Goal: Task Accomplishment & Management: Use online tool/utility

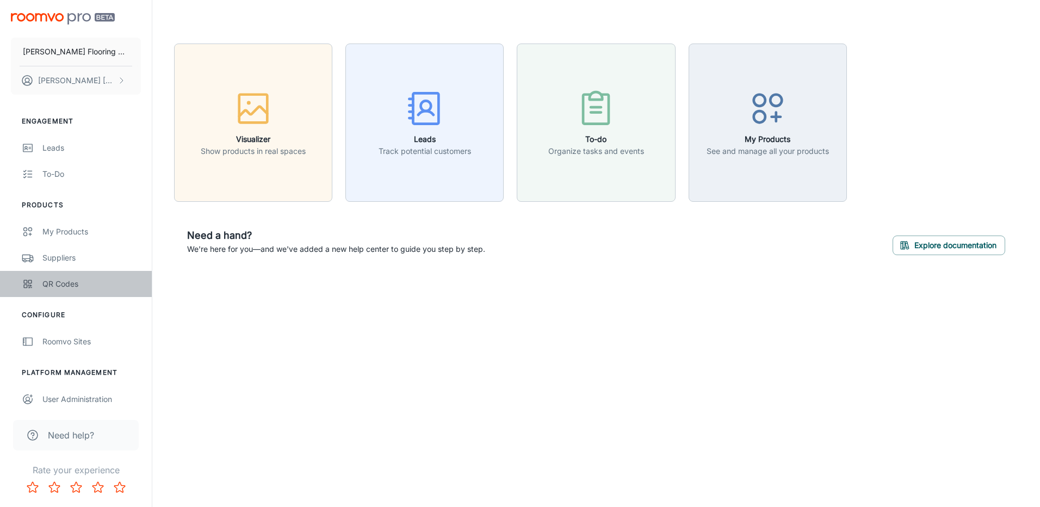
click at [54, 276] on link "QR Codes" at bounding box center [76, 284] width 152 height 26
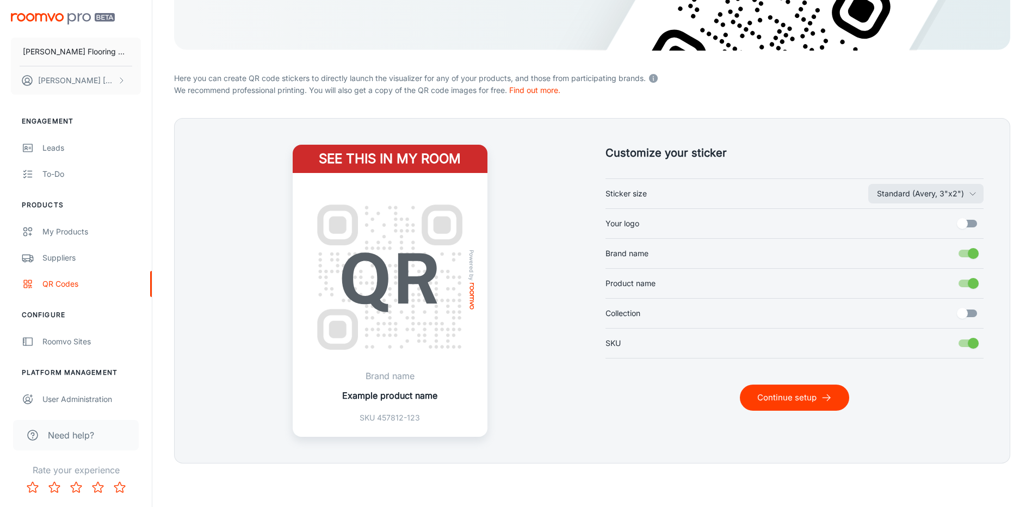
click at [808, 404] on button "Continue setup" at bounding box center [794, 397] width 109 height 26
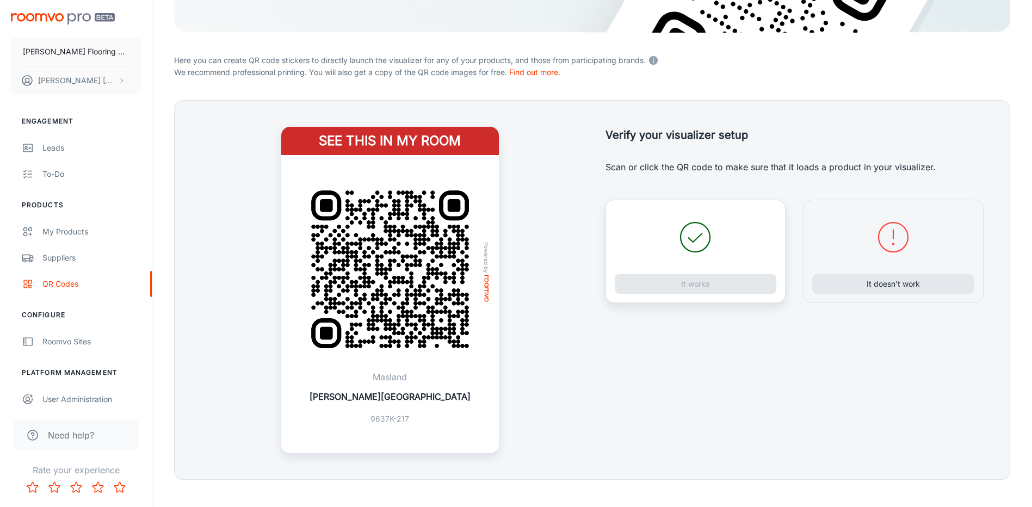
scroll to position [244, 0]
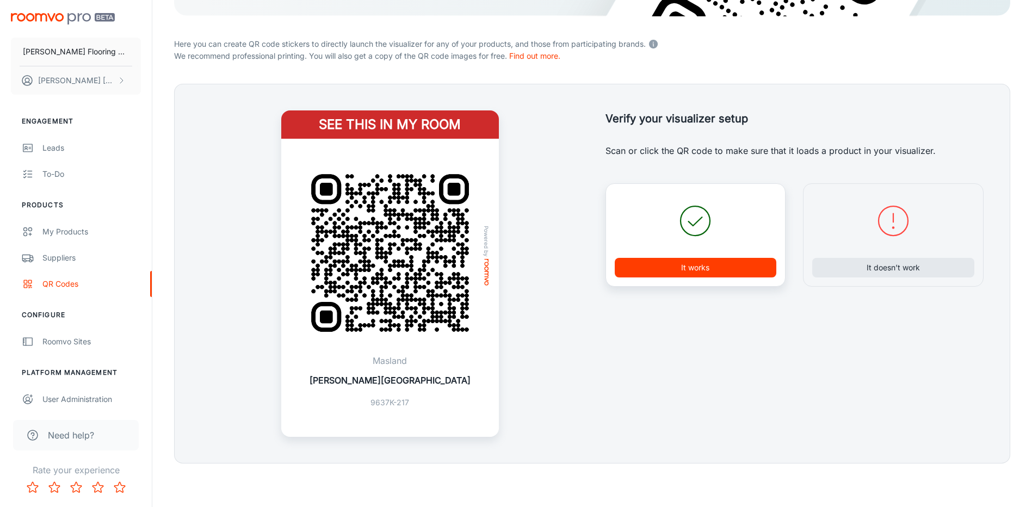
click at [706, 277] on button "It works" at bounding box center [695, 268] width 162 height 20
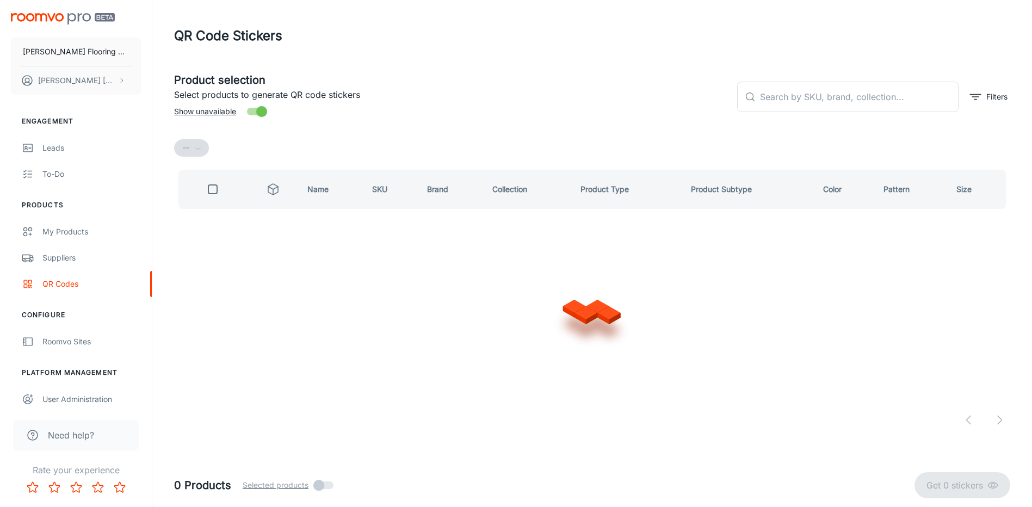
scroll to position [0, 0]
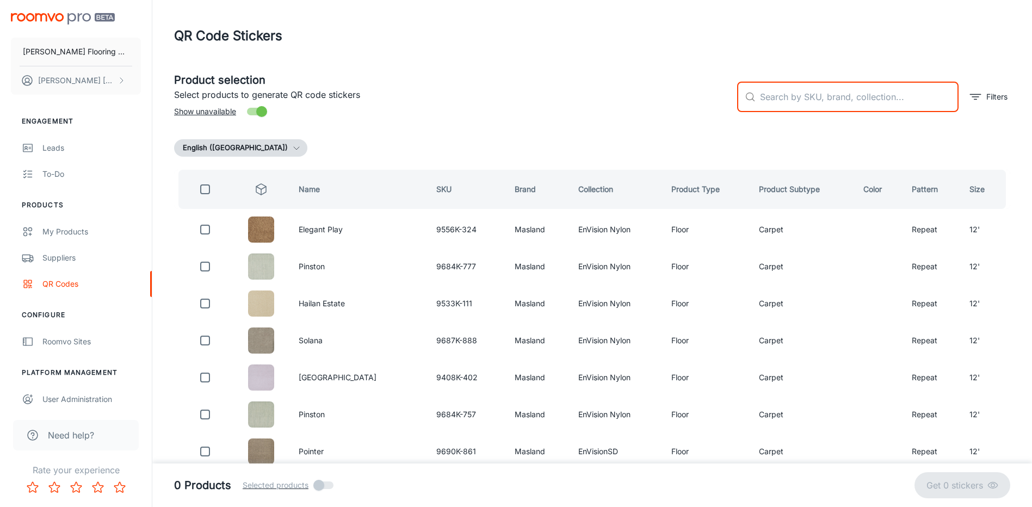
click at [853, 103] on input "text" at bounding box center [859, 97] width 198 height 30
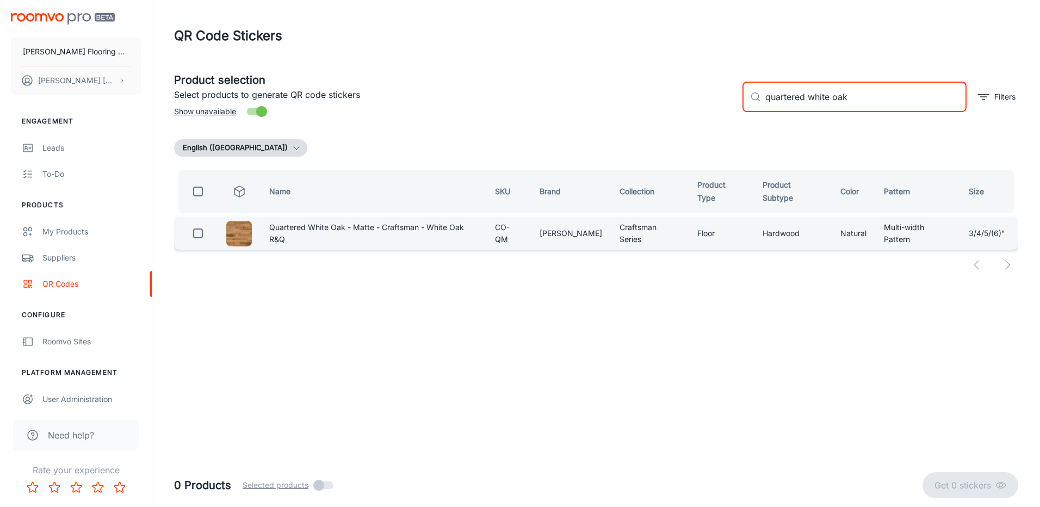
type input "quartered white oak"
drag, startPoint x: 194, startPoint y: 232, endPoint x: 201, endPoint y: 232, distance: 7.1
click at [194, 232] on input "checkbox" at bounding box center [198, 233] width 22 height 22
checkbox input "true"
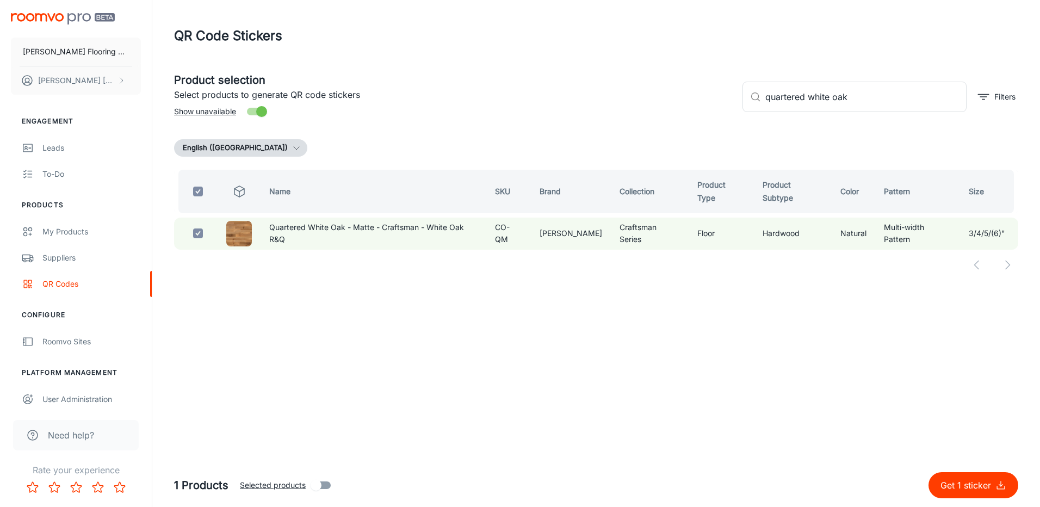
drag, startPoint x: 883, startPoint y: 98, endPoint x: 746, endPoint y: 115, distance: 137.5
click at [748, 114] on div "​ quartered white oak ​ Filters" at bounding box center [876, 92] width 284 height 59
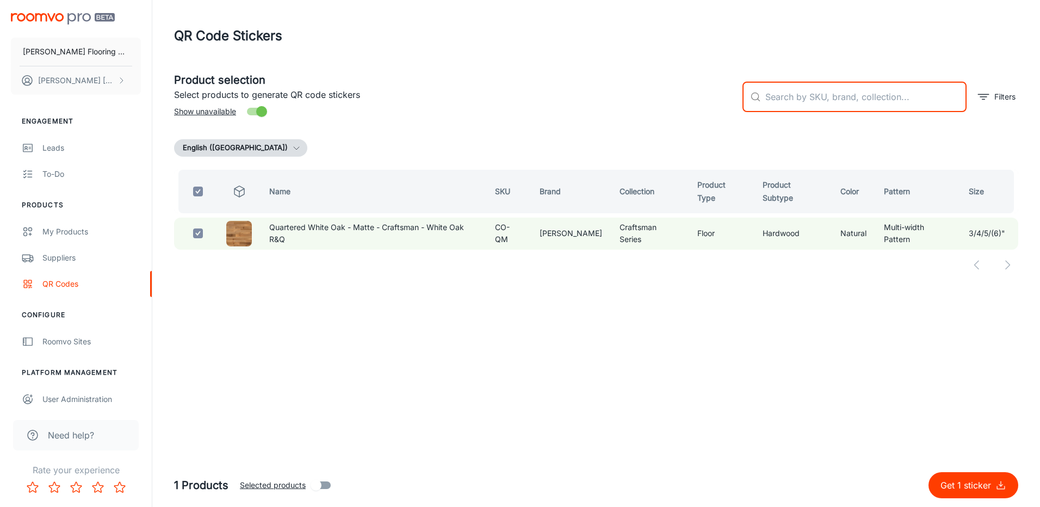
checkbox input "false"
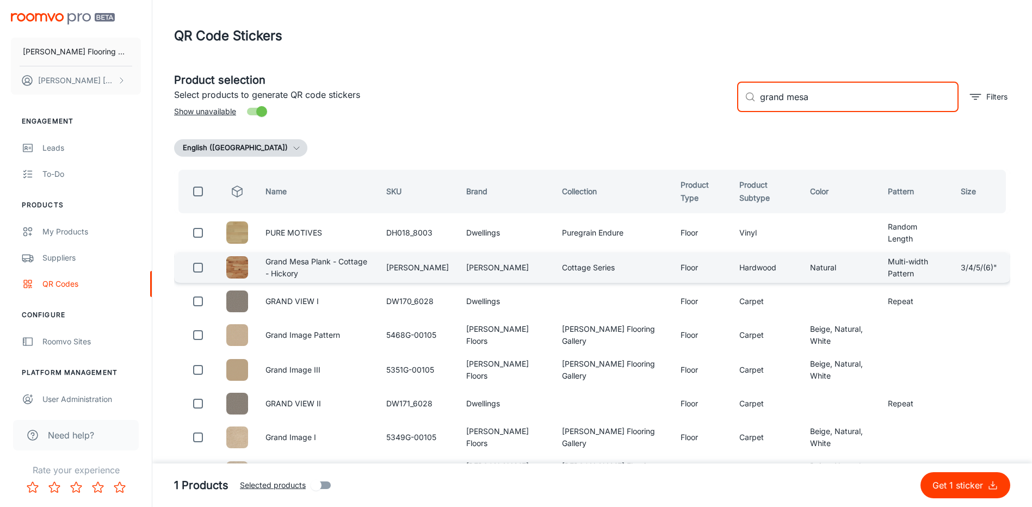
type input "grand mesa"
click at [199, 269] on input "checkbox" at bounding box center [198, 268] width 22 height 22
checkbox input "true"
drag, startPoint x: 812, startPoint y: 97, endPoint x: 747, endPoint y: 109, distance: 66.9
click at [747, 109] on div "​ grand mesa ​" at bounding box center [847, 97] width 221 height 30
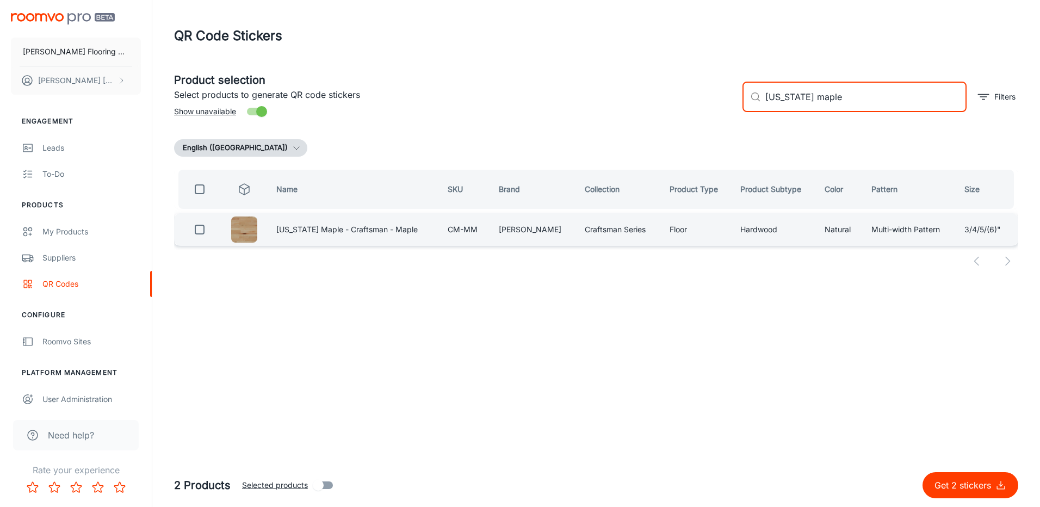
type input "[US_STATE] maple"
click at [202, 229] on input "checkbox" at bounding box center [200, 230] width 22 height 22
checkbox input "true"
drag, startPoint x: 833, startPoint y: 97, endPoint x: 755, endPoint y: 109, distance: 78.8
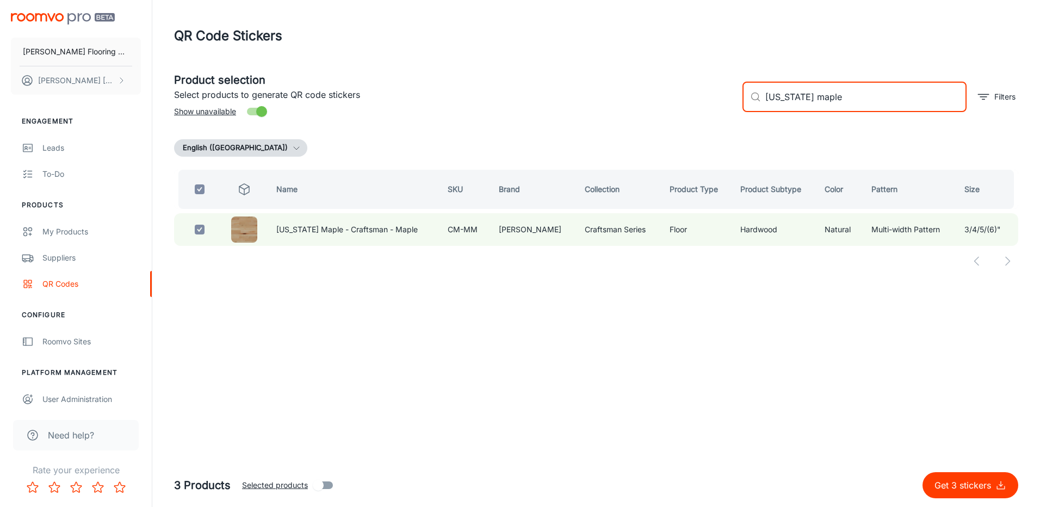
click at [755, 109] on div "​ [US_STATE] maple ​" at bounding box center [854, 97] width 224 height 30
checkbox input "false"
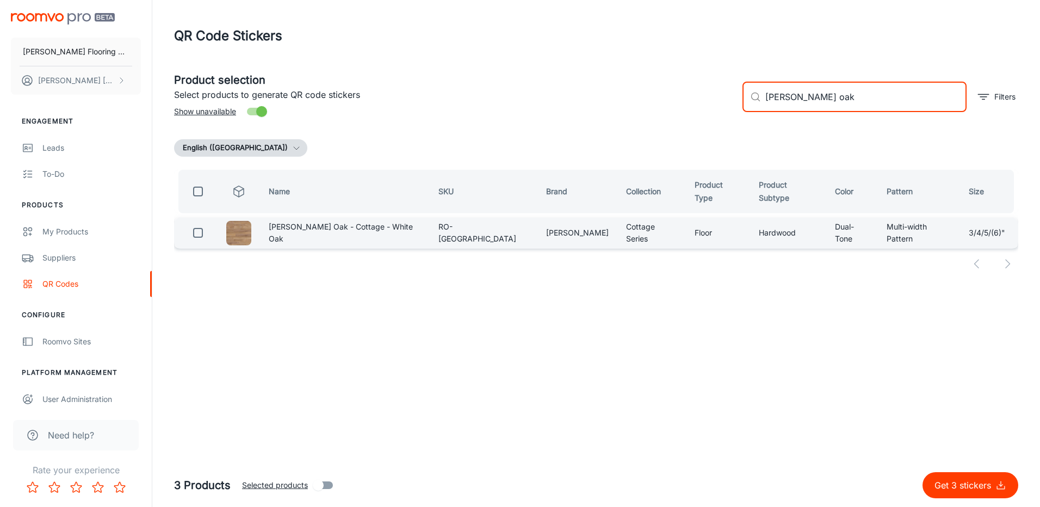
type input "[PERSON_NAME] oak"
click at [200, 229] on input "checkbox" at bounding box center [198, 233] width 22 height 22
checkbox input "true"
drag, startPoint x: 822, startPoint y: 100, endPoint x: 732, endPoint y: 108, distance: 90.6
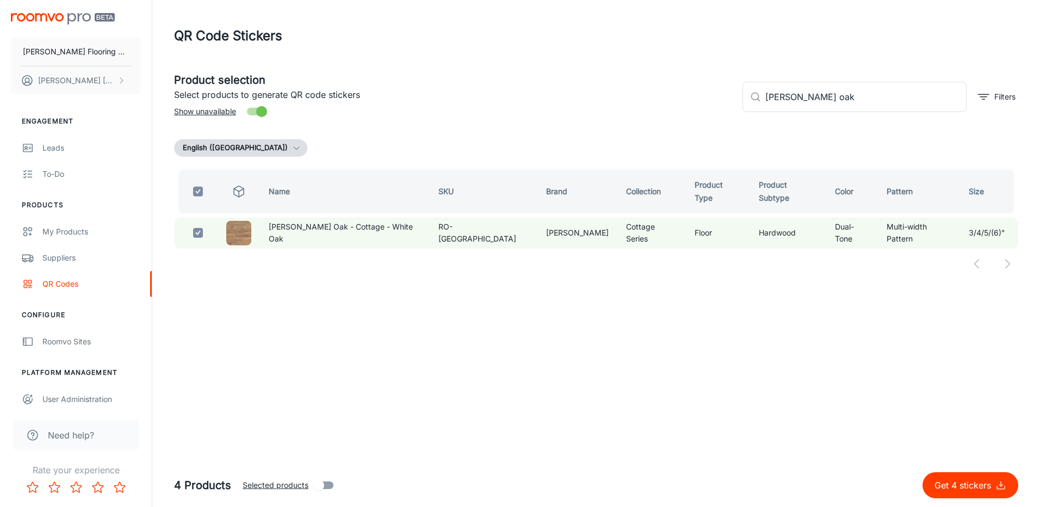
click at [732, 108] on div "Product selection Select products to generate QR code stickers Show unavailable…" at bounding box center [591, 92] width 853 height 59
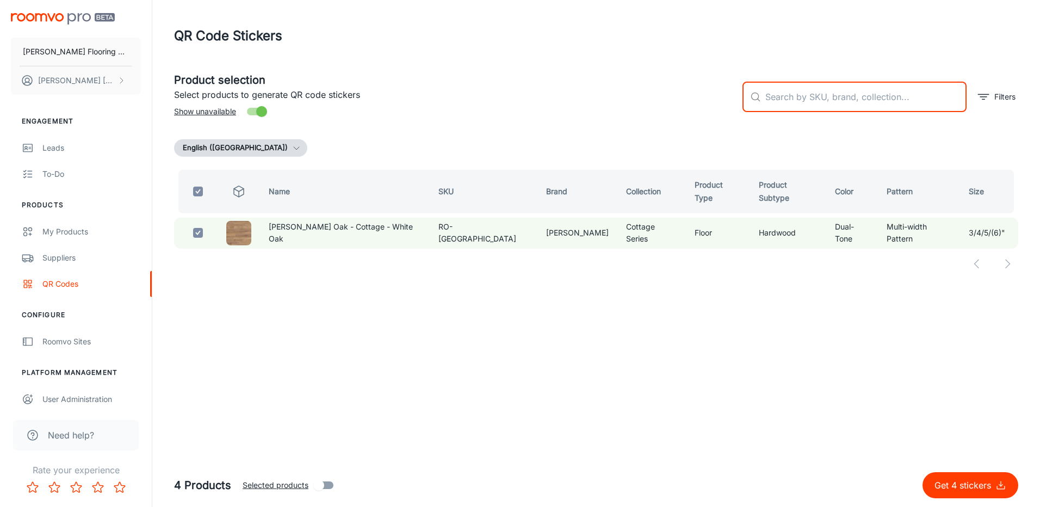
checkbox input "false"
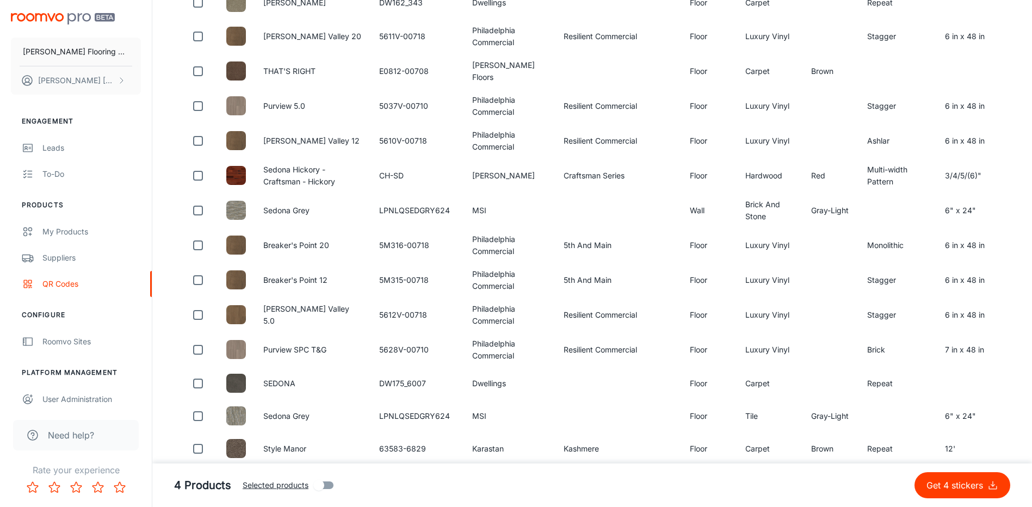
scroll to position [653, 0]
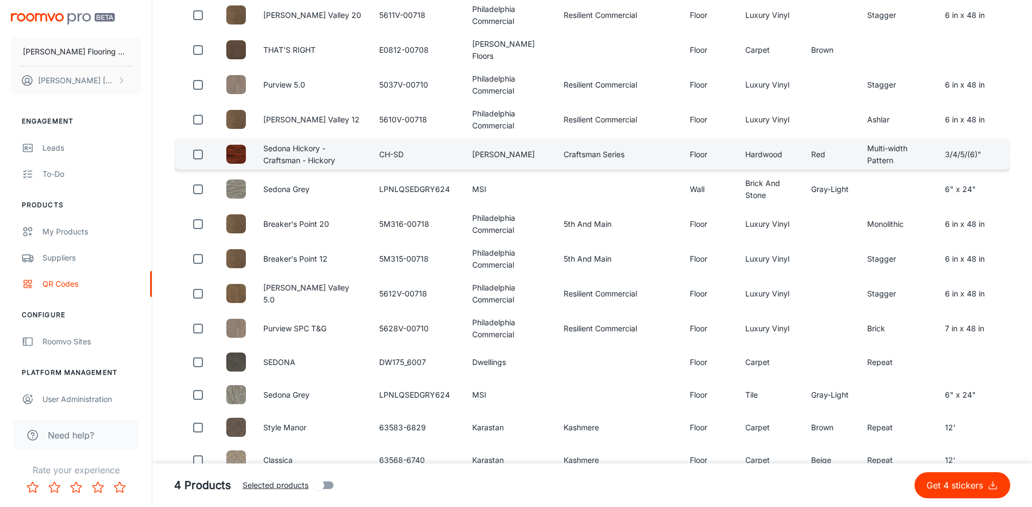
type input "sedona"
click at [197, 153] on input "checkbox" at bounding box center [198, 155] width 22 height 22
checkbox input "true"
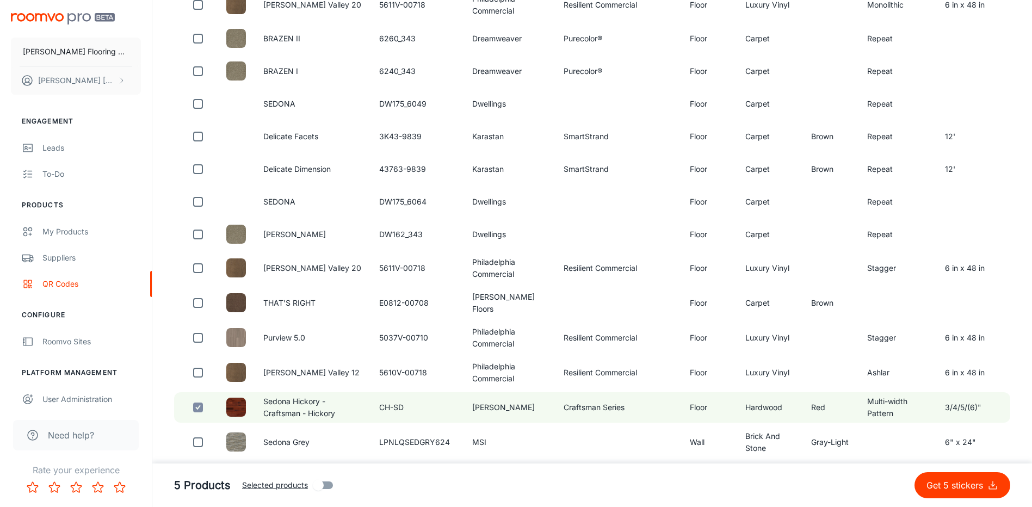
scroll to position [0, 0]
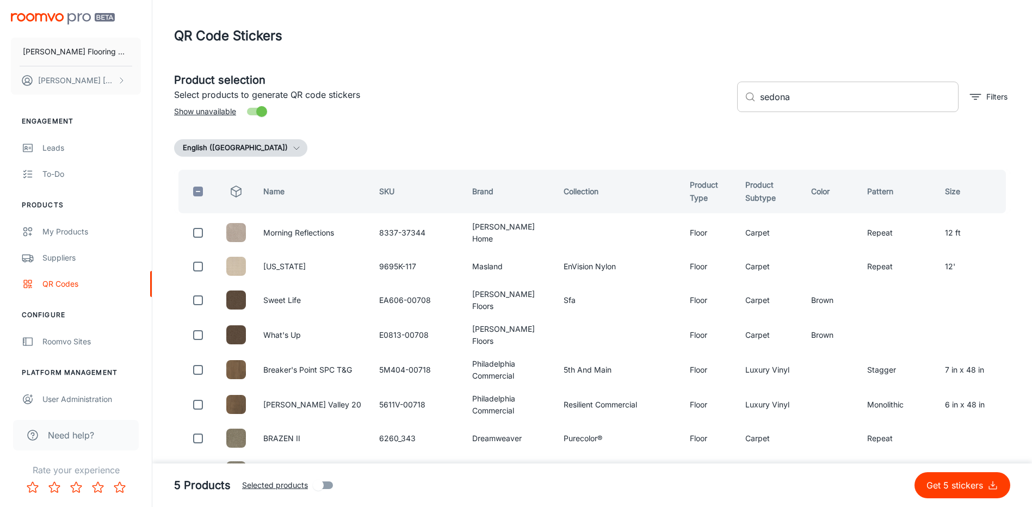
drag, startPoint x: 794, startPoint y: 98, endPoint x: 745, endPoint y: 105, distance: 49.4
click at [746, 105] on div "​ sedona ​" at bounding box center [847, 97] width 221 height 30
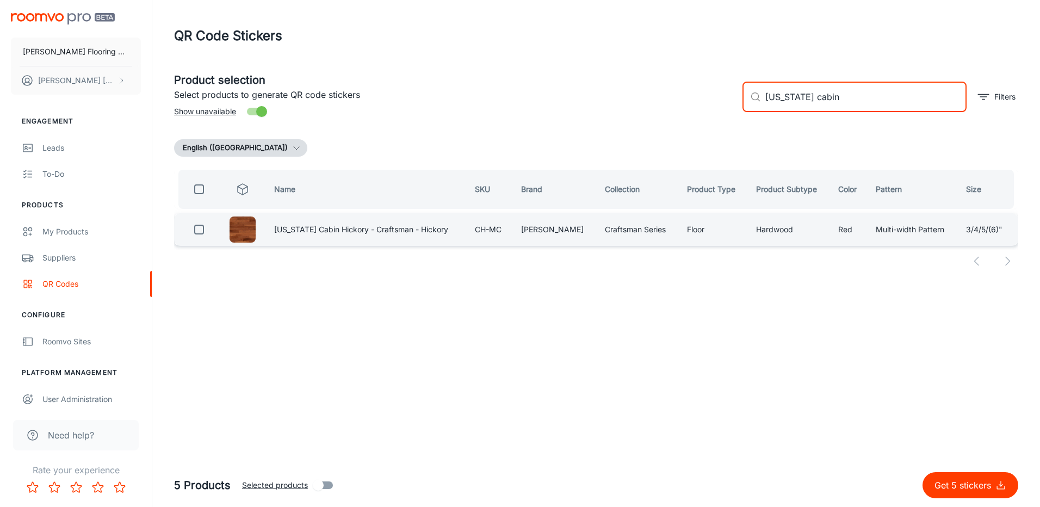
type input "[US_STATE] cabin"
click at [203, 231] on input "checkbox" at bounding box center [199, 230] width 22 height 22
checkbox input "true"
drag, startPoint x: 808, startPoint y: 100, endPoint x: 744, endPoint y: 110, distance: 64.5
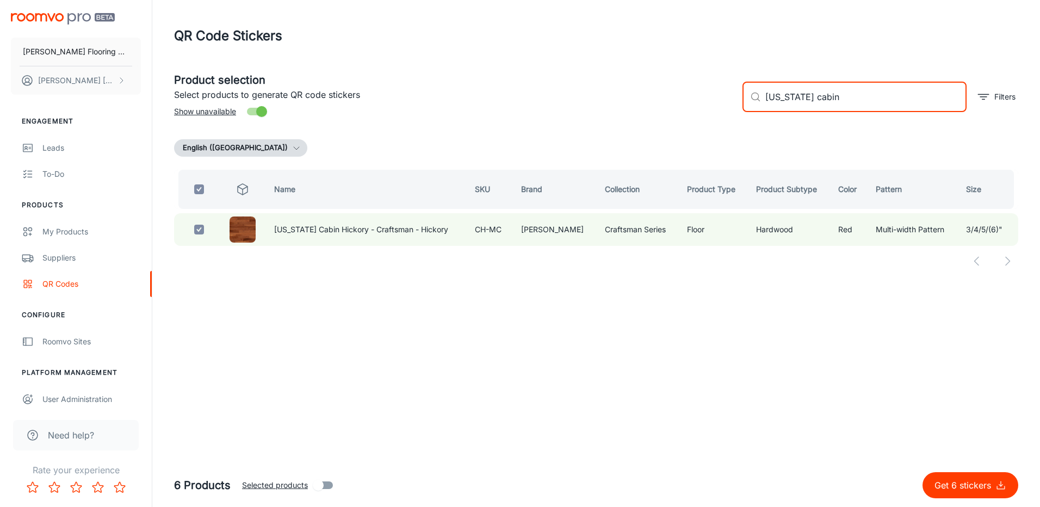
click at [744, 110] on div "​ [US_STATE] cabin ​" at bounding box center [854, 97] width 224 height 30
checkbox input "false"
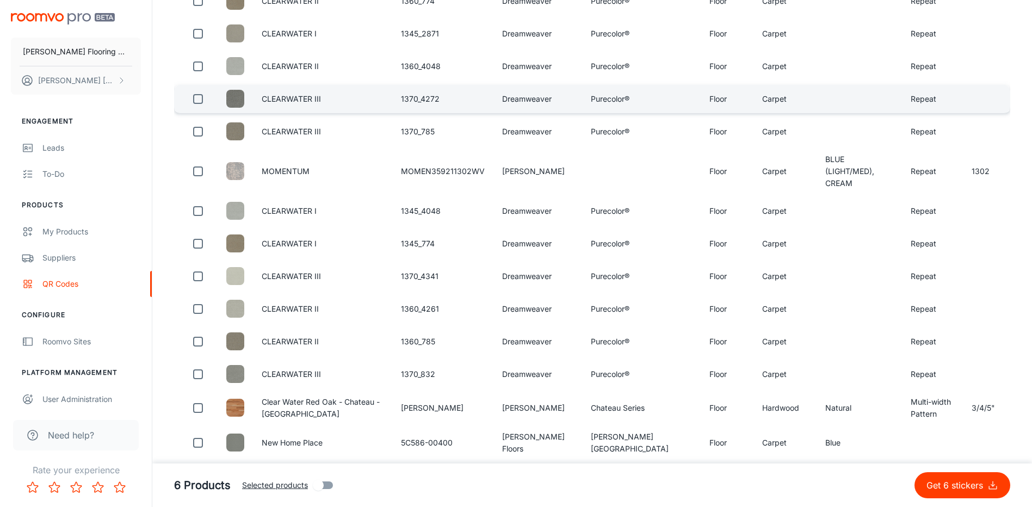
scroll to position [870, 0]
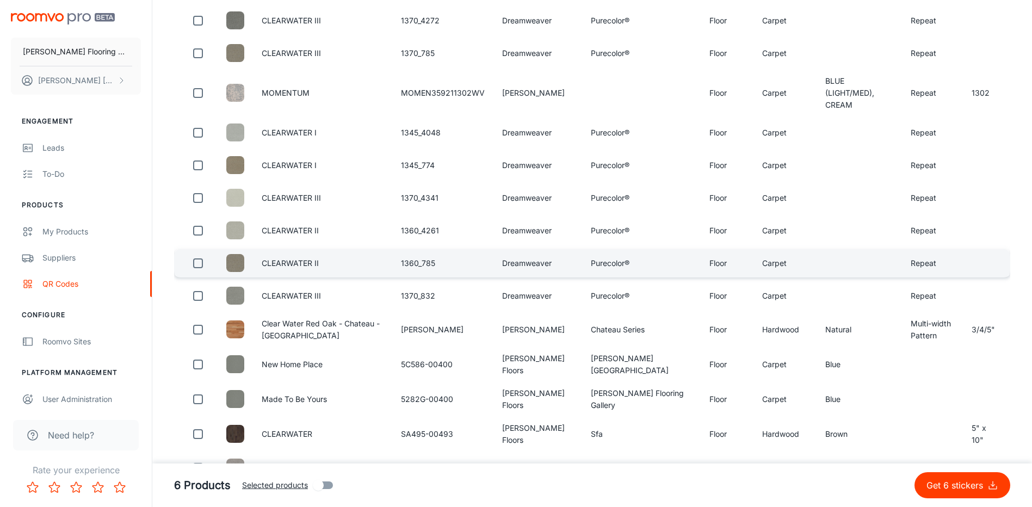
type input "clear water"
click at [201, 331] on input "checkbox" at bounding box center [198, 330] width 22 height 22
checkbox input "true"
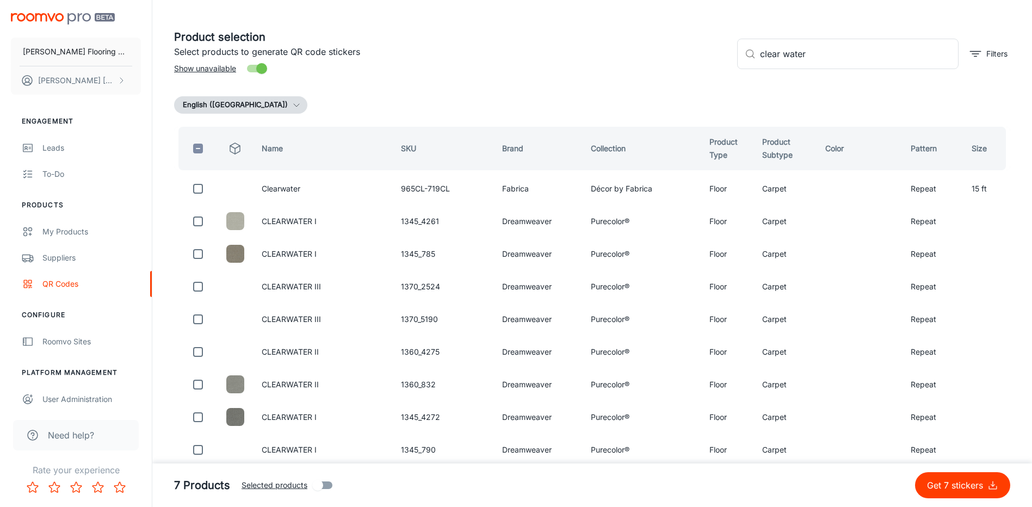
scroll to position [0, 0]
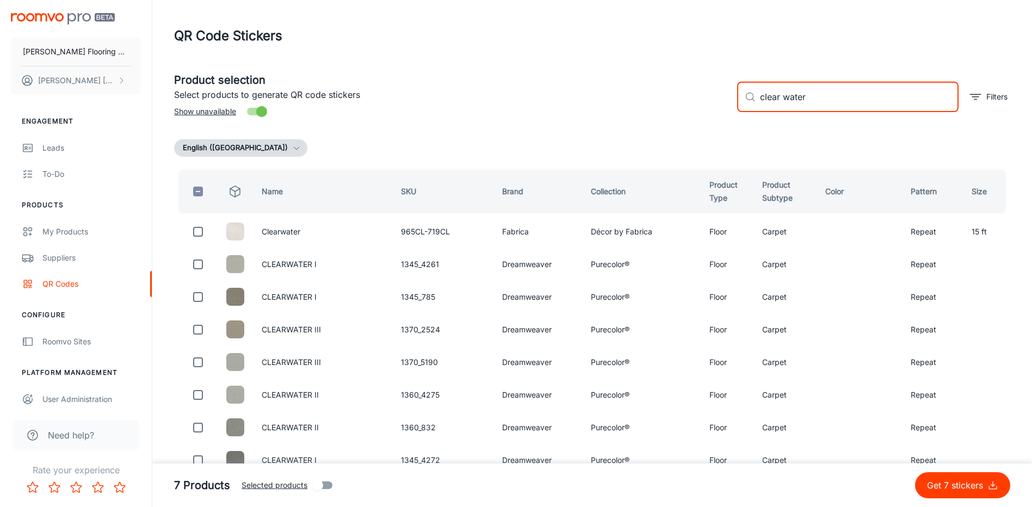
drag, startPoint x: 814, startPoint y: 100, endPoint x: 746, endPoint y: 108, distance: 68.9
click at [746, 108] on div "​ clear water ​" at bounding box center [847, 97] width 221 height 30
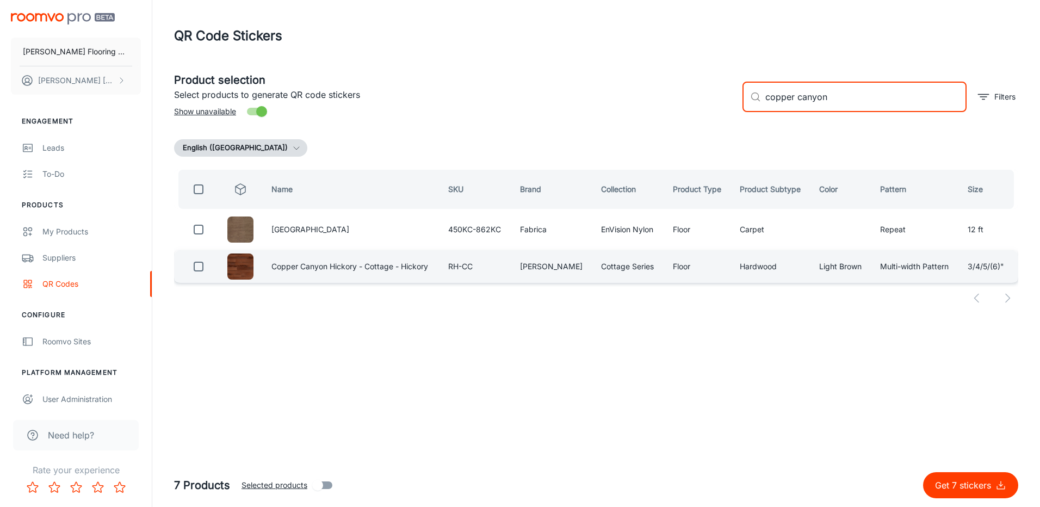
type input "copper canyon"
click at [203, 270] on input "checkbox" at bounding box center [199, 267] width 22 height 22
checkbox input "true"
drag, startPoint x: 796, startPoint y: 107, endPoint x: 732, endPoint y: 120, distance: 64.4
click at [732, 120] on div "Product selection Select products to generate QR code stickers Show unavailable…" at bounding box center [591, 92] width 853 height 59
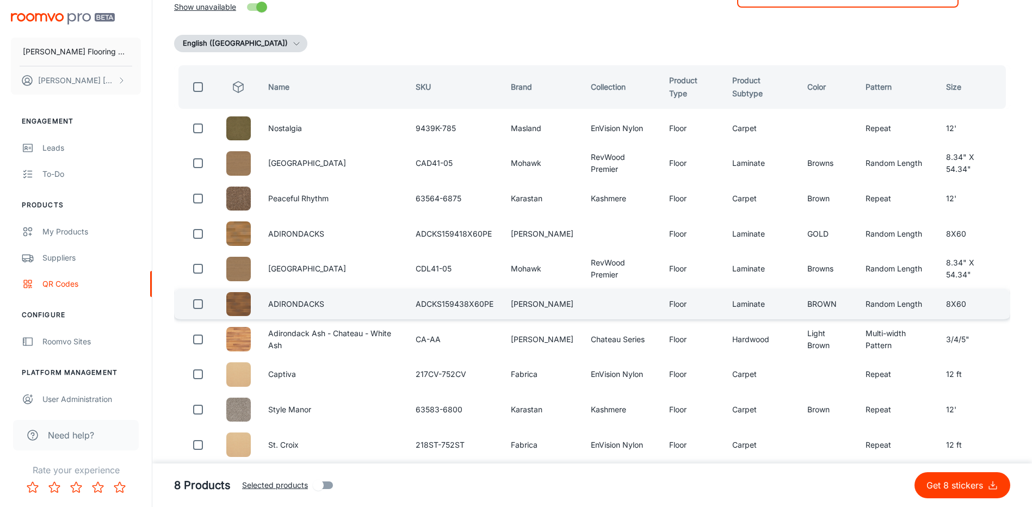
scroll to position [109, 0]
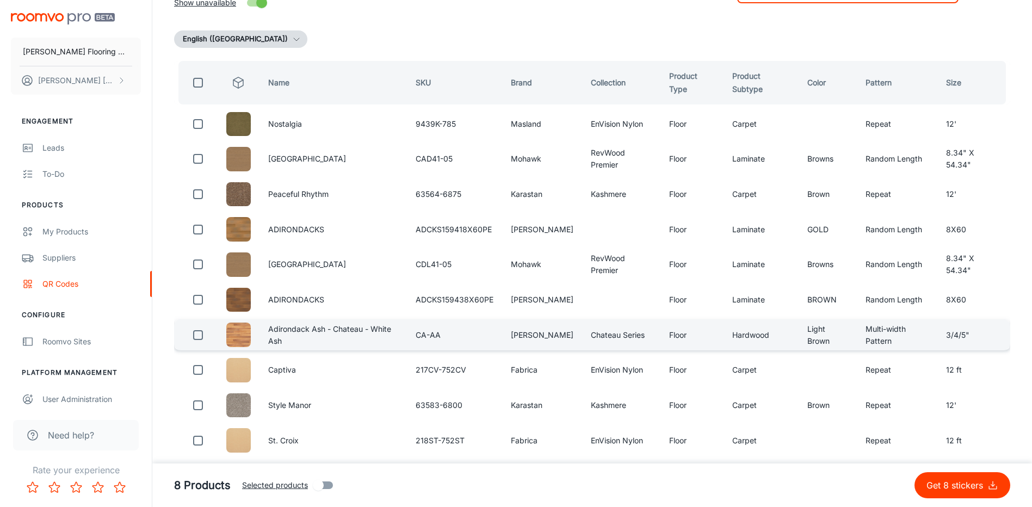
type input "adirondack"
click at [201, 342] on input "checkbox" at bounding box center [198, 335] width 22 height 22
checkbox input "true"
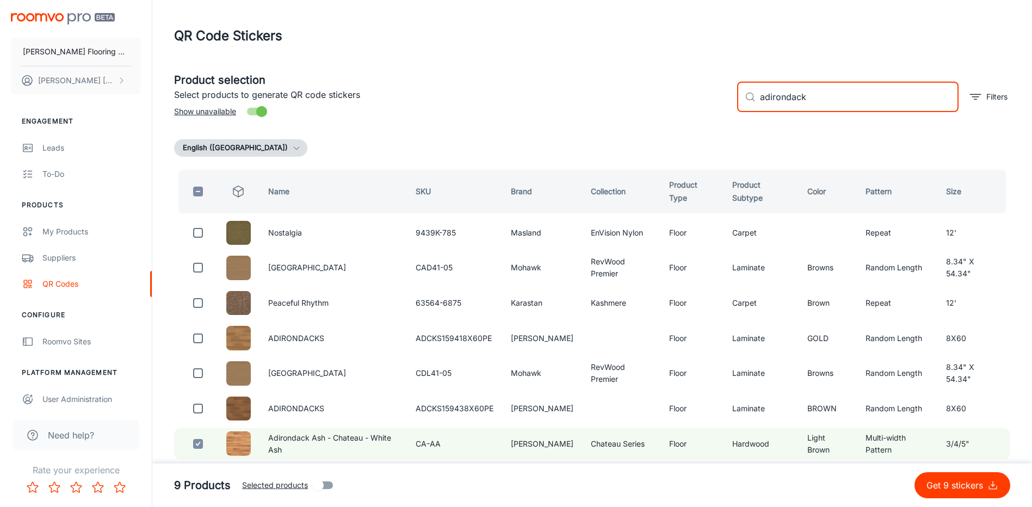
drag, startPoint x: 814, startPoint y: 98, endPoint x: 701, endPoint y: 120, distance: 115.2
click at [703, 120] on div "Product selection Select products to generate QR code stickers Show unavailable…" at bounding box center [587, 92] width 845 height 59
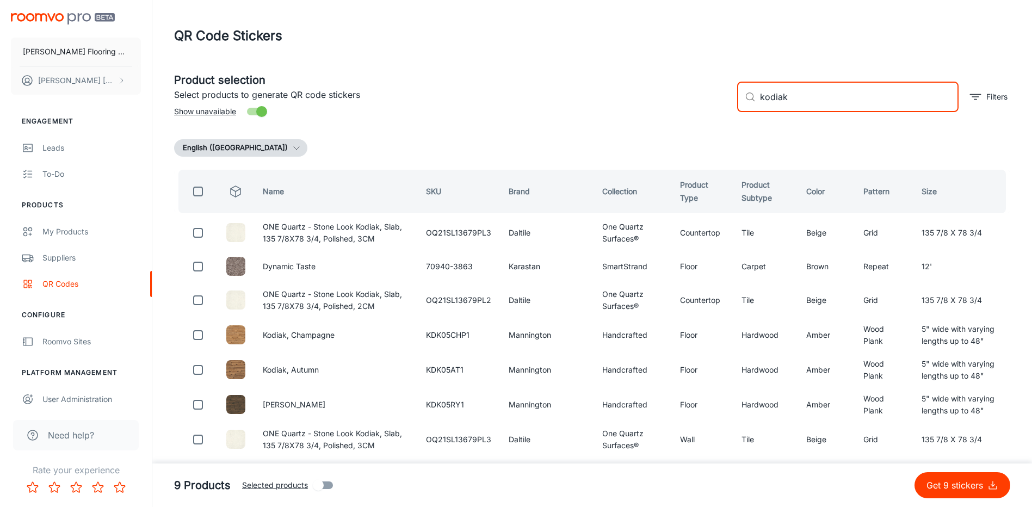
type input "kodiak"
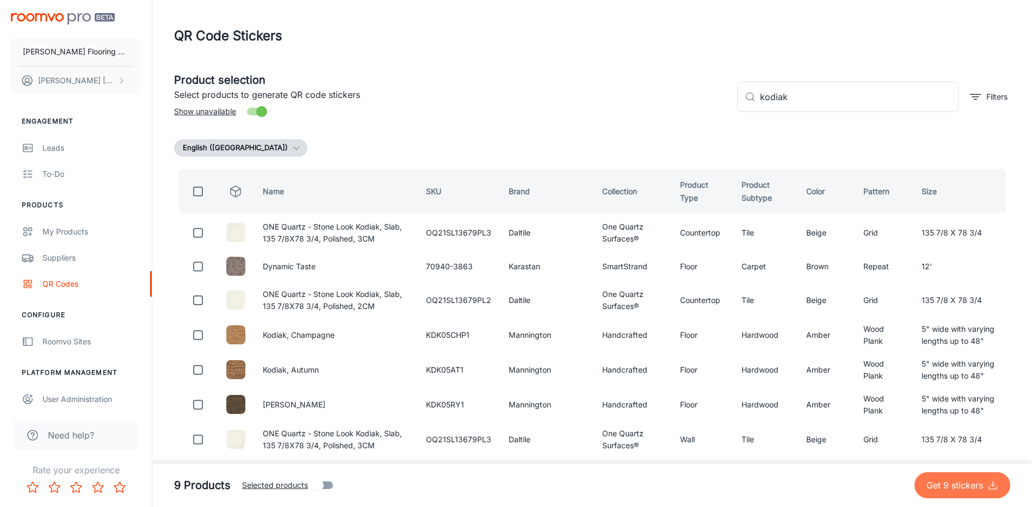
click at [944, 477] on button "Get 9 stickers" at bounding box center [962, 485] width 96 height 26
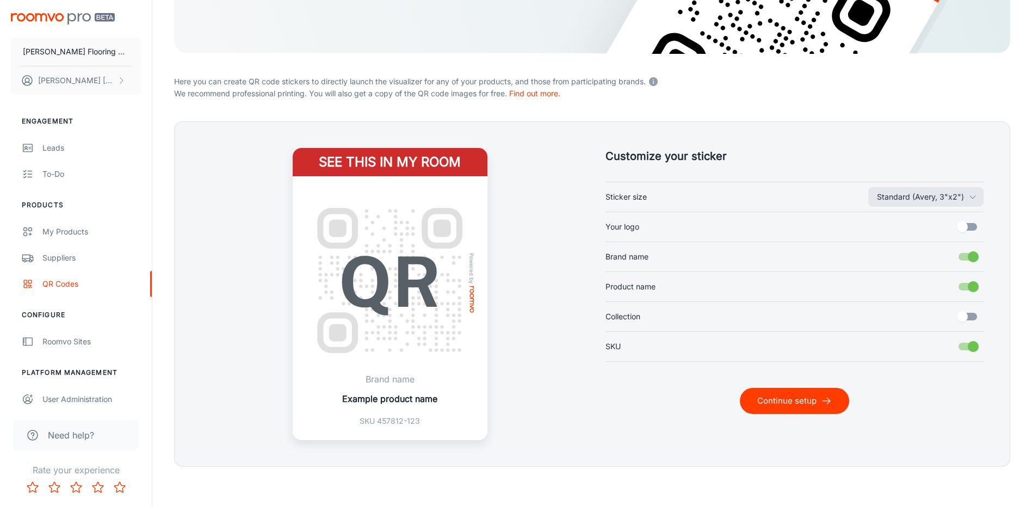
scroll to position [209, 0]
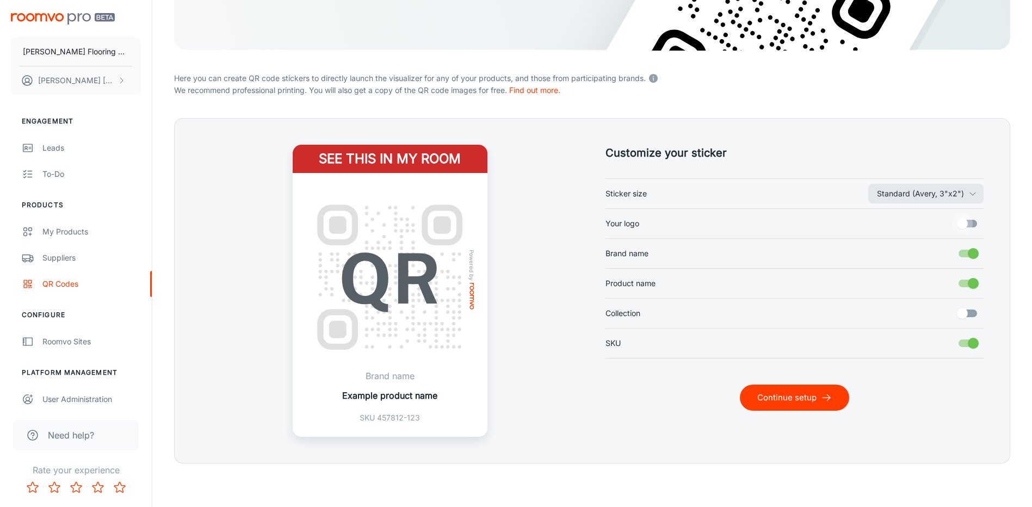
drag, startPoint x: 964, startPoint y: 223, endPoint x: 946, endPoint y: 284, distance: 63.5
click at [964, 223] on input "Your logo" at bounding box center [962, 223] width 62 height 21
checkbox input "true"
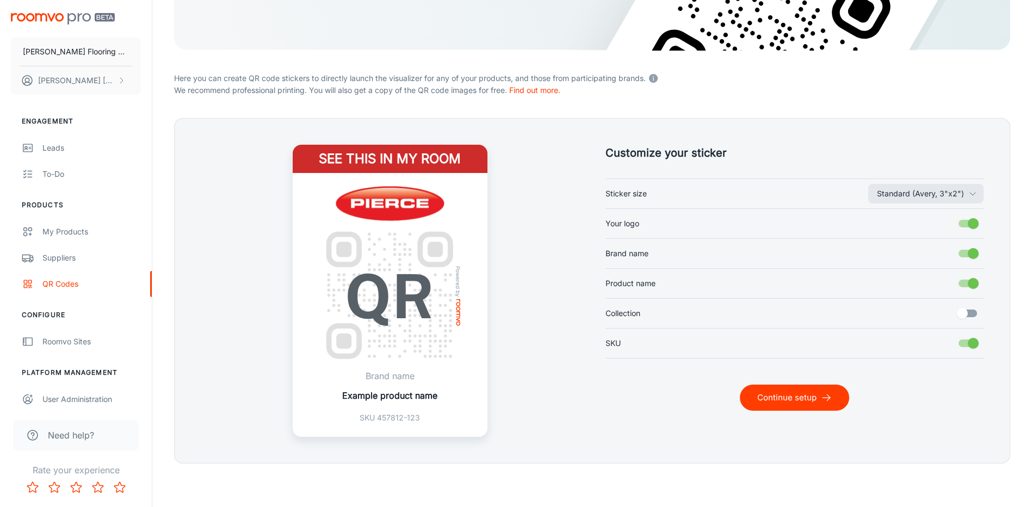
click at [802, 394] on button "Continue setup" at bounding box center [794, 397] width 109 height 26
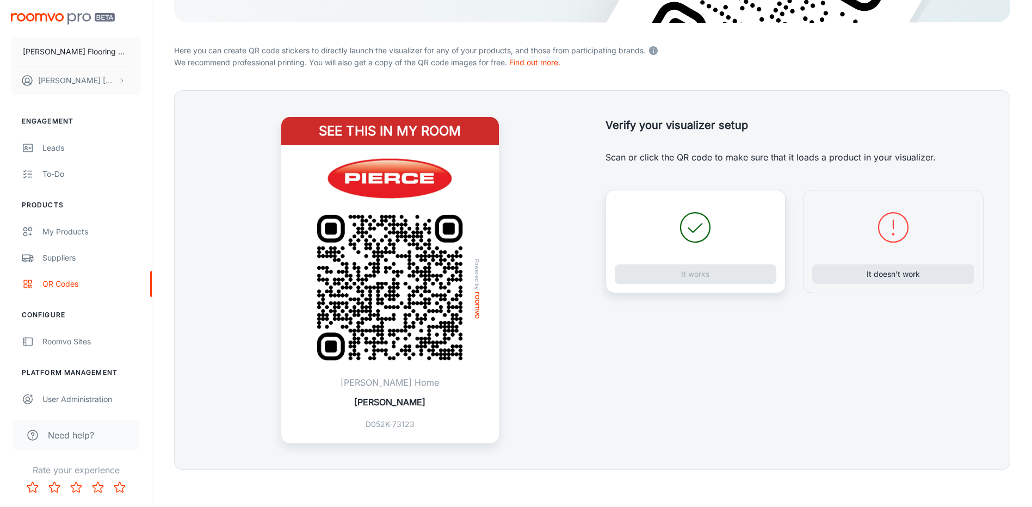
scroll to position [244, 0]
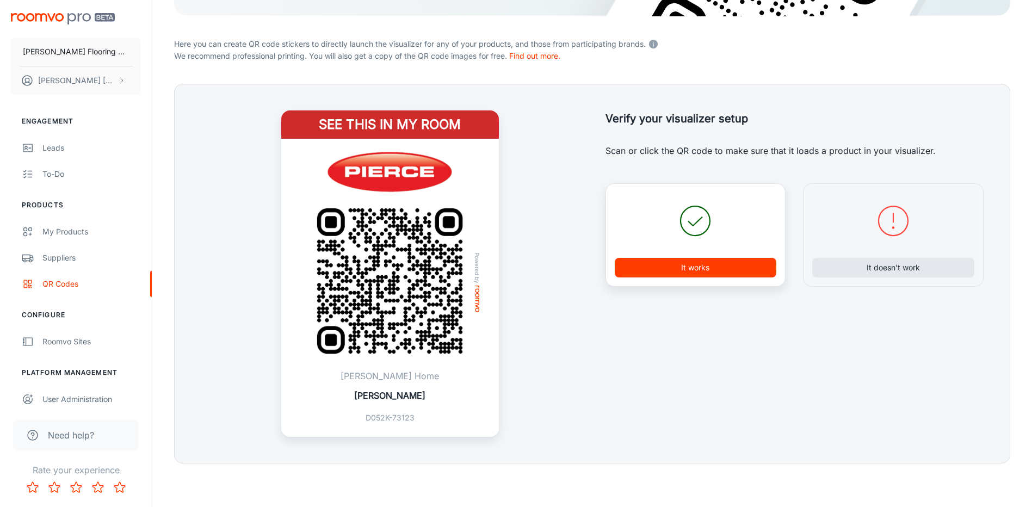
click at [693, 260] on button "It works" at bounding box center [695, 268] width 162 height 20
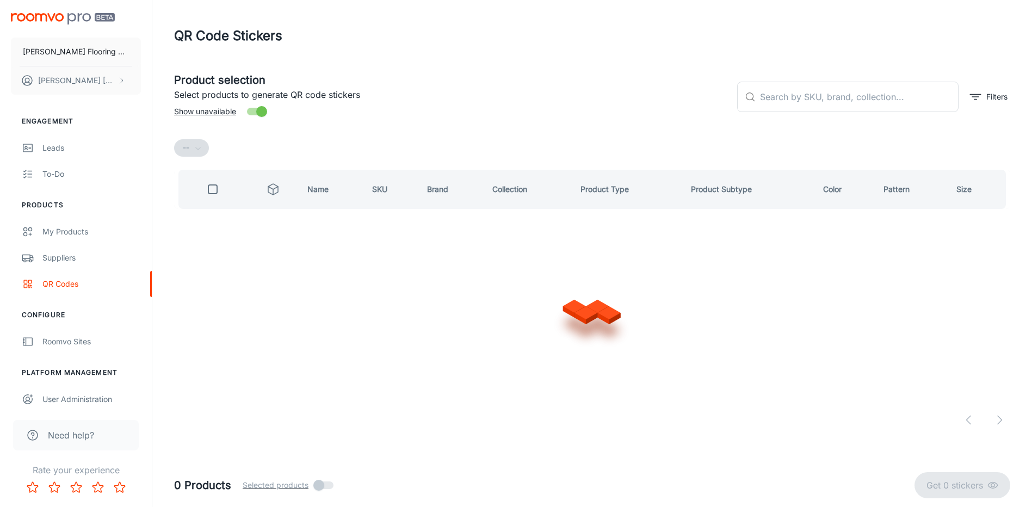
scroll to position [0, 0]
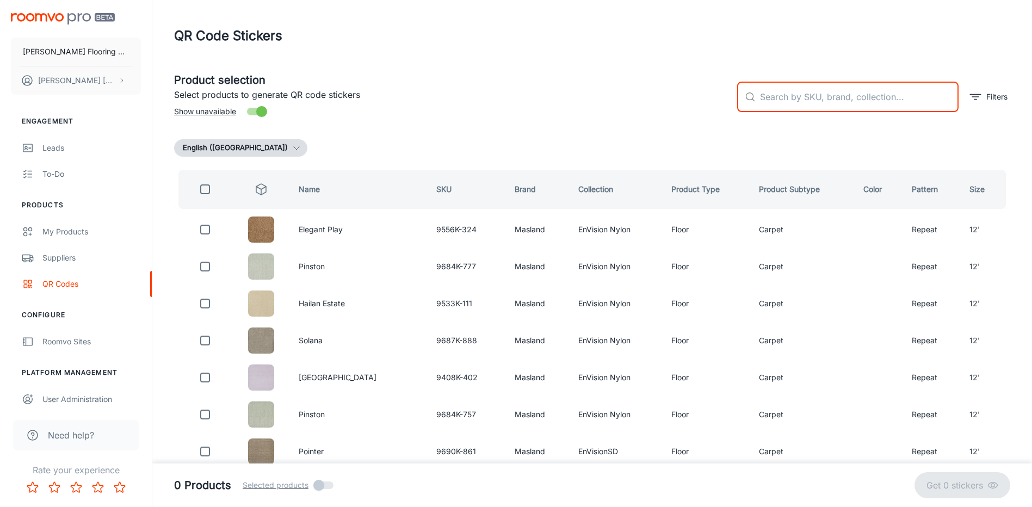
click at [806, 105] on input "text" at bounding box center [859, 97] width 198 height 30
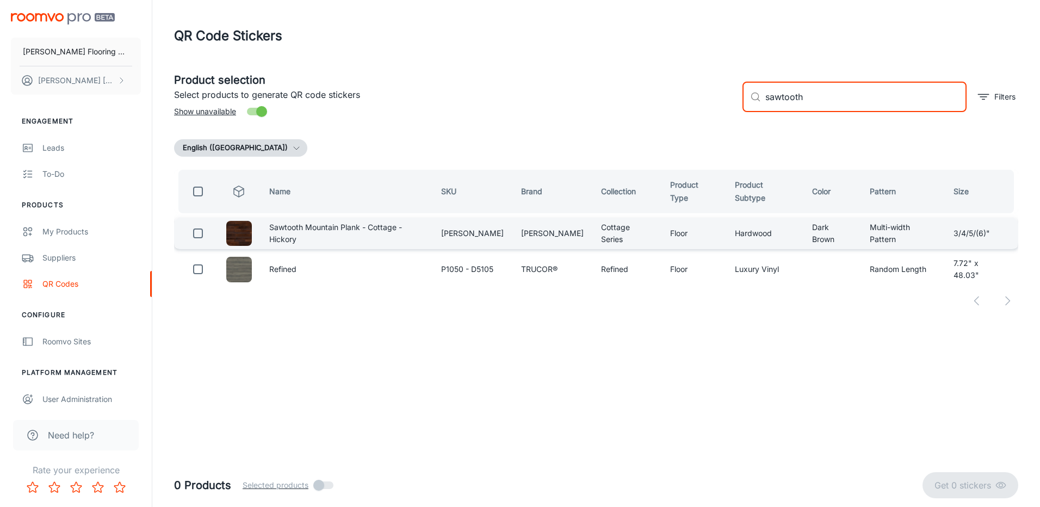
type input "sawtooth"
click at [196, 233] on input "checkbox" at bounding box center [198, 233] width 22 height 22
checkbox input "true"
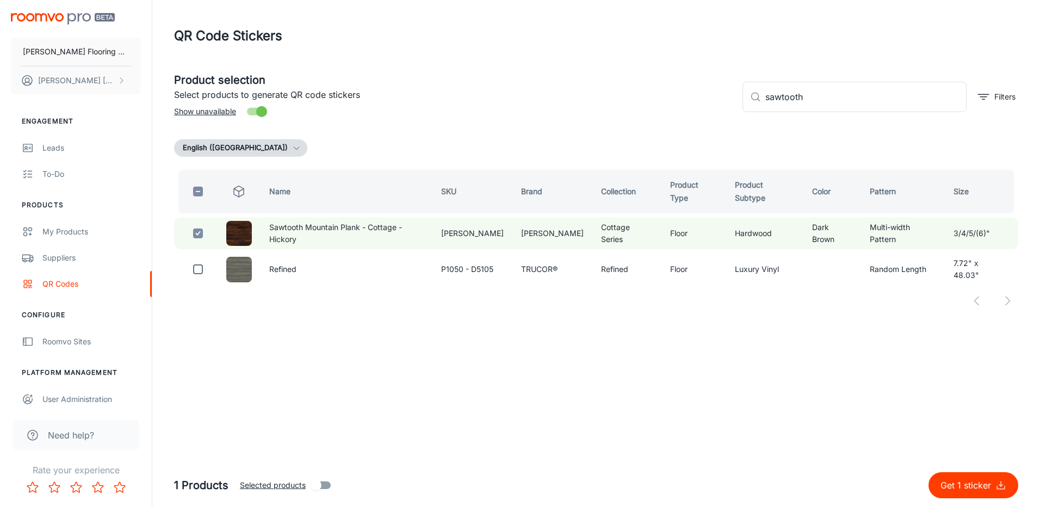
drag, startPoint x: 812, startPoint y: 100, endPoint x: 693, endPoint y: 108, distance: 119.9
click at [693, 108] on div "Product selection Select products to generate QR code stickers Show unavailable…" at bounding box center [591, 92] width 853 height 59
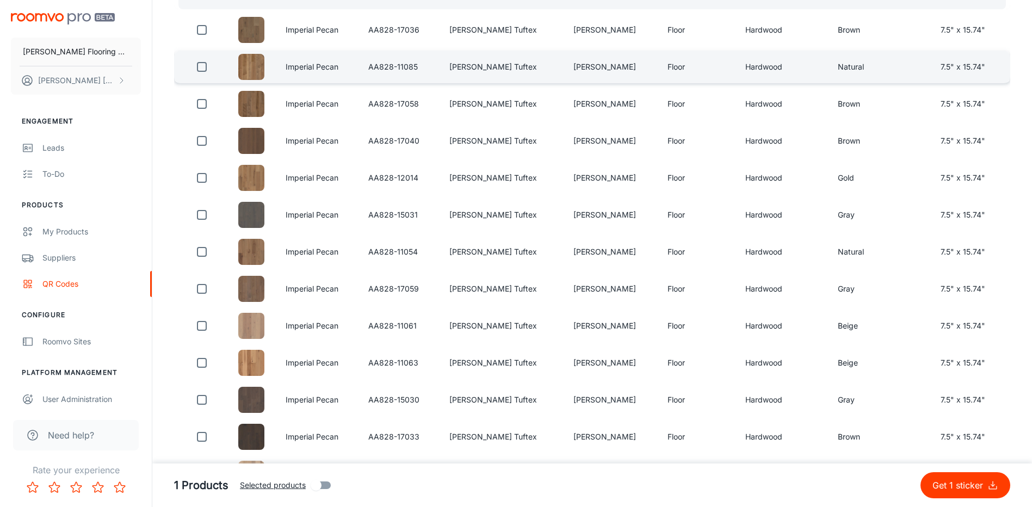
scroll to position [218, 0]
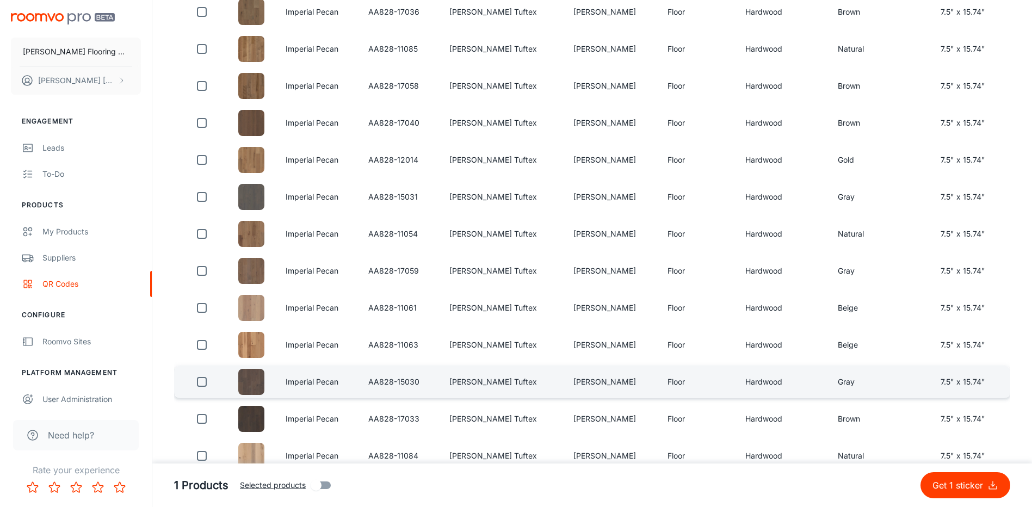
type input "imperial pecan"
click at [203, 381] on input "checkbox" at bounding box center [202, 382] width 22 height 22
checkbox input "true"
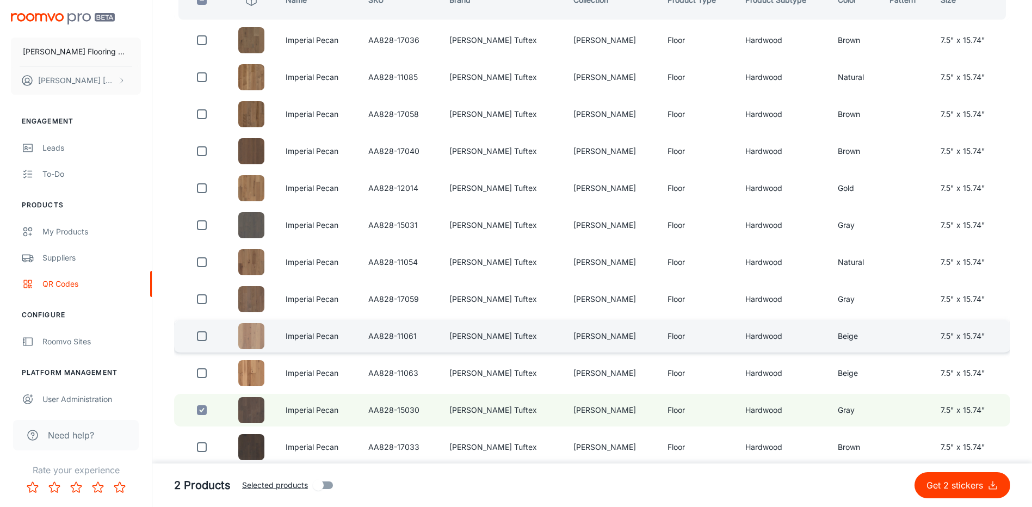
scroll to position [135, 0]
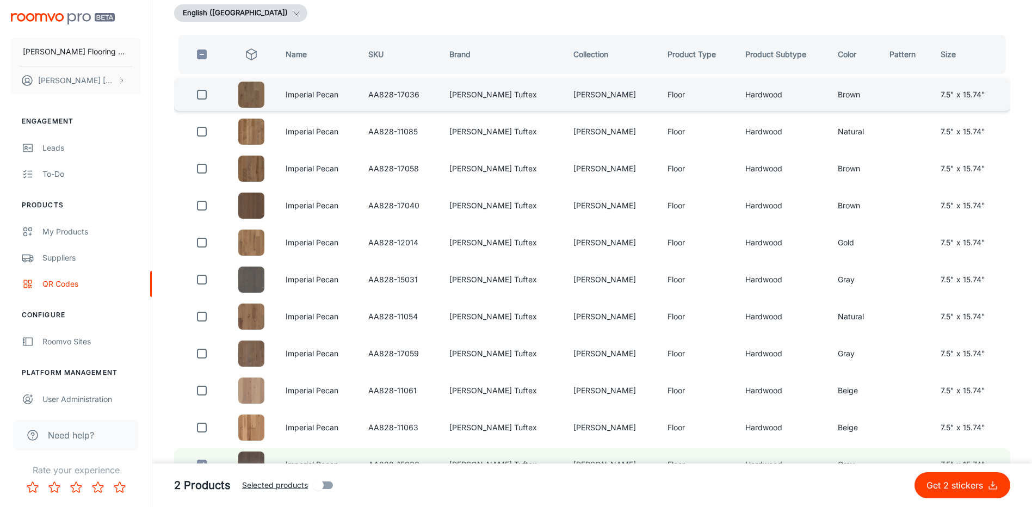
click at [201, 100] on input "checkbox" at bounding box center [202, 95] width 22 height 22
checkbox input "true"
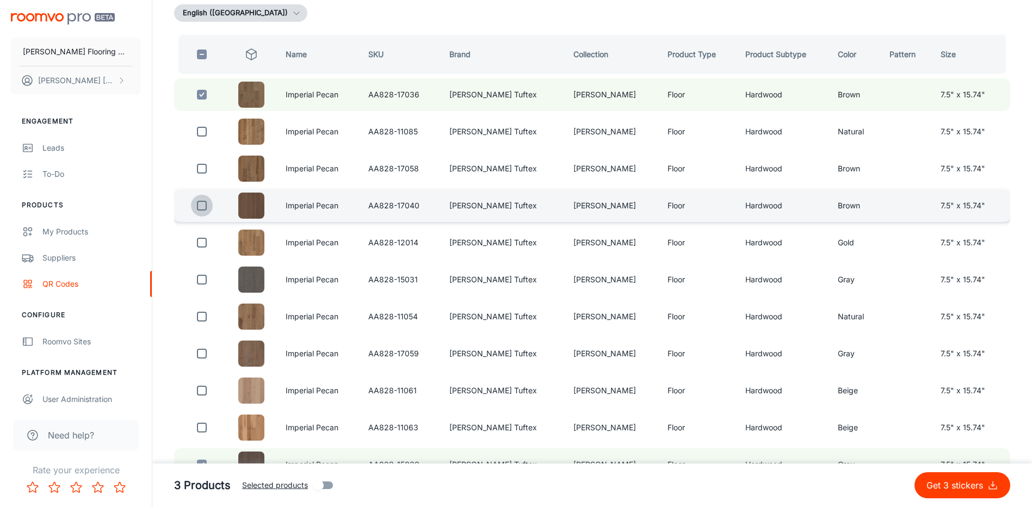
click at [202, 208] on input "checkbox" at bounding box center [202, 206] width 22 height 22
checkbox input "true"
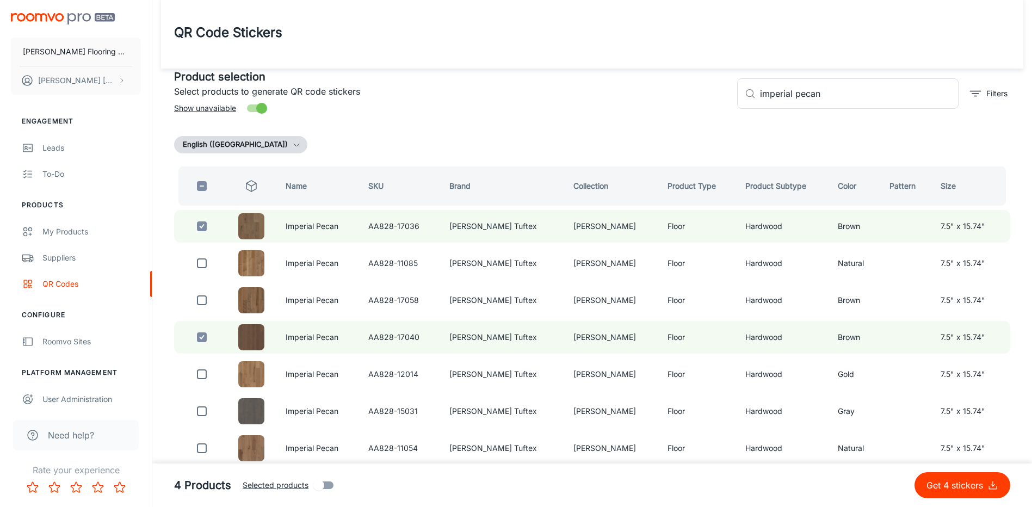
scroll to position [0, 0]
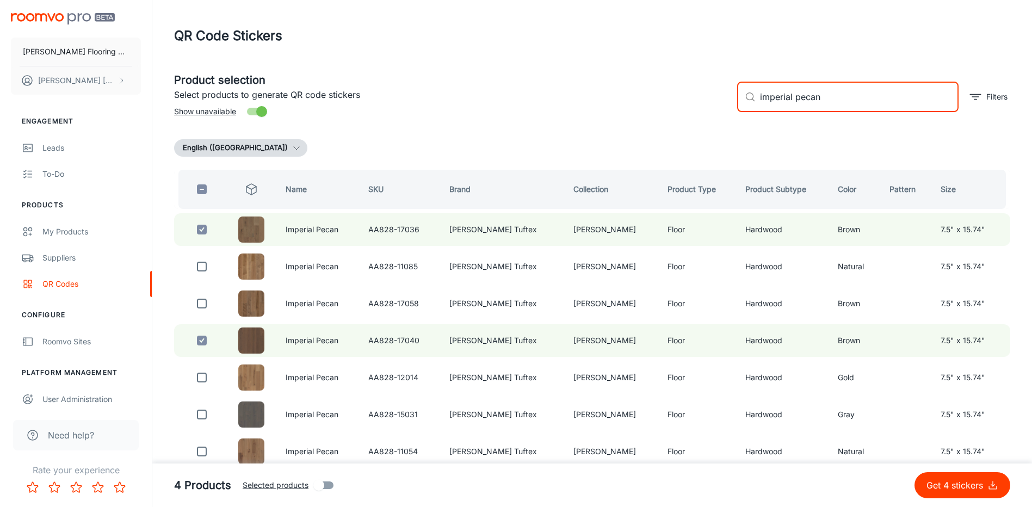
drag, startPoint x: 828, startPoint y: 97, endPoint x: 727, endPoint y: 111, distance: 101.6
click at [727, 111] on div "Product selection Select products to generate QR code stickers Show unavailable…" at bounding box center [587, 92] width 845 height 59
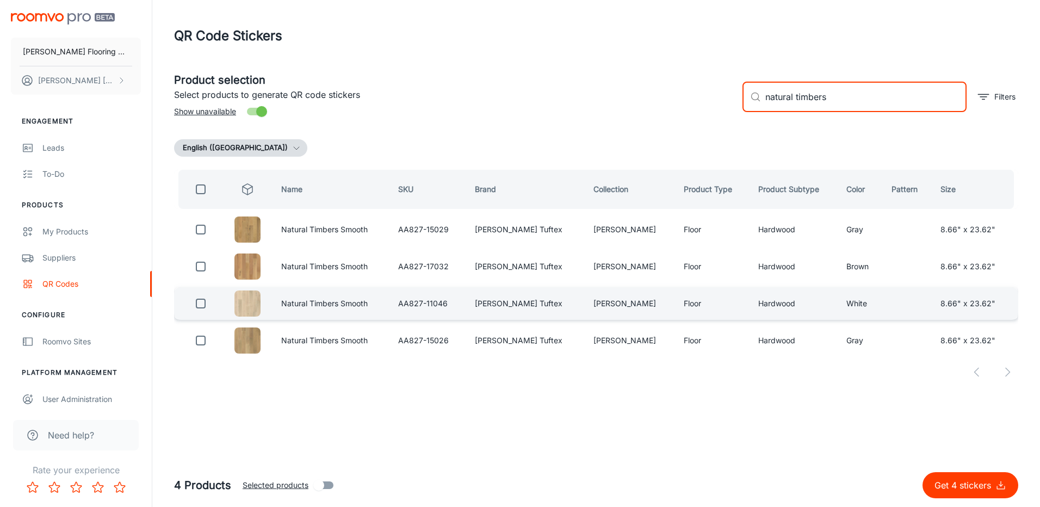
type input "natural timbers"
click at [197, 302] on input "checkbox" at bounding box center [201, 304] width 22 height 22
checkbox input "true"
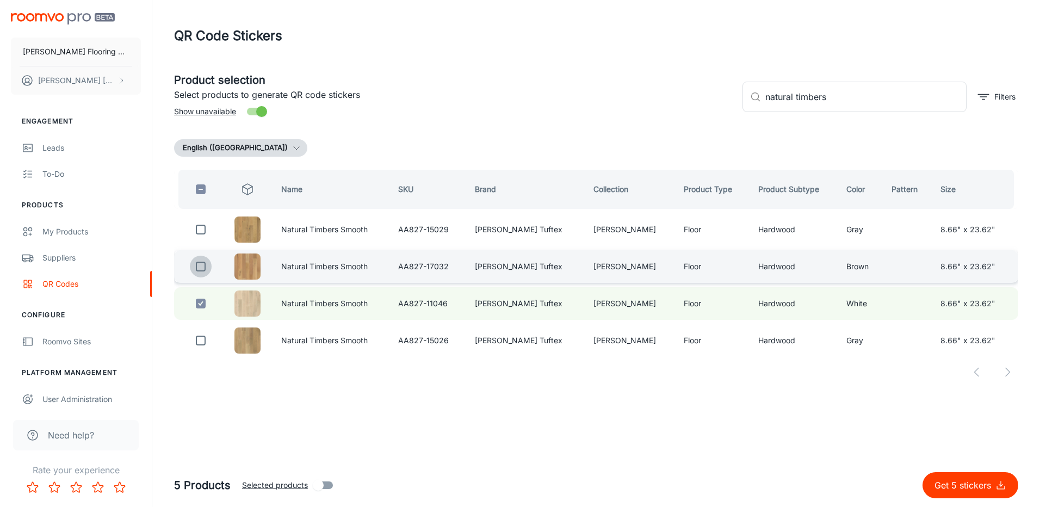
click at [201, 266] on input "checkbox" at bounding box center [201, 267] width 22 height 22
checkbox input "true"
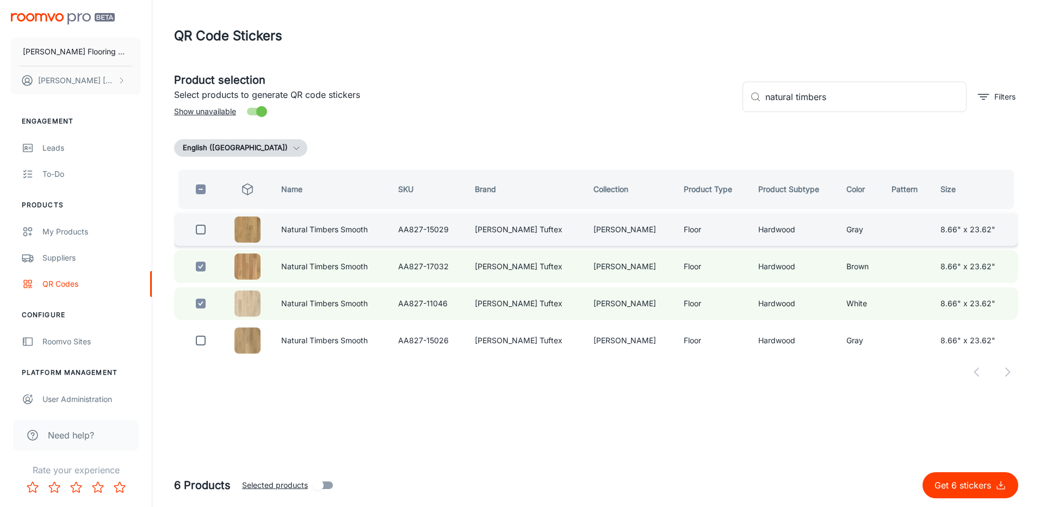
click at [200, 234] on input "checkbox" at bounding box center [201, 230] width 22 height 22
checkbox input "true"
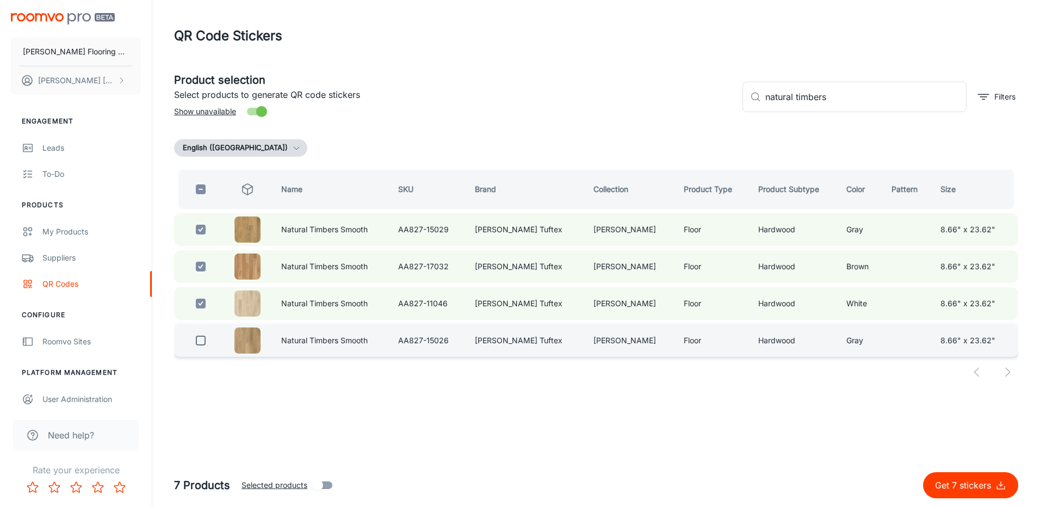
click at [206, 338] on input "checkbox" at bounding box center [201, 341] width 22 height 22
checkbox input "true"
drag, startPoint x: 833, startPoint y: 100, endPoint x: 731, endPoint y: 109, distance: 102.6
click at [731, 109] on div "Product selection Select products to generate QR code stickers Show unavailable…" at bounding box center [591, 92] width 853 height 59
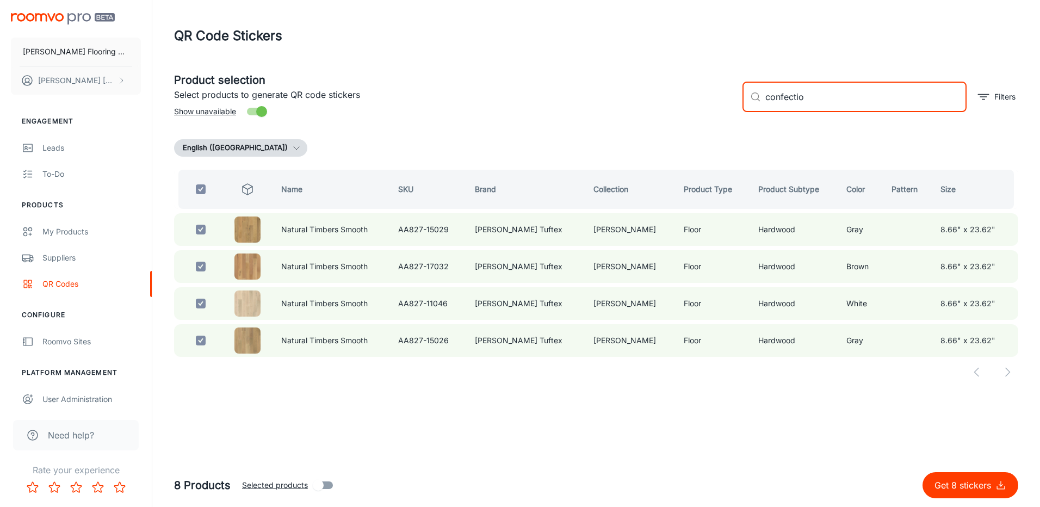
type input "confection"
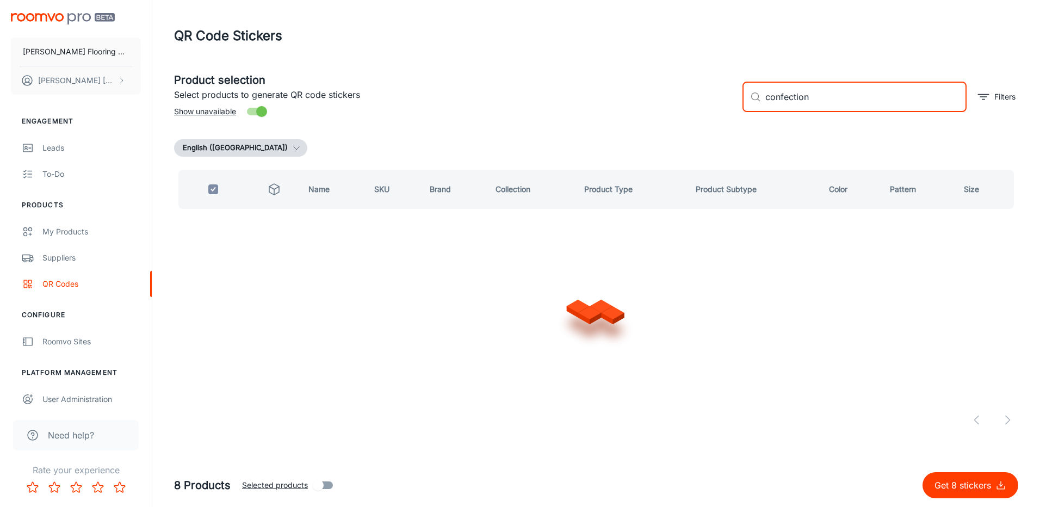
checkbox input "false"
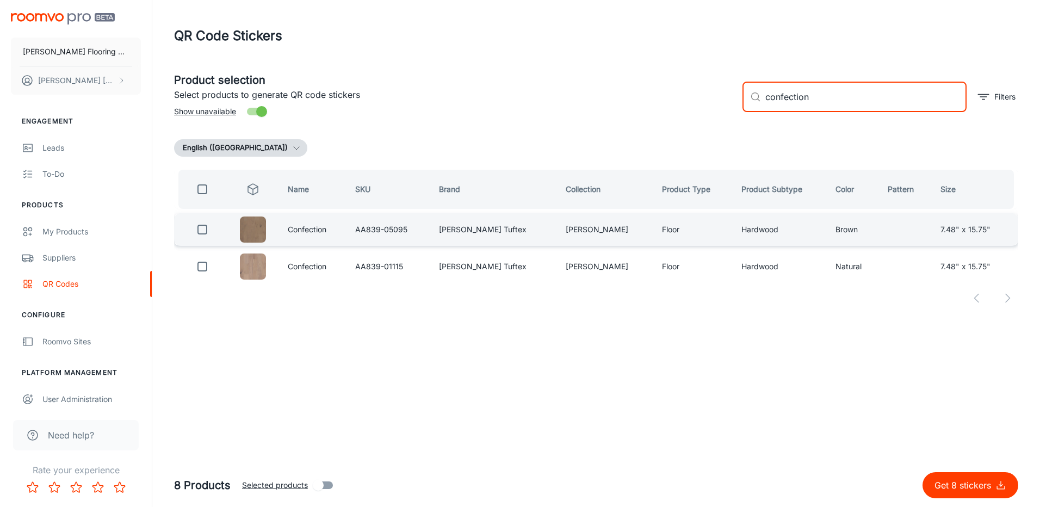
type input "confection"
click at [207, 228] on input "checkbox" at bounding box center [202, 230] width 22 height 22
checkbox input "true"
drag, startPoint x: 822, startPoint y: 98, endPoint x: 743, endPoint y: 112, distance: 79.6
click at [743, 112] on div "​ confection ​ Filters" at bounding box center [876, 92] width 284 height 59
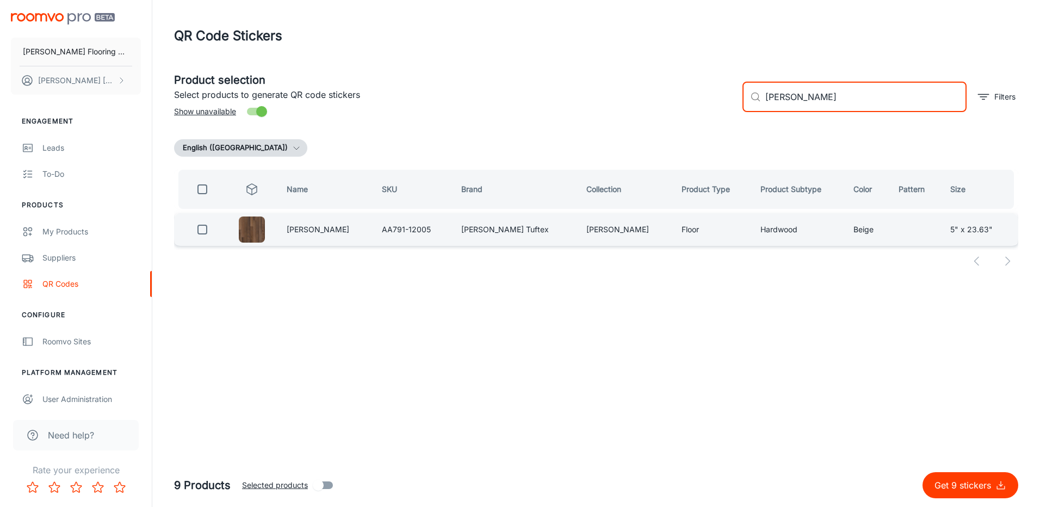
type input "[PERSON_NAME]"
click at [203, 226] on input "checkbox" at bounding box center [202, 230] width 22 height 22
checkbox input "true"
drag, startPoint x: 812, startPoint y: 96, endPoint x: 704, endPoint y: 115, distance: 110.4
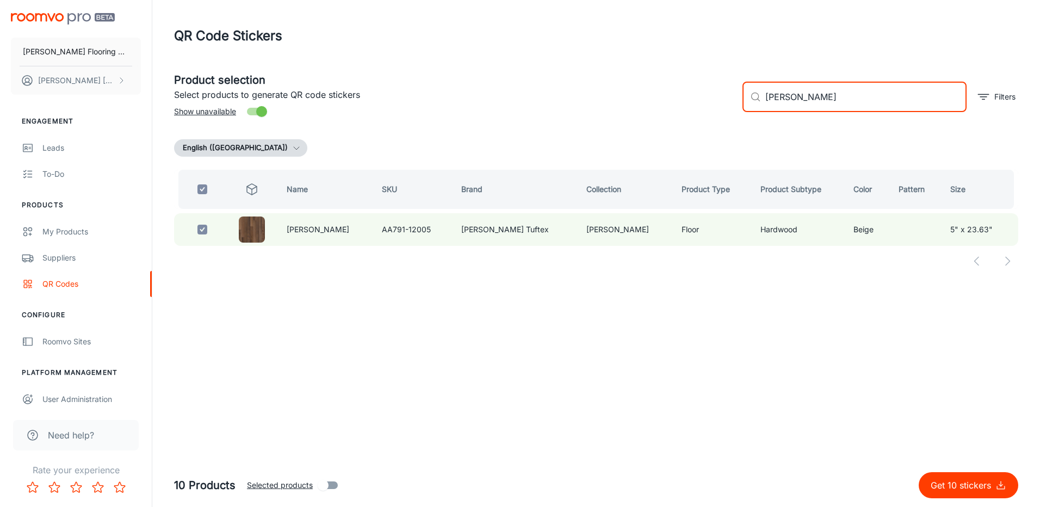
click at [704, 115] on div "Product selection Select products to generate QR code stickers Show unavailable…" at bounding box center [591, 92] width 853 height 59
checkbox input "false"
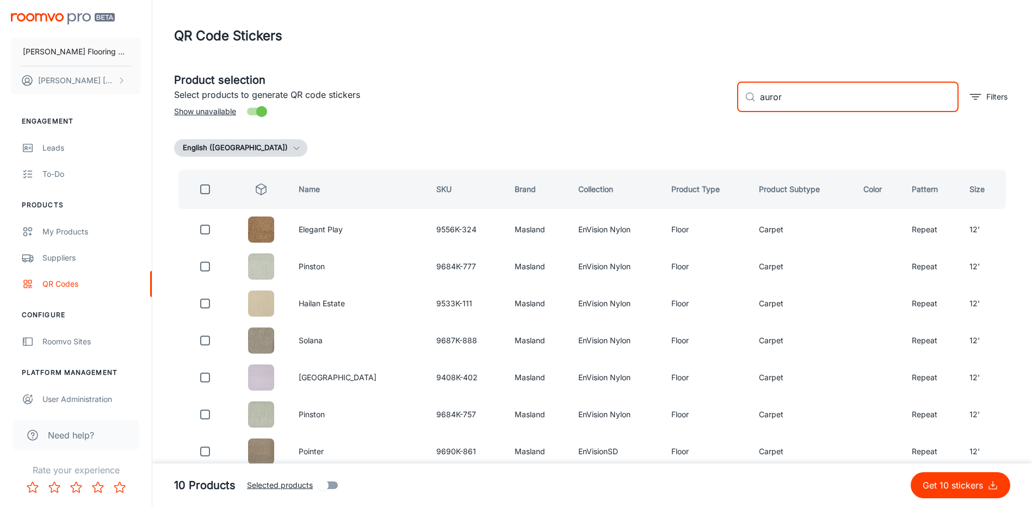
type input "aurora"
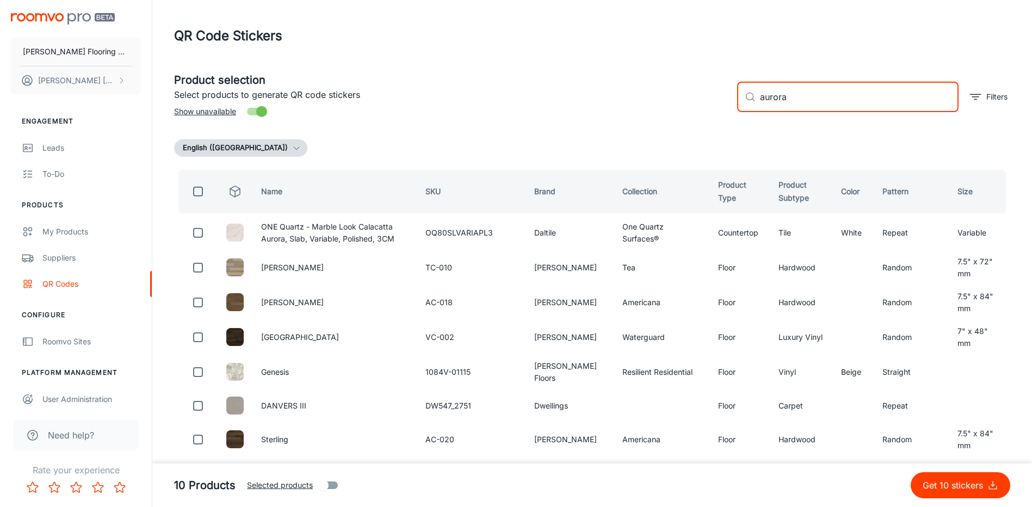
drag, startPoint x: 802, startPoint y: 96, endPoint x: 752, endPoint y: 104, distance: 50.1
click at [752, 104] on div "​ aurora ​" at bounding box center [847, 97] width 221 height 30
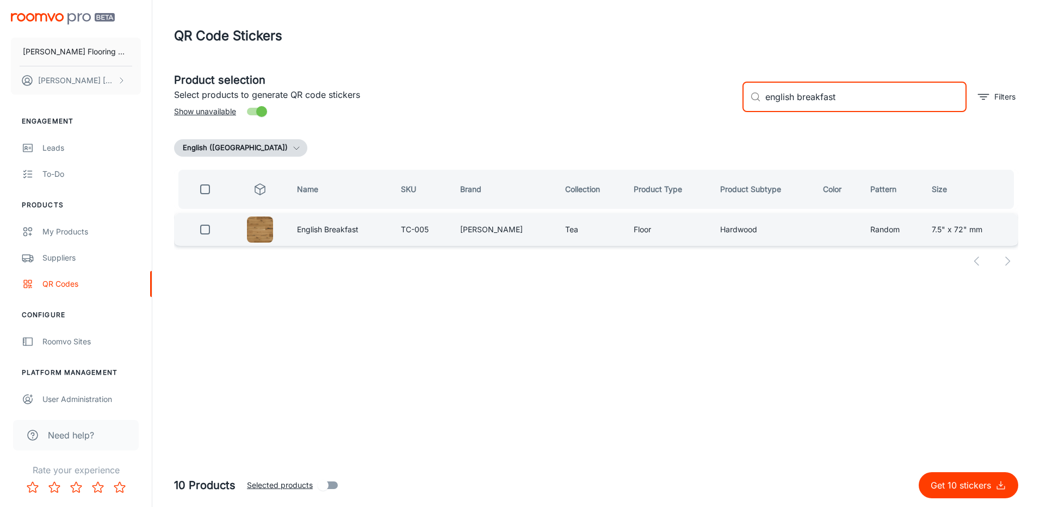
type input "english breakfast"
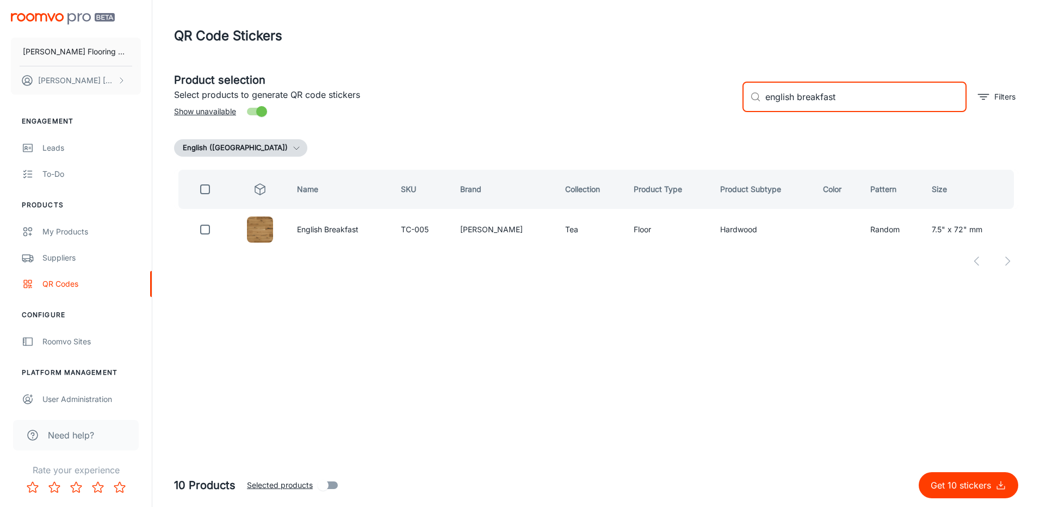
drag, startPoint x: 201, startPoint y: 231, endPoint x: 272, endPoint y: 262, distance: 77.2
click at [203, 231] on input "checkbox" at bounding box center [205, 230] width 22 height 22
checkbox input "true"
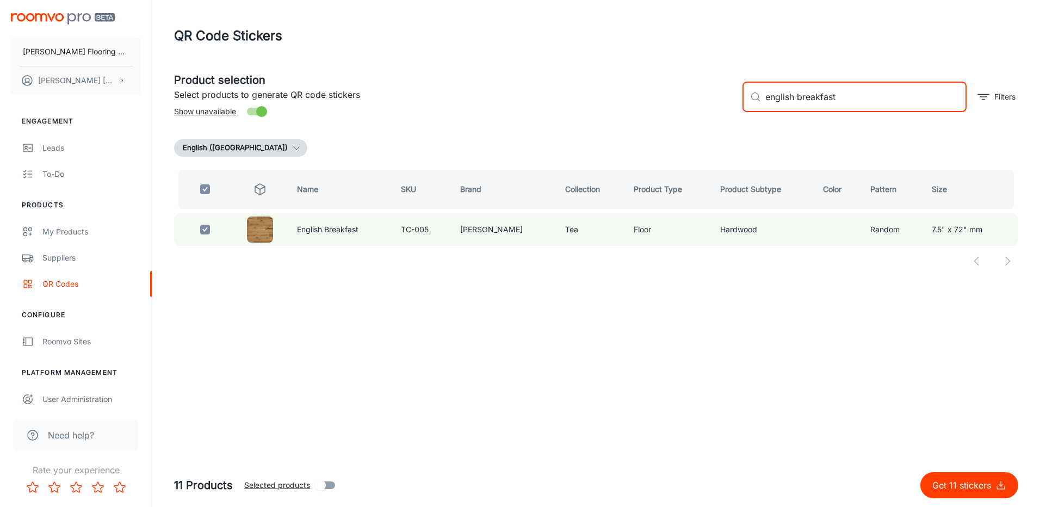
drag, startPoint x: 844, startPoint y: 97, endPoint x: 761, endPoint y: 111, distance: 84.0
click at [762, 111] on div "​ english breakfast ​" at bounding box center [854, 97] width 224 height 30
type input "har"
checkbox input "false"
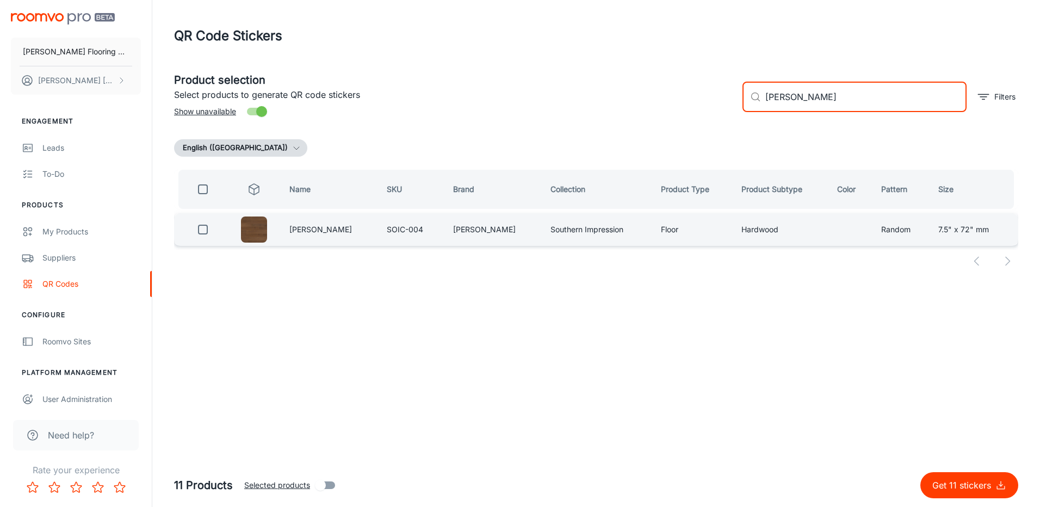
type input "[PERSON_NAME]"
click at [205, 227] on input "checkbox" at bounding box center [203, 230] width 22 height 22
checkbox input "true"
drag, startPoint x: 813, startPoint y: 94, endPoint x: 738, endPoint y: 107, distance: 76.3
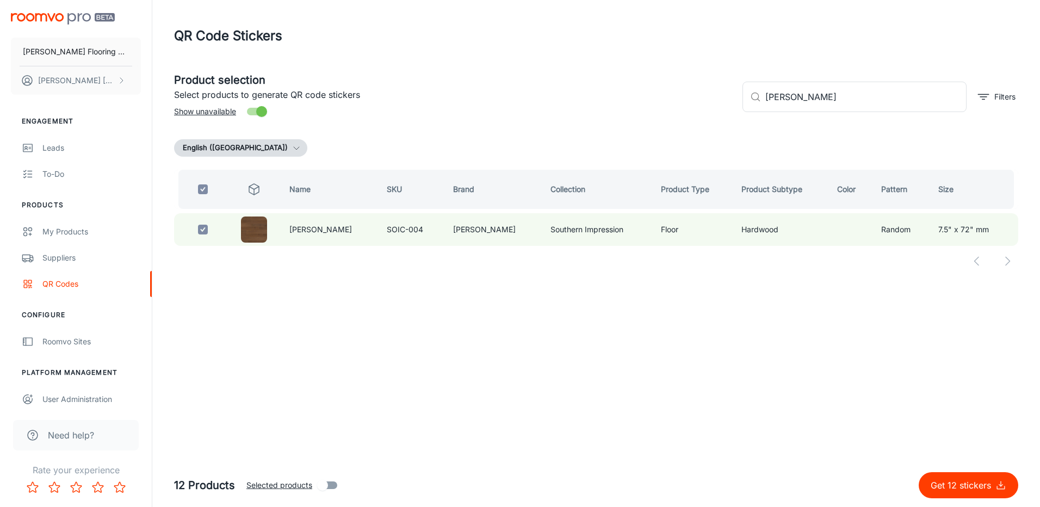
click at [738, 107] on div "​ [PERSON_NAME] ​ Filters" at bounding box center [876, 92] width 284 height 59
type input "[PERSON_NAME]"
checkbox input "false"
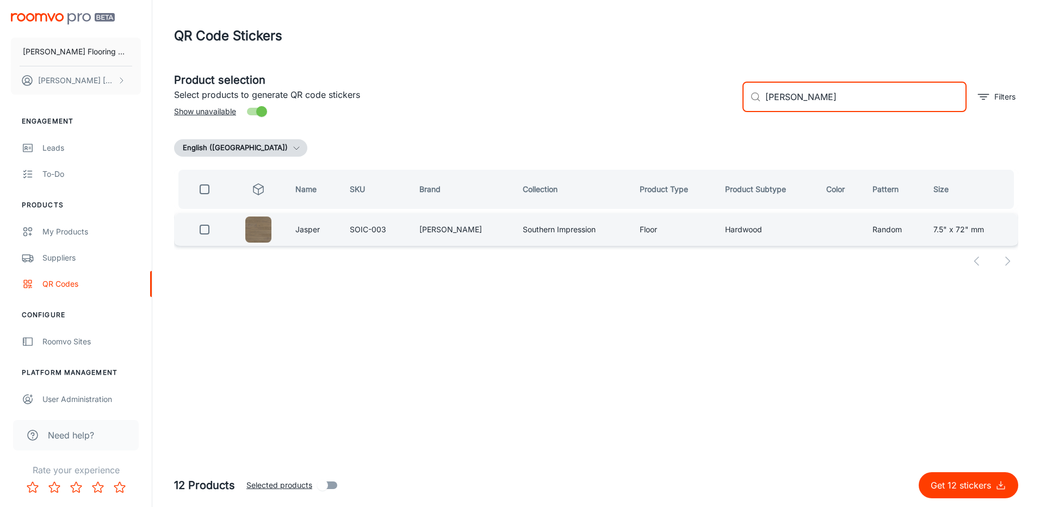
type input "[PERSON_NAME]"
drag, startPoint x: 210, startPoint y: 226, endPoint x: 227, endPoint y: 218, distance: 18.5
click at [210, 226] on input "checkbox" at bounding box center [205, 230] width 22 height 22
checkbox input "true"
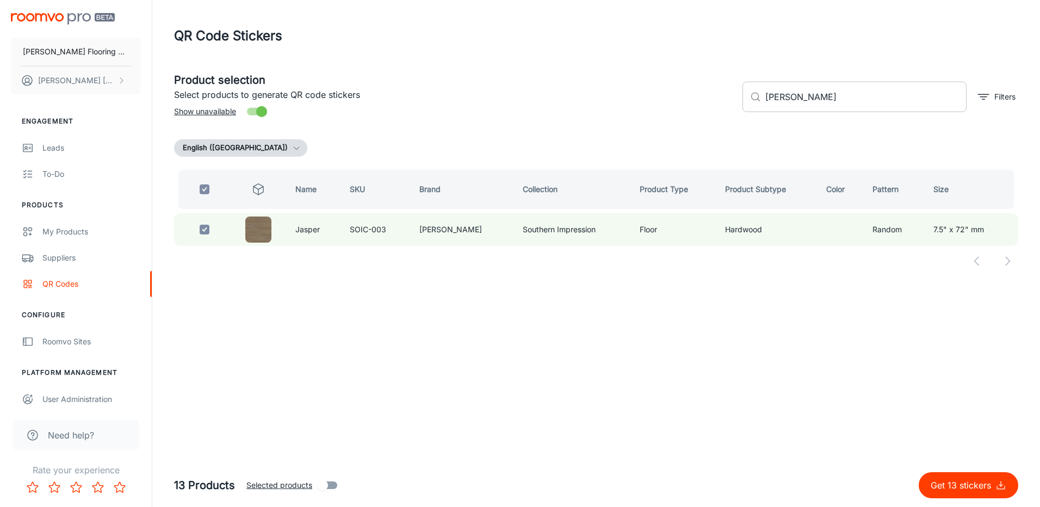
click at [788, 96] on input "[PERSON_NAME]" at bounding box center [865, 97] width 201 height 30
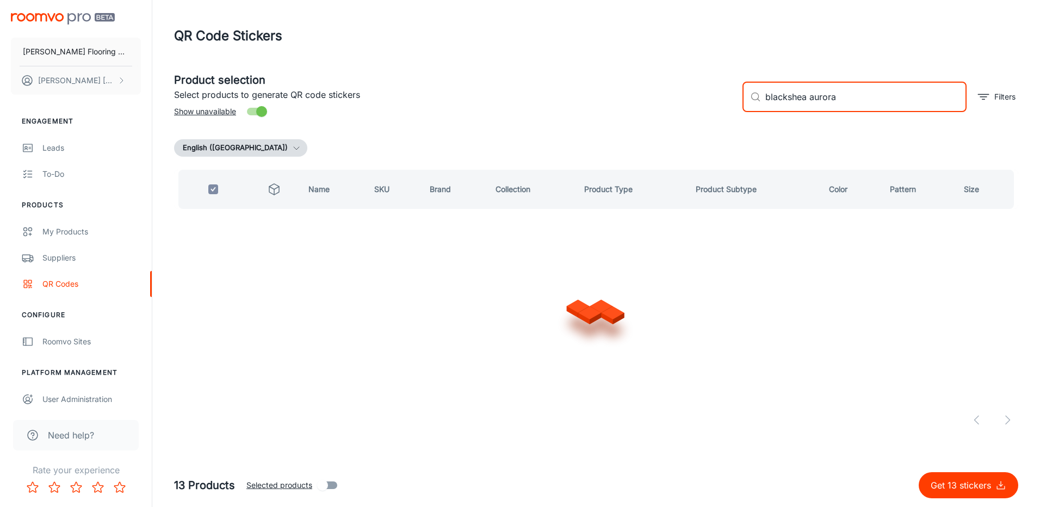
type input "[PERSON_NAME]"
checkbox input "false"
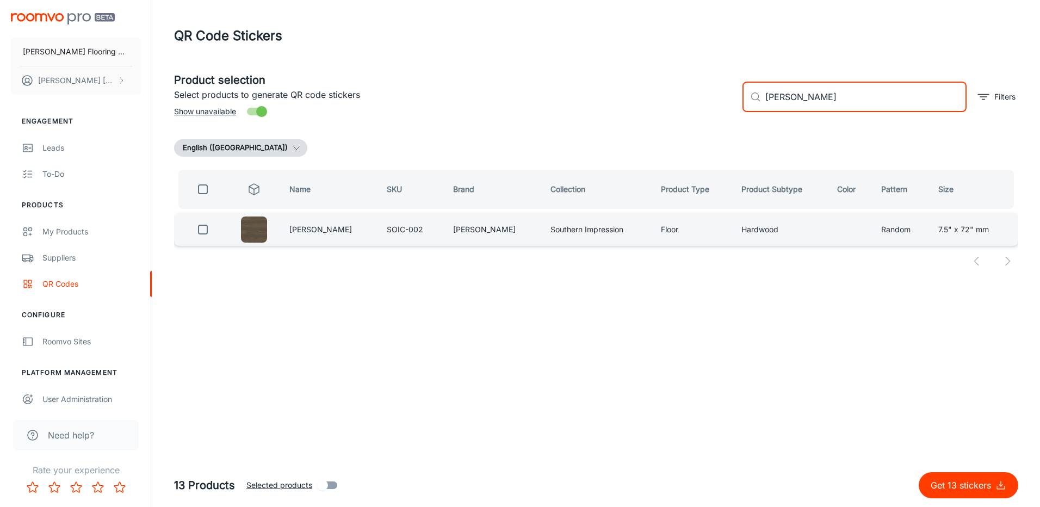
type input "[PERSON_NAME]"
click at [204, 229] on input "checkbox" at bounding box center [203, 230] width 22 height 22
checkbox input "true"
drag, startPoint x: 810, startPoint y: 100, endPoint x: 761, endPoint y: 112, distance: 50.4
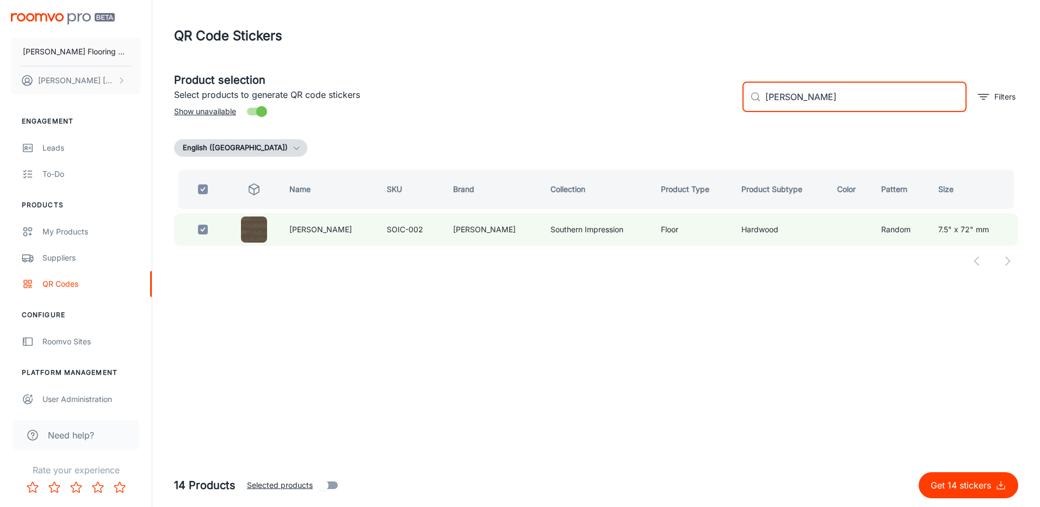
click at [761, 112] on div "​ [PERSON_NAME] ​ Filters" at bounding box center [876, 92] width 284 height 59
type input "aurora"
checkbox input "false"
type input "[PERSON_NAME]"
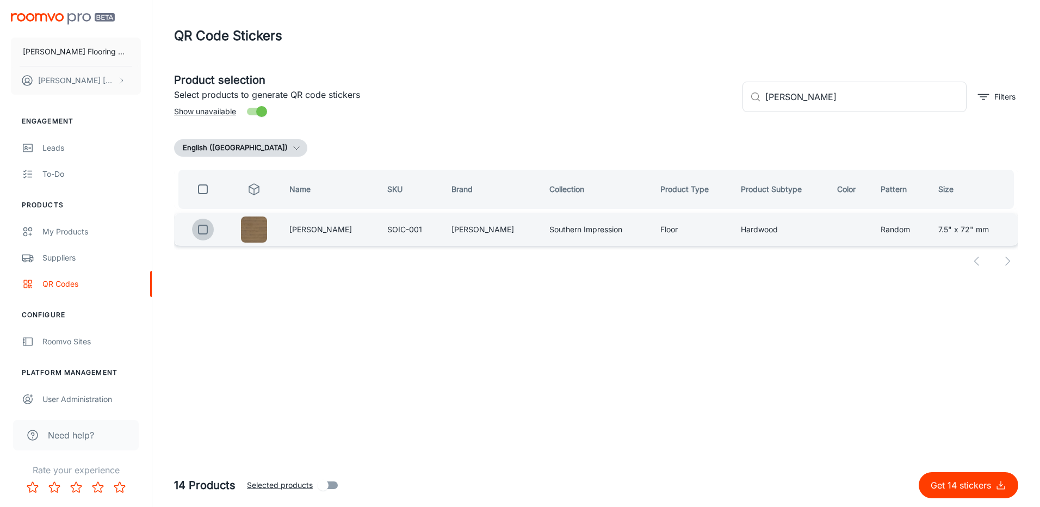
click at [206, 230] on input "checkbox" at bounding box center [203, 230] width 22 height 22
checkbox input "true"
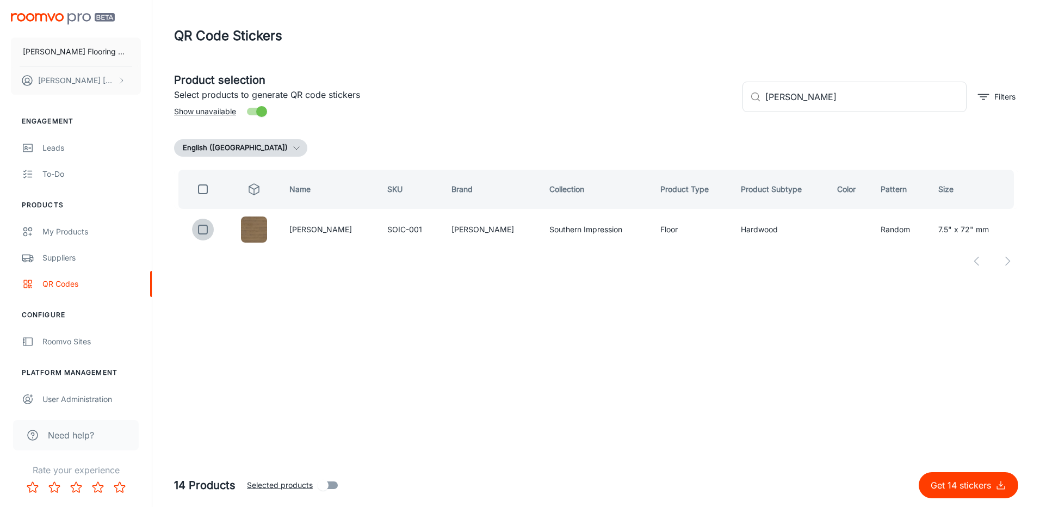
checkbox input "true"
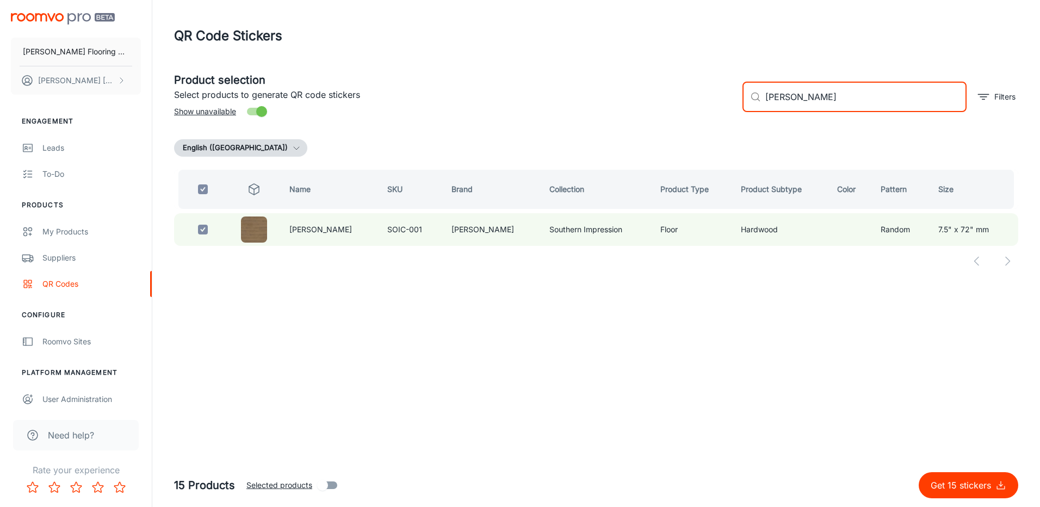
drag, startPoint x: 793, startPoint y: 100, endPoint x: 739, endPoint y: 109, distance: 55.2
click at [739, 109] on div "​ [PERSON_NAME] ​ Filters" at bounding box center [876, 92] width 284 height 59
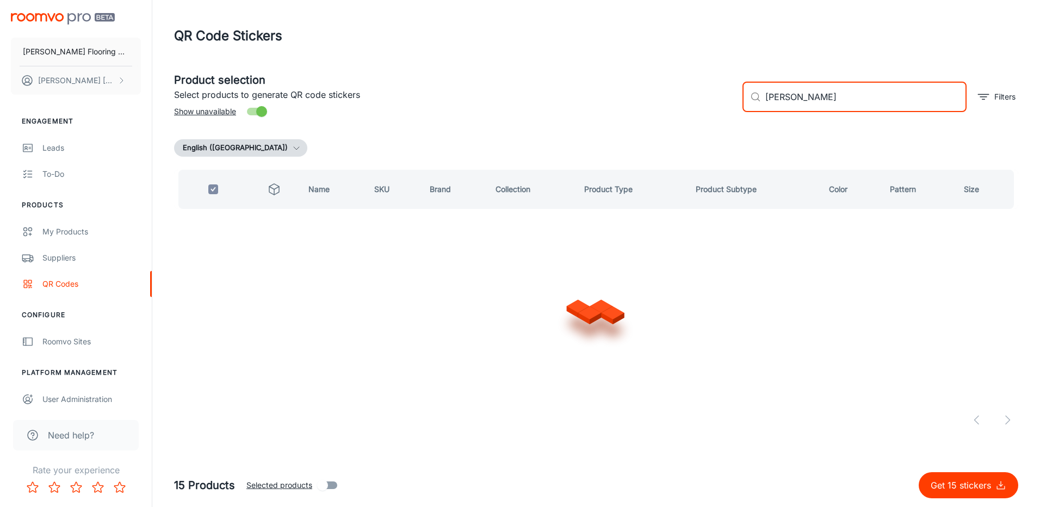
type input "ellenton aurora"
checkbox input "false"
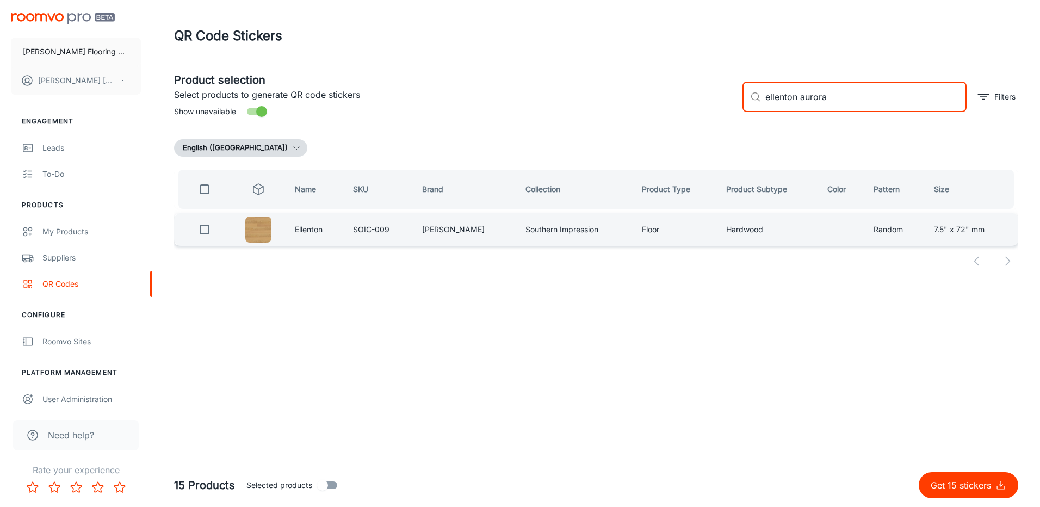
type input "ellenton aurora"
click at [225, 235] on td at bounding box center [202, 229] width 56 height 33
click at [207, 231] on input "checkbox" at bounding box center [205, 230] width 22 height 22
checkbox input "true"
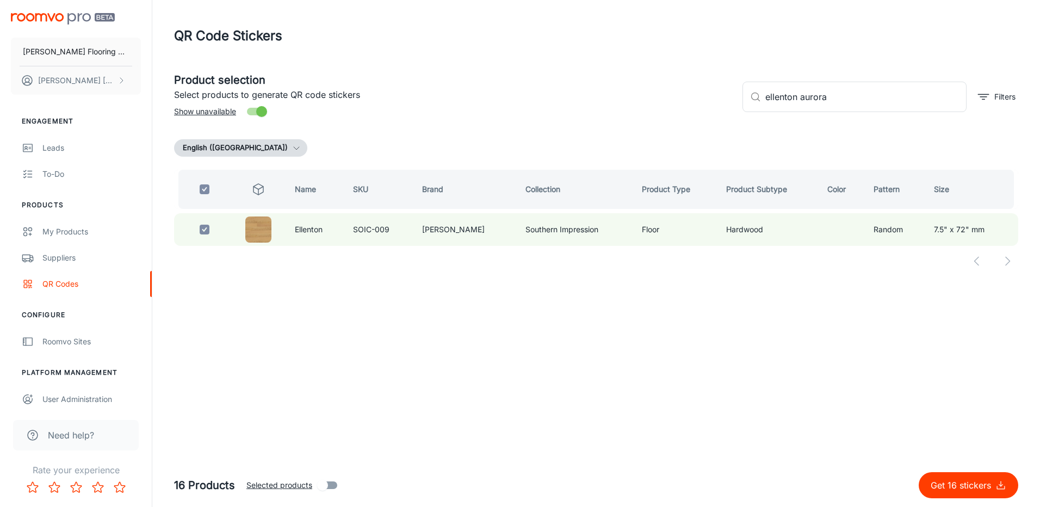
click at [194, 219] on input "checkbox" at bounding box center [205, 230] width 22 height 22
checkbox input "false"
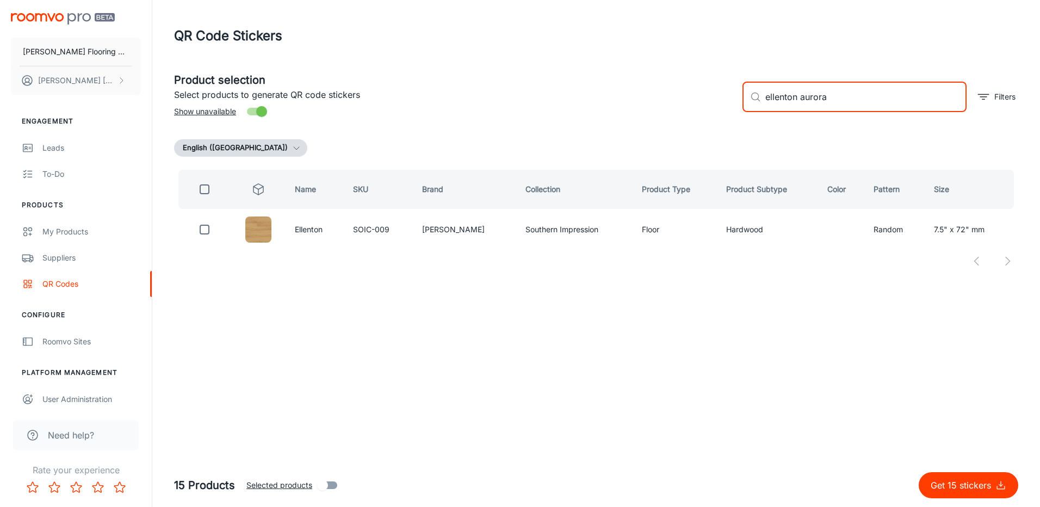
drag, startPoint x: 769, startPoint y: 102, endPoint x: 739, endPoint y: 107, distance: 30.8
click at [739, 107] on div "​ ellenton aurora ​ Filters" at bounding box center [876, 92] width 284 height 59
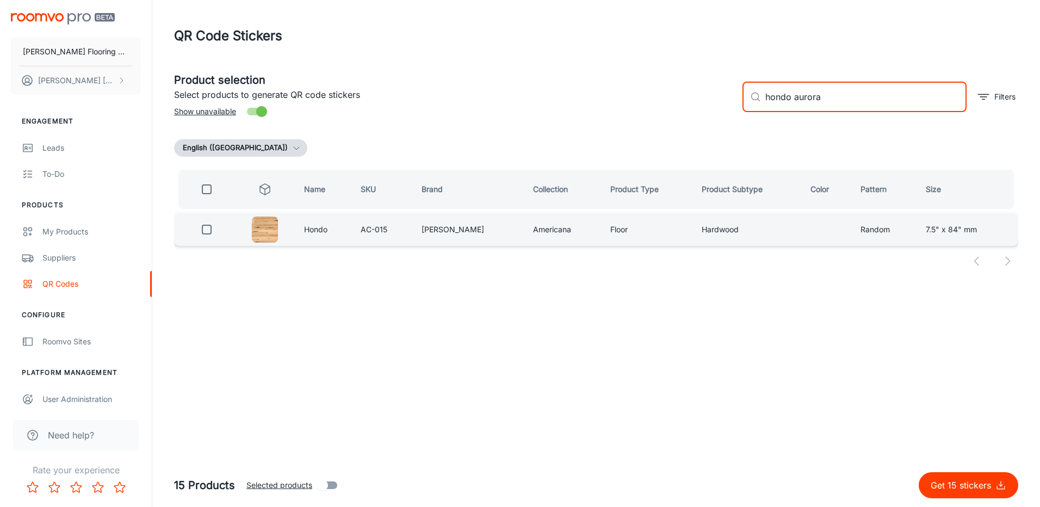
type input "hondo aurora"
click at [204, 225] on input "checkbox" at bounding box center [207, 230] width 22 height 22
checkbox input "true"
drag, startPoint x: 791, startPoint y: 97, endPoint x: 747, endPoint y: 107, distance: 45.5
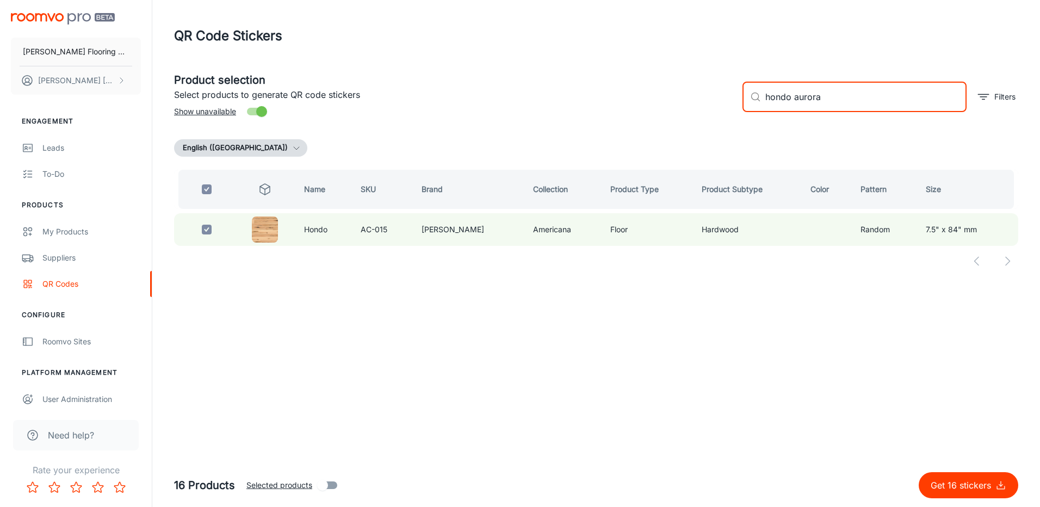
click at [748, 105] on div "​ hondo aurora ​" at bounding box center [854, 97] width 224 height 30
type input "aurora"
checkbox input "false"
type input "kerrville aurora"
drag, startPoint x: 207, startPoint y: 232, endPoint x: 228, endPoint y: 225, distance: 22.4
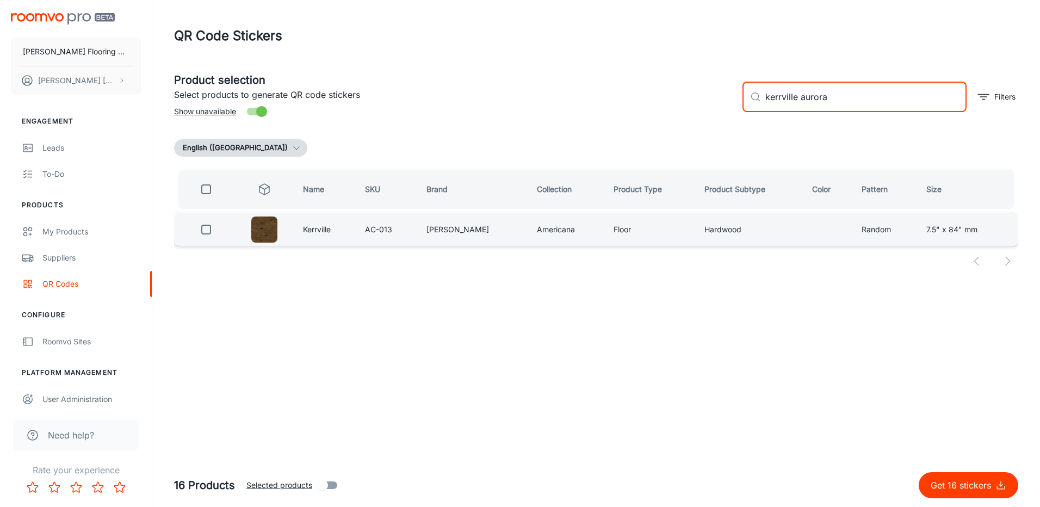
click at [207, 232] on input "checkbox" at bounding box center [206, 230] width 22 height 22
checkbox input "true"
drag, startPoint x: 799, startPoint y: 96, endPoint x: 751, endPoint y: 101, distance: 48.2
click at [752, 100] on div "​ kerrville aurora ​" at bounding box center [854, 97] width 224 height 30
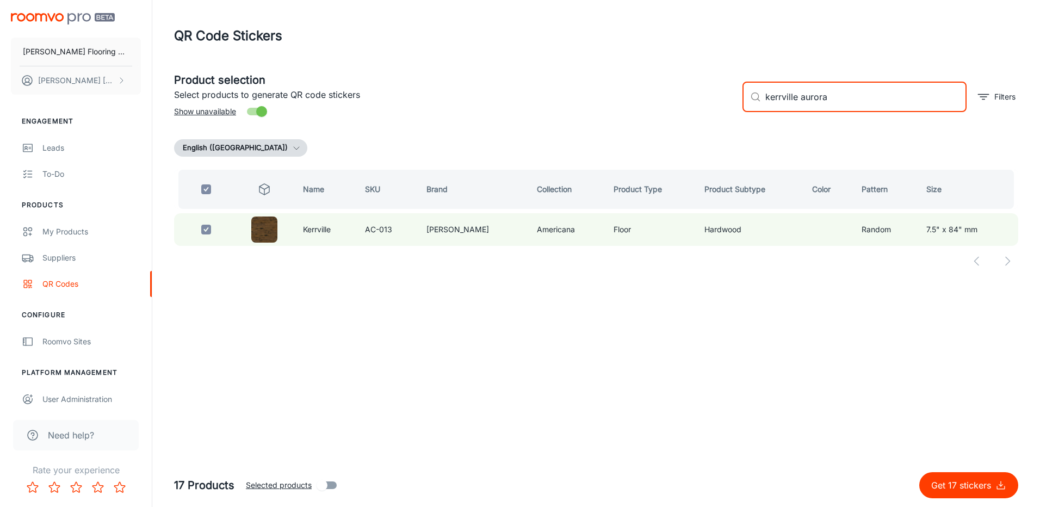
type input "aurora"
checkbox input "false"
type input "leather aurora"
drag, startPoint x: 212, startPoint y: 231, endPoint x: 274, endPoint y: 223, distance: 62.5
click at [212, 231] on input "checkbox" at bounding box center [206, 230] width 22 height 22
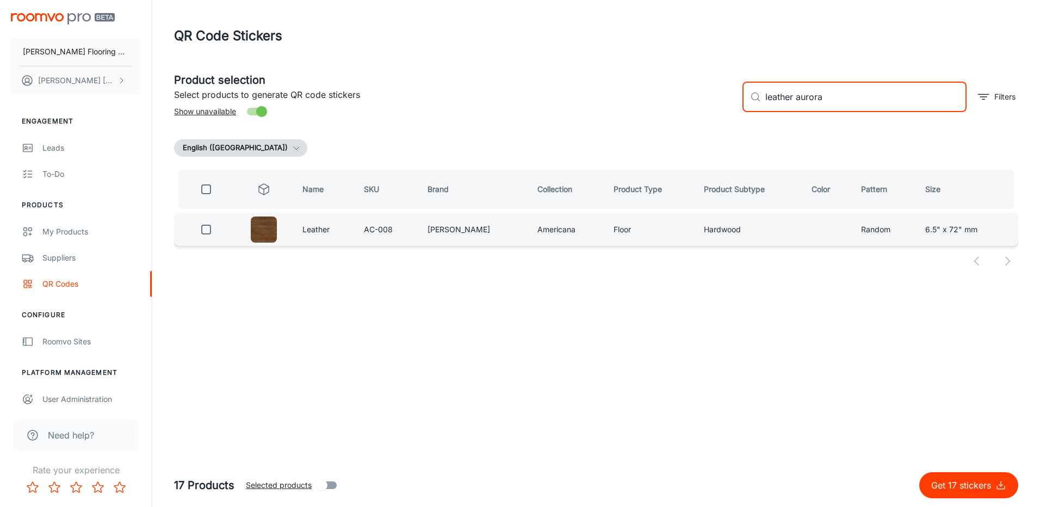
checkbox input "true"
drag, startPoint x: 793, startPoint y: 100, endPoint x: 754, endPoint y: 116, distance: 42.9
click at [754, 116] on div "​ leather aurora ​ Filters" at bounding box center [876, 92] width 284 height 59
type input "bandera aurora"
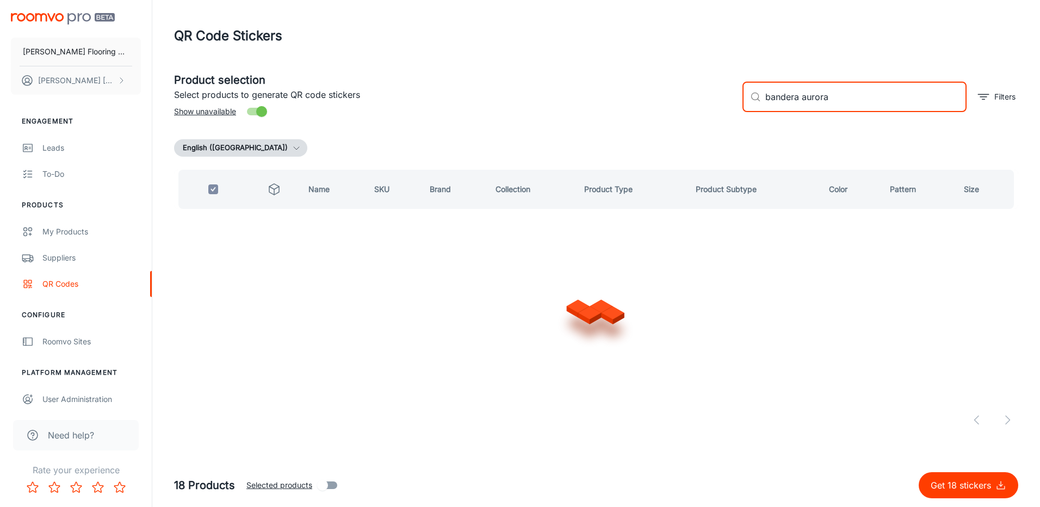
checkbox input "false"
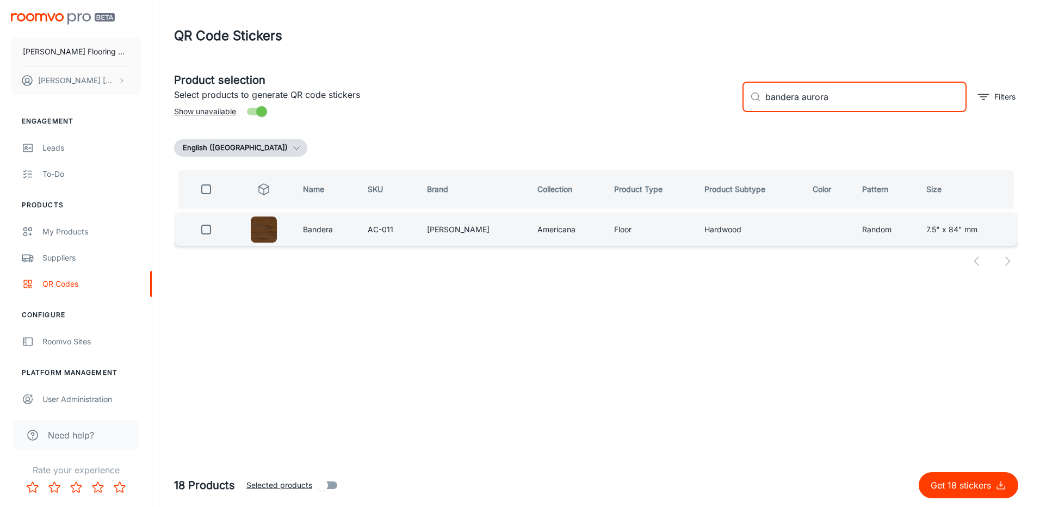
type input "bandera aurora"
drag, startPoint x: 212, startPoint y: 231, endPoint x: 224, endPoint y: 226, distance: 13.1
click at [212, 231] on input "checkbox" at bounding box center [206, 230] width 22 height 22
checkbox input "true"
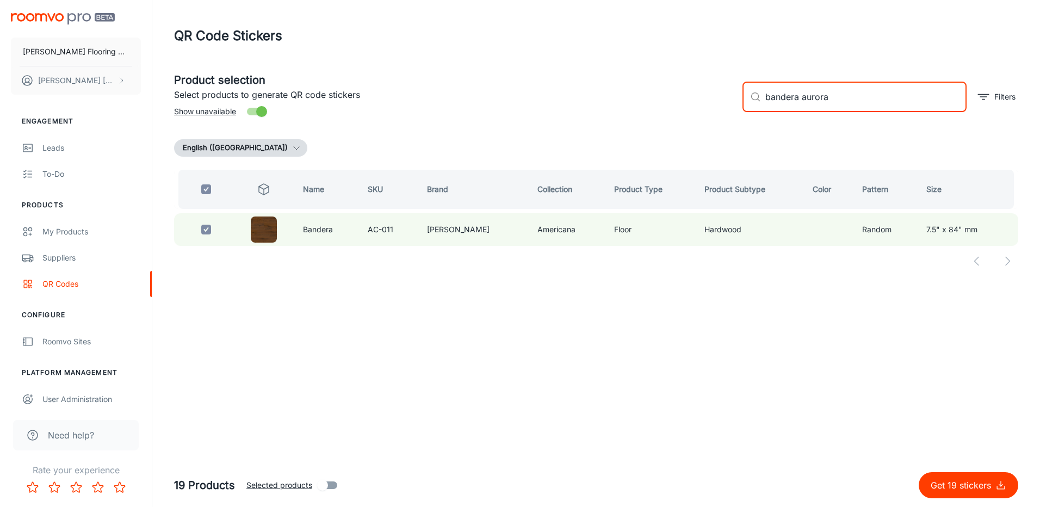
drag, startPoint x: 798, startPoint y: 99, endPoint x: 740, endPoint y: 108, distance: 58.9
click at [740, 108] on div "​ bandera aurora ​ Filters" at bounding box center [876, 92] width 284 height 59
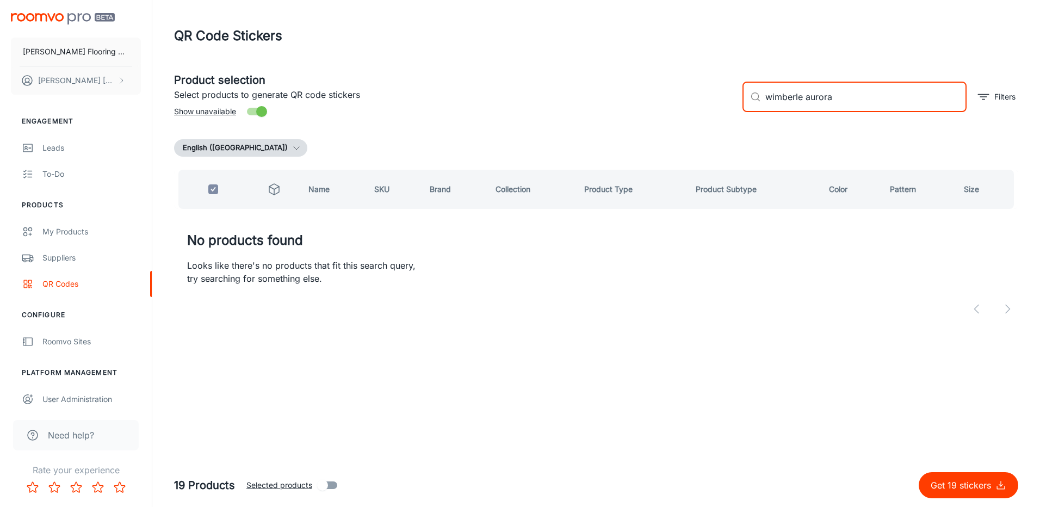
type input "wimberl aurora"
checkbox input "false"
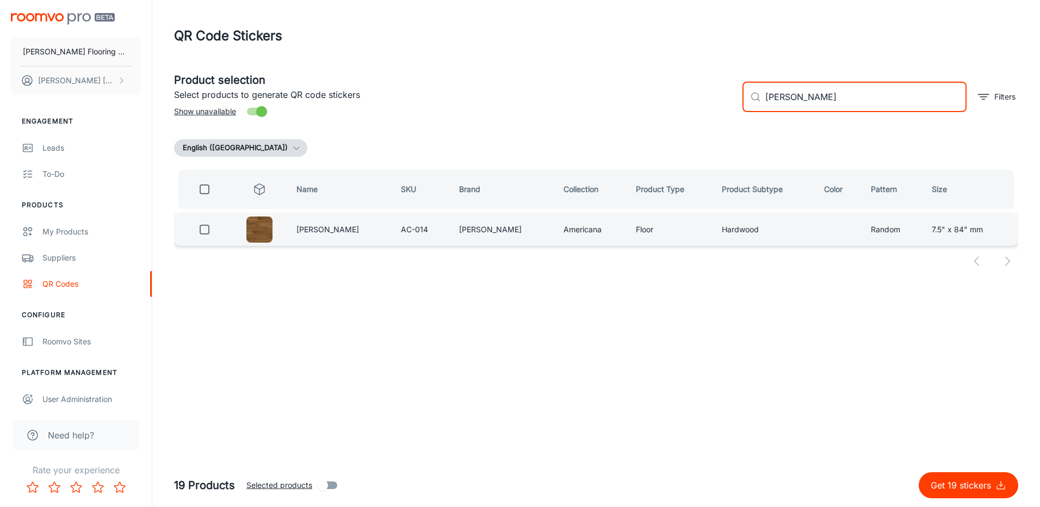
type input "[PERSON_NAME]"
click at [204, 232] on input "checkbox" at bounding box center [205, 230] width 22 height 22
checkbox input "true"
drag, startPoint x: 803, startPoint y: 97, endPoint x: 755, endPoint y: 102, distance: 48.1
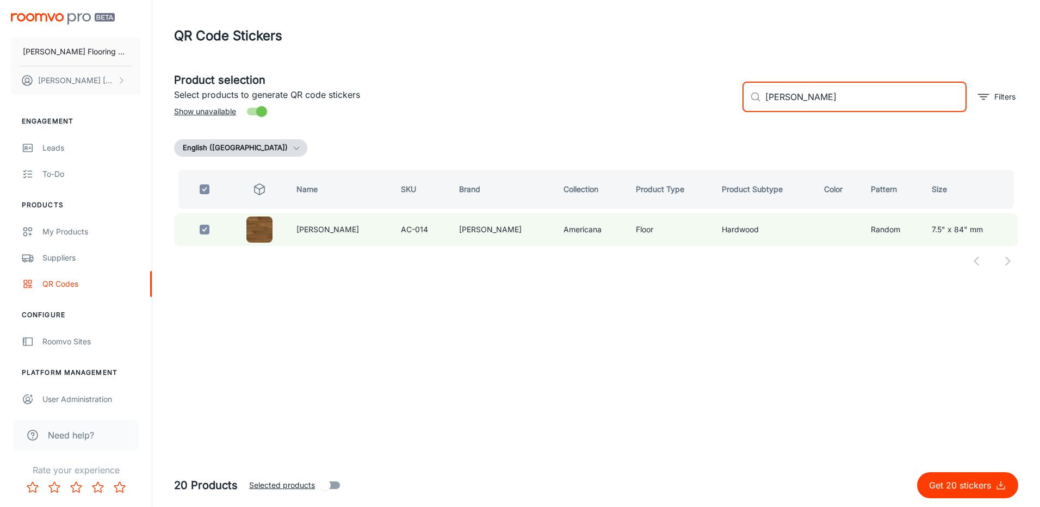
click at [755, 102] on div "​ [PERSON_NAME] ​" at bounding box center [854, 97] width 224 height 30
type input "concan aurora"
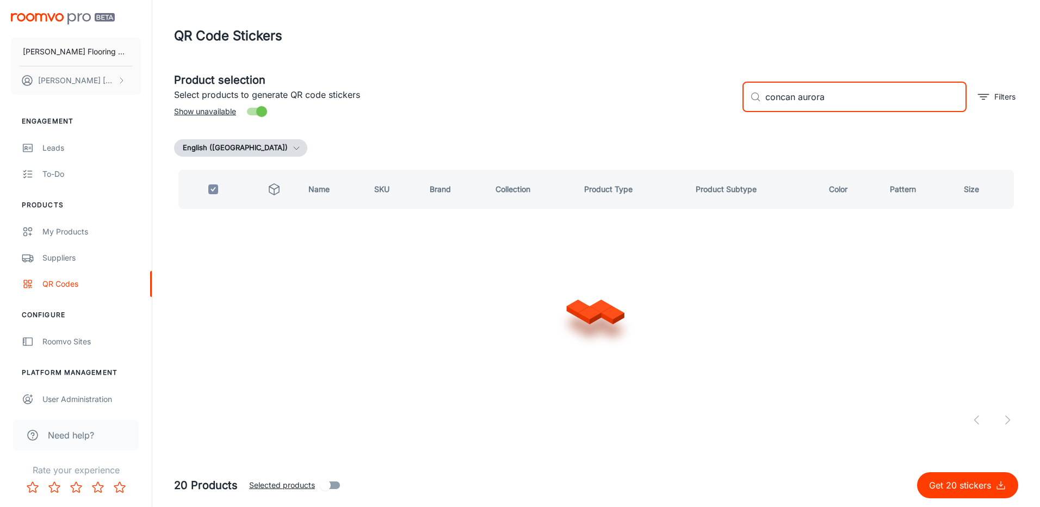
checkbox input "false"
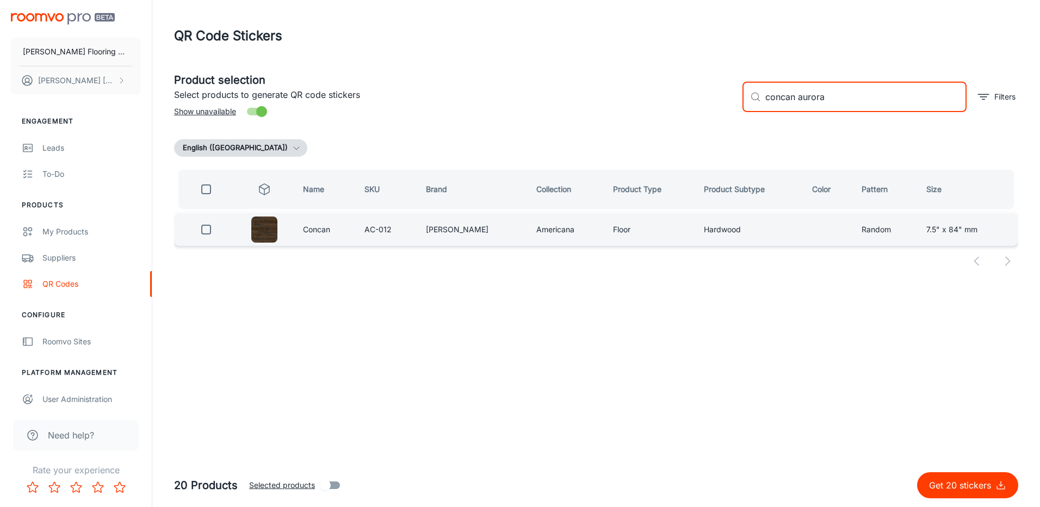
type input "concan aurora"
drag, startPoint x: 204, startPoint y: 228, endPoint x: 252, endPoint y: 252, distance: 53.5
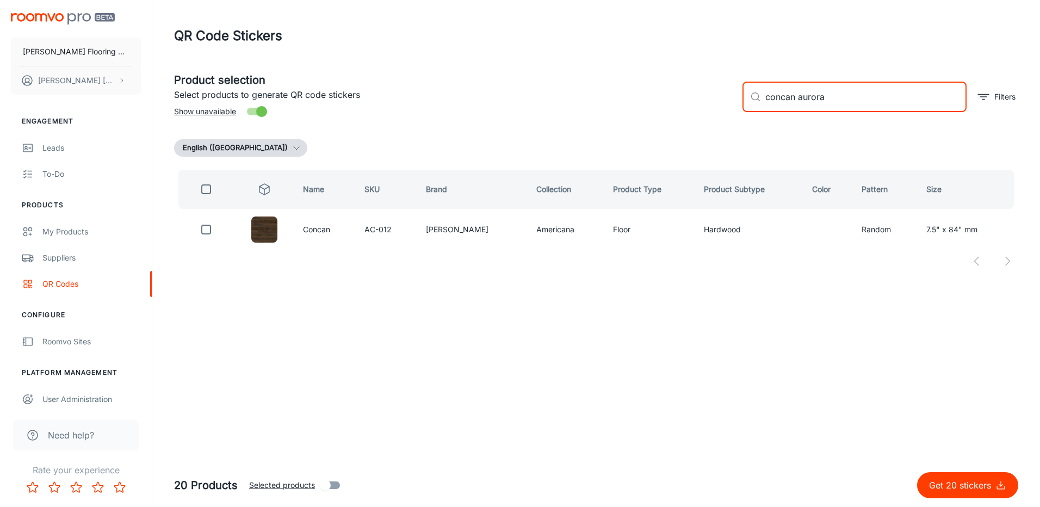
click at [204, 228] on input "checkbox" at bounding box center [206, 230] width 22 height 22
checkbox input "true"
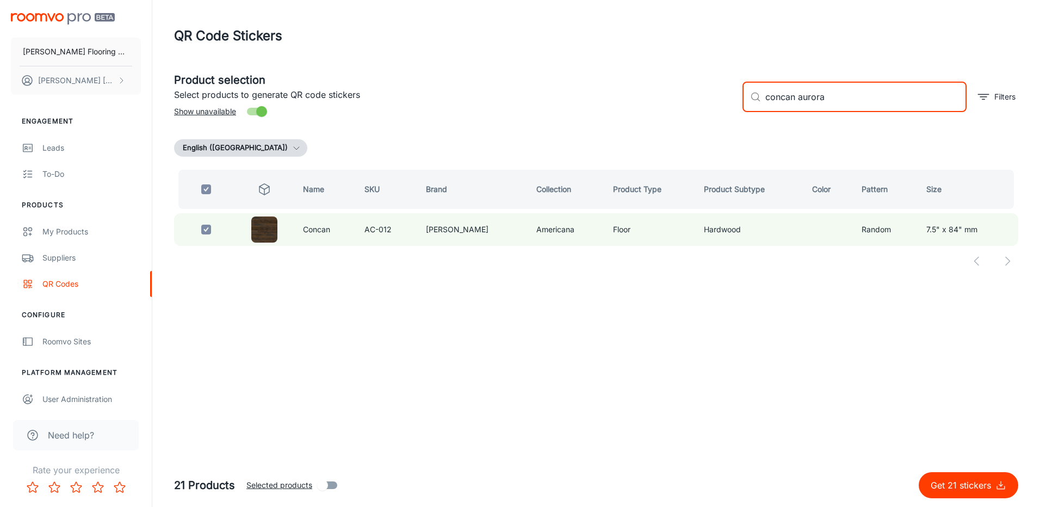
drag, startPoint x: 836, startPoint y: 96, endPoint x: 783, endPoint y: 103, distance: 53.8
click at [783, 103] on input "concan aurora" at bounding box center [865, 97] width 201 height 30
click at [709, 117] on div "Product selection Select products to generate QR code stickers Show unavailable…" at bounding box center [591, 92] width 853 height 59
drag, startPoint x: 831, startPoint y: 97, endPoint x: 728, endPoint y: 125, distance: 106.5
click at [728, 125] on div "Product selection Select products to generate QR code stickers Show unavailable…" at bounding box center [596, 172] width 844 height 218
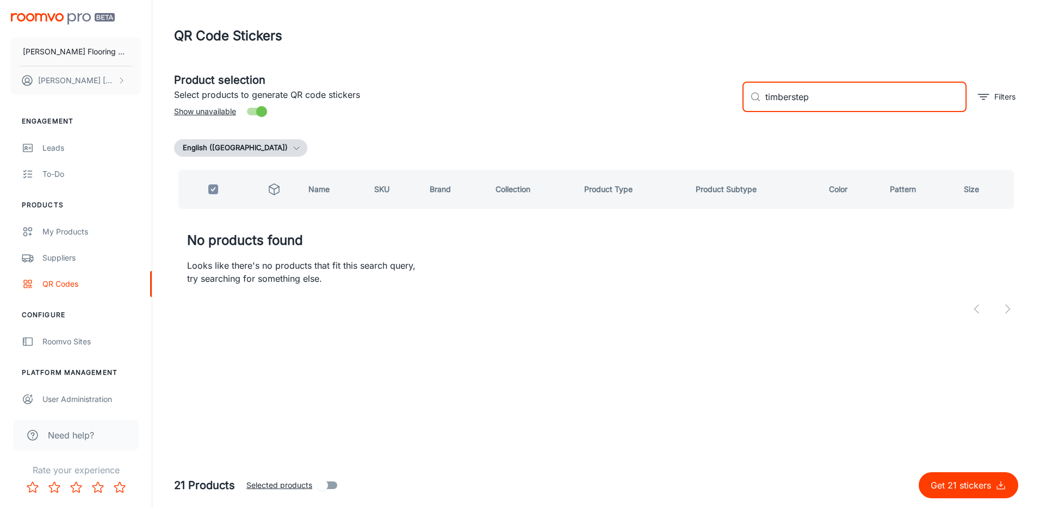
drag, startPoint x: 823, startPoint y: 104, endPoint x: 773, endPoint y: 111, distance: 50.5
click at [772, 110] on input "timberstep" at bounding box center [865, 97] width 201 height 30
type input "t"
type input "wo"
checkbox input "false"
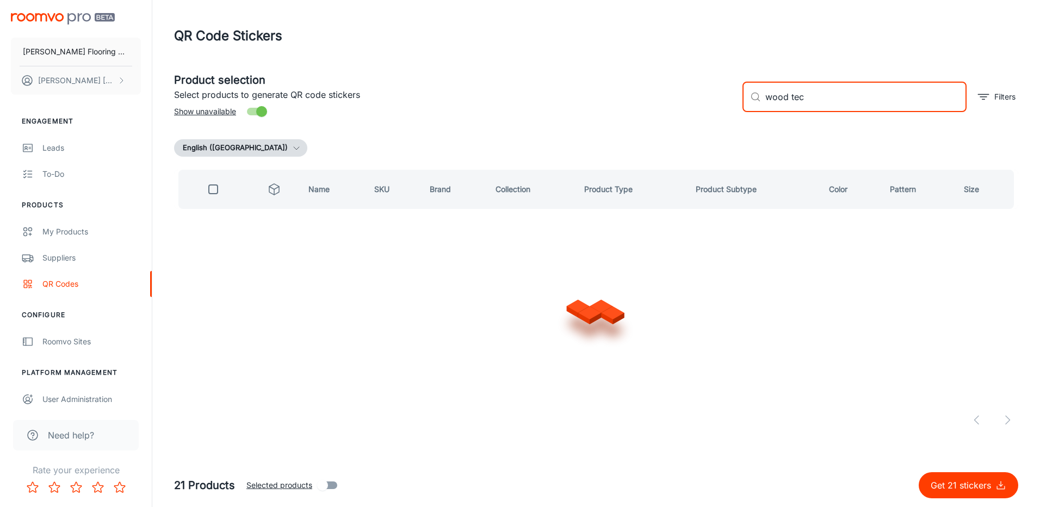
type input "wood tech"
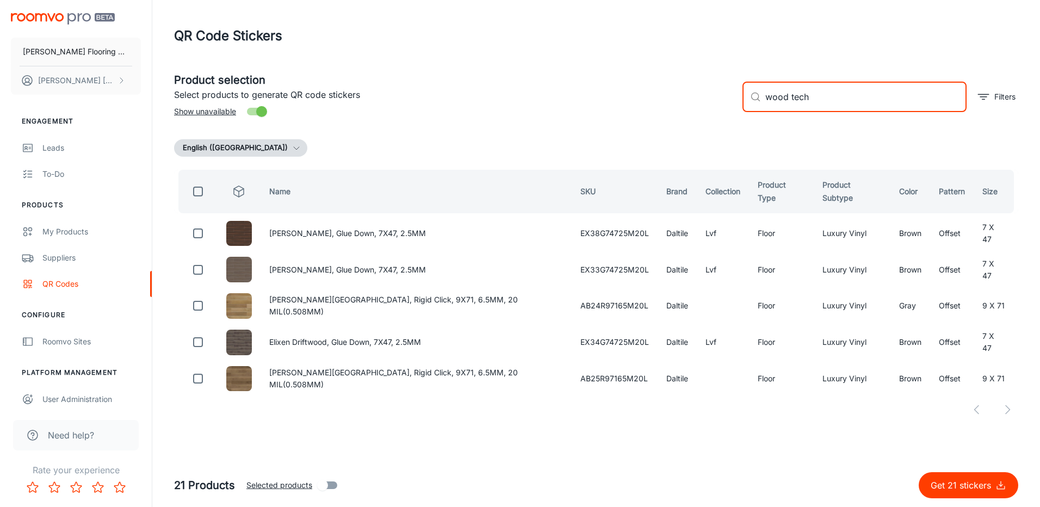
drag, startPoint x: 811, startPoint y: 95, endPoint x: 741, endPoint y: 103, distance: 70.1
click at [741, 101] on div "​ wood tech ​ Filters" at bounding box center [876, 92] width 284 height 59
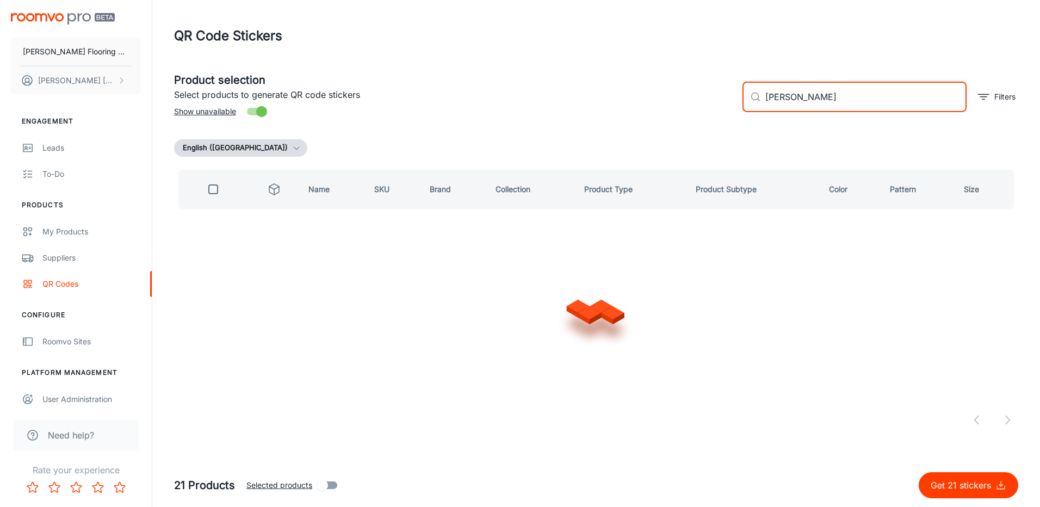
type input "[PERSON_NAME]"
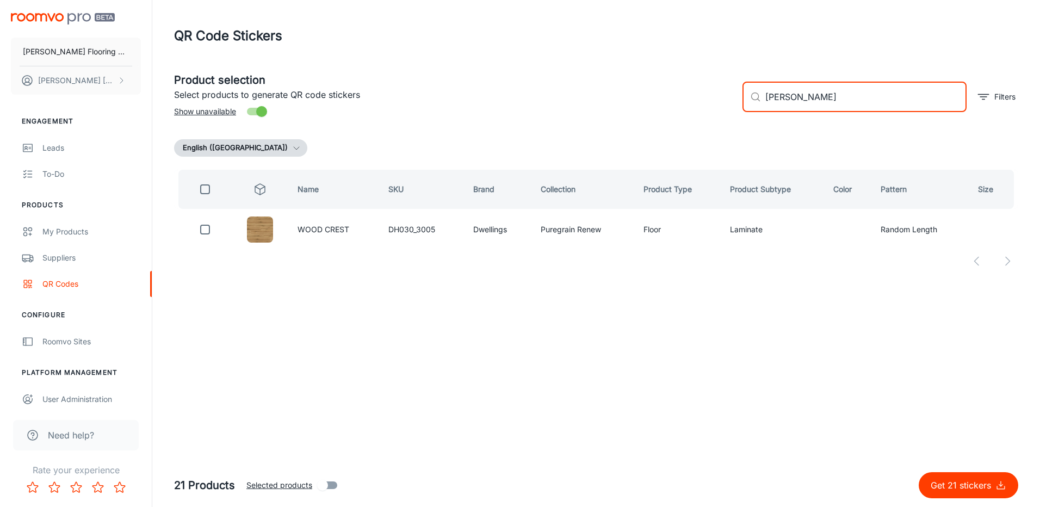
drag, startPoint x: 835, startPoint y: 100, endPoint x: 740, endPoint y: 114, distance: 96.1
click at [740, 114] on div "​ [PERSON_NAME] ​ Filters" at bounding box center [876, 92] width 284 height 59
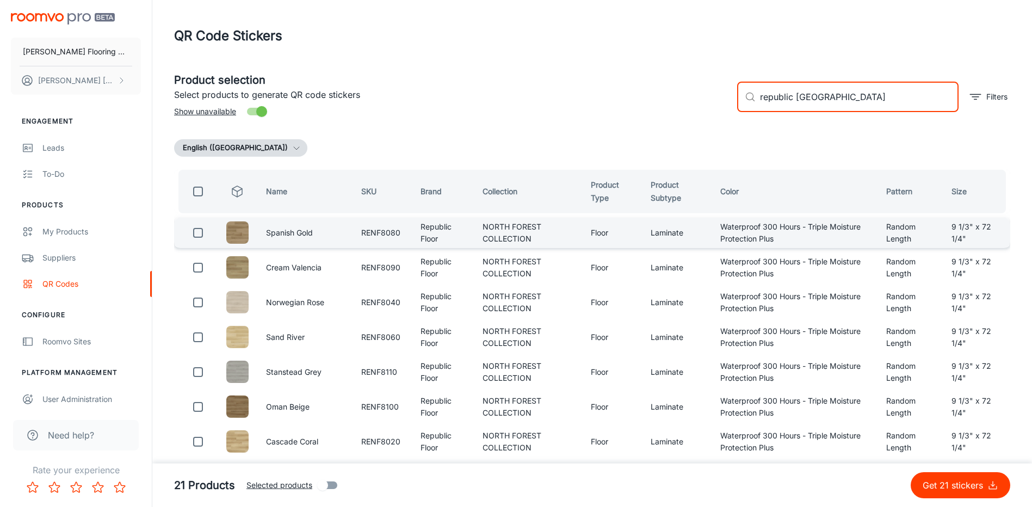
type input "republic [GEOGRAPHIC_DATA]"
click at [198, 234] on input "checkbox" at bounding box center [198, 233] width 22 height 22
checkbox input "true"
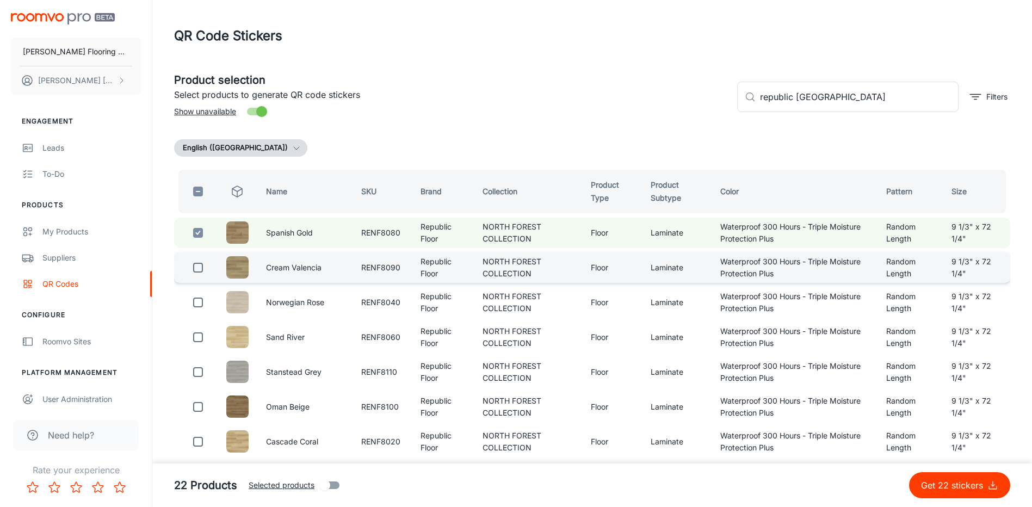
click at [199, 269] on input "checkbox" at bounding box center [198, 268] width 22 height 22
checkbox input "true"
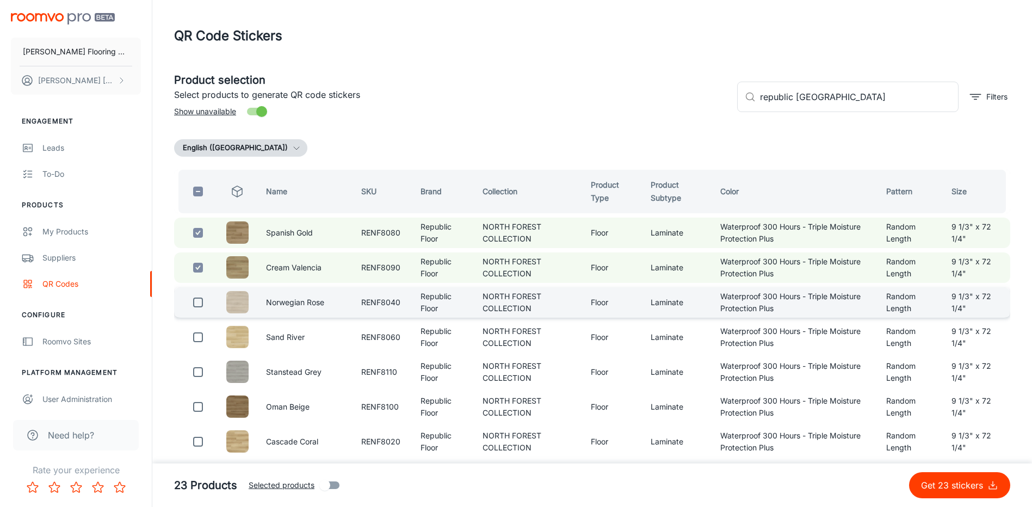
click at [200, 303] on input "checkbox" at bounding box center [198, 302] width 22 height 22
checkbox input "true"
click at [939, 482] on p "Get 24 stickers" at bounding box center [954, 485] width 66 height 13
checkbox input "false"
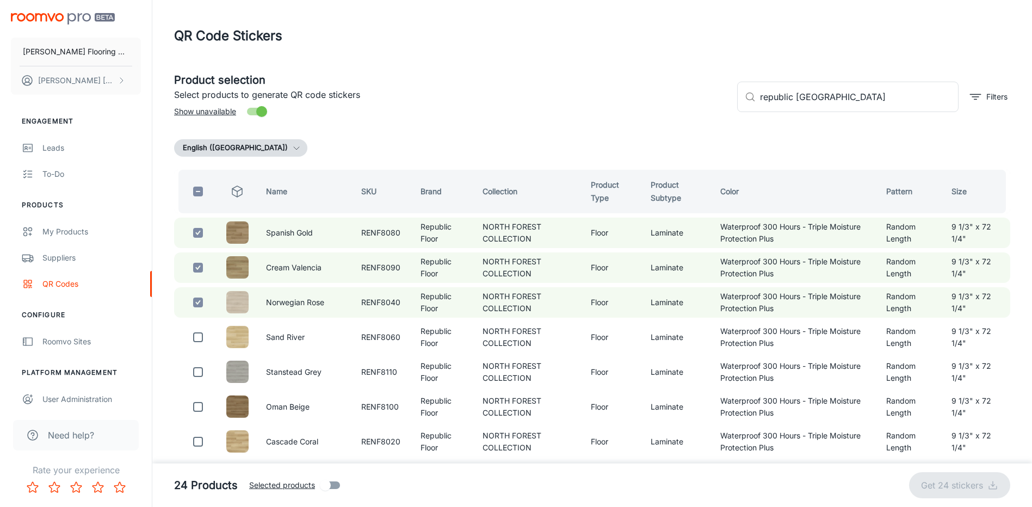
checkbox input "false"
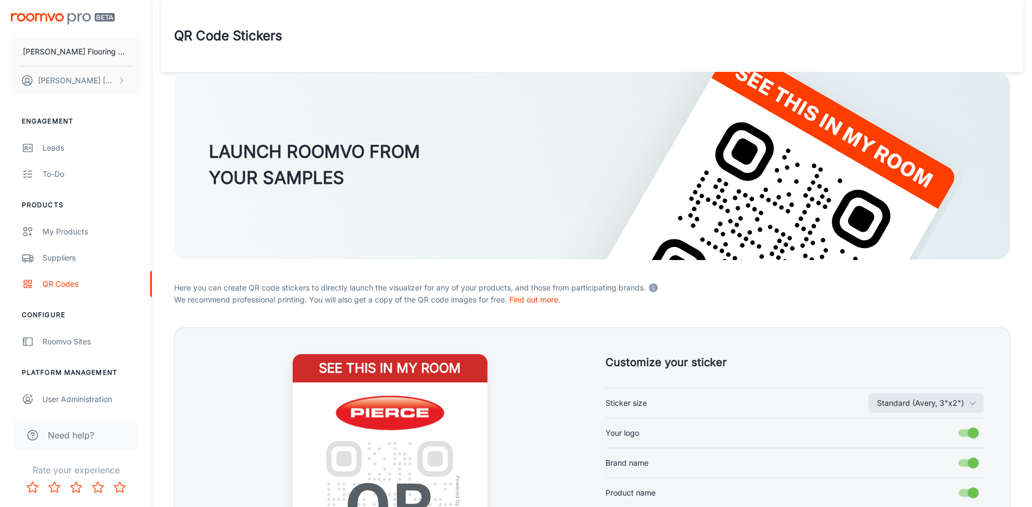
scroll to position [209, 0]
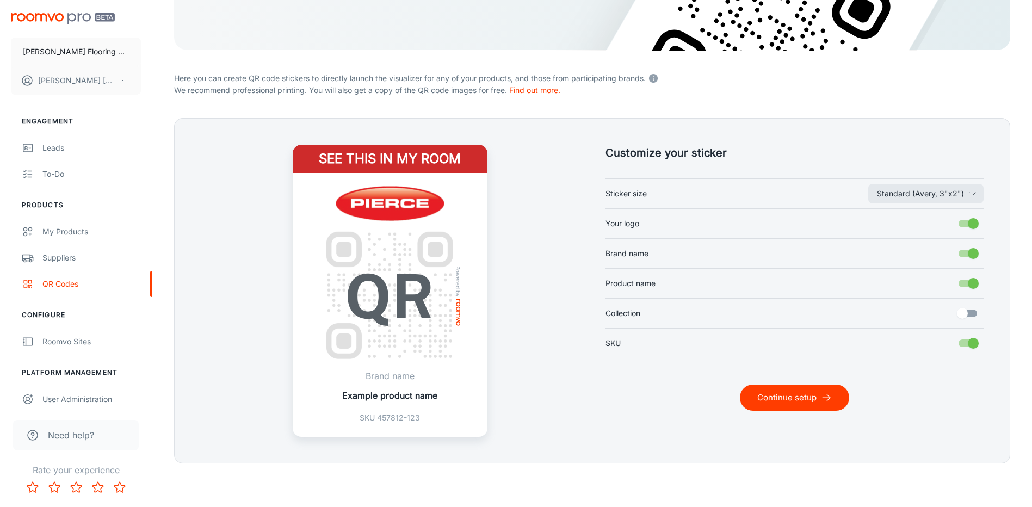
click at [788, 392] on button "Continue setup" at bounding box center [794, 397] width 109 height 26
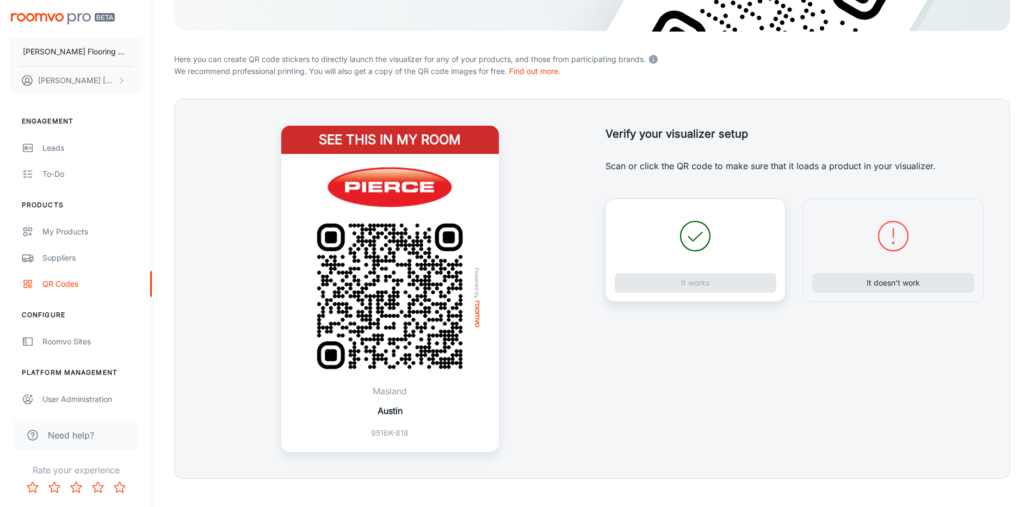
scroll to position [244, 0]
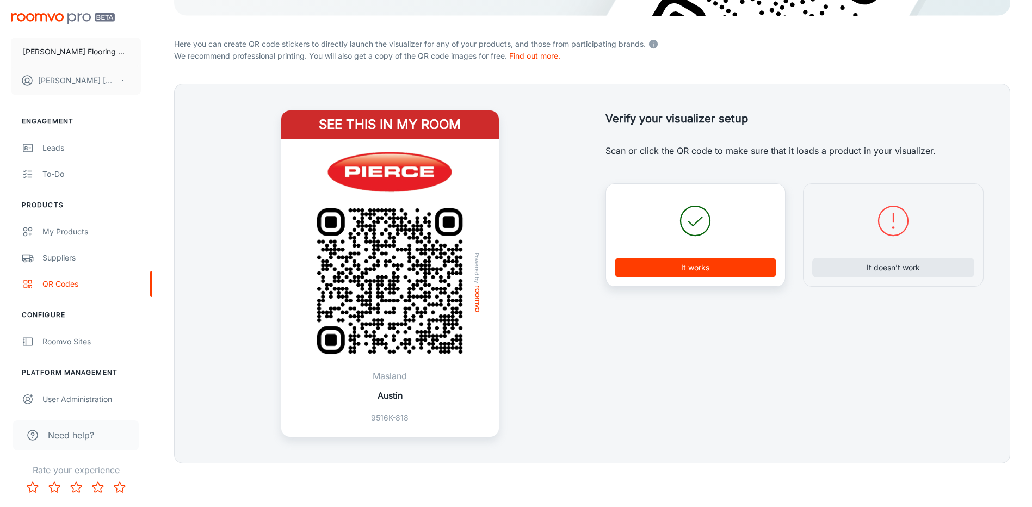
click at [710, 264] on button "It works" at bounding box center [695, 268] width 162 height 20
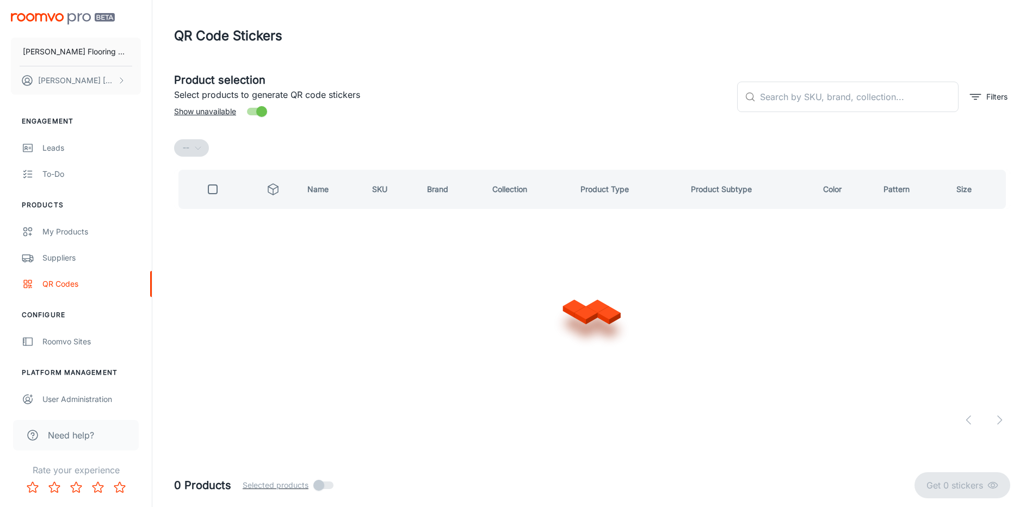
scroll to position [0, 0]
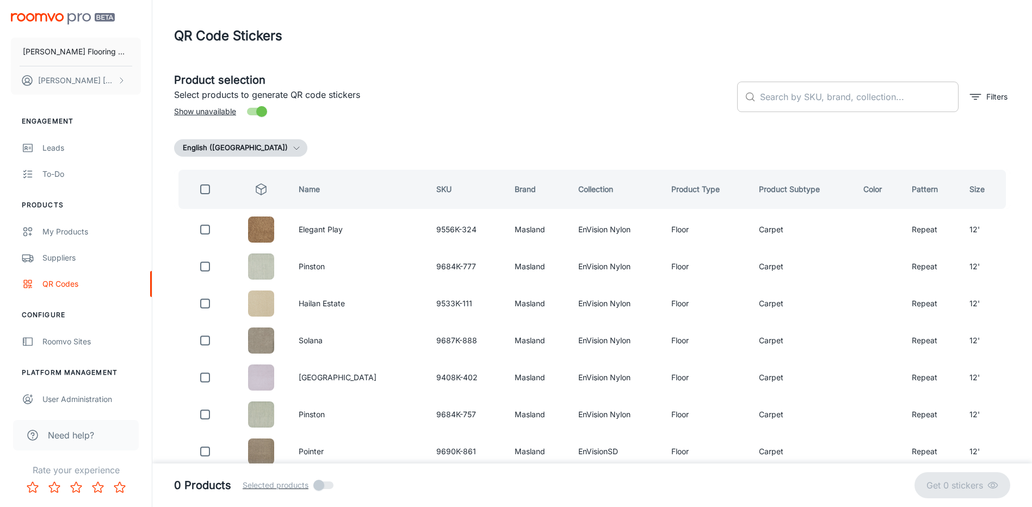
click at [804, 94] on input "text" at bounding box center [859, 97] width 198 height 30
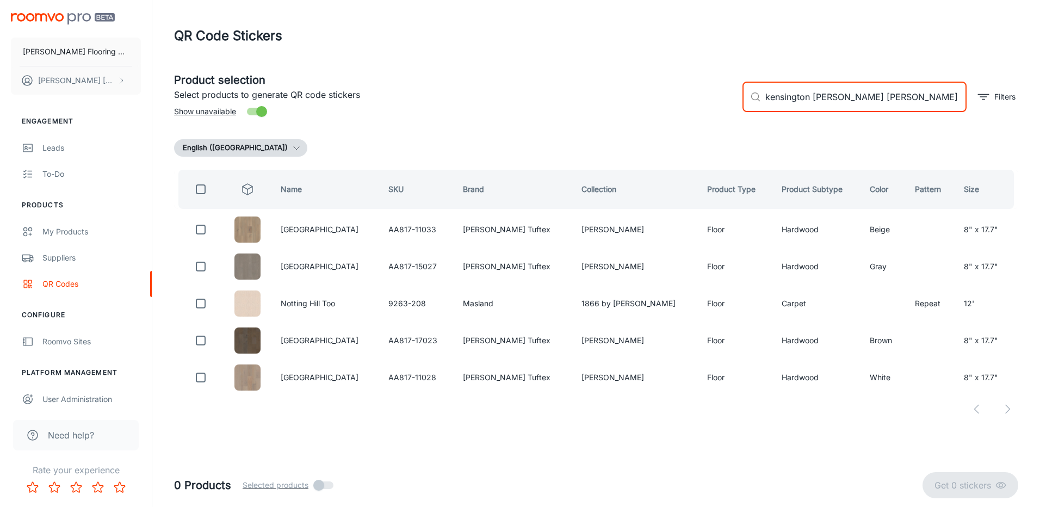
type input "kensington [PERSON_NAME] tuftex"
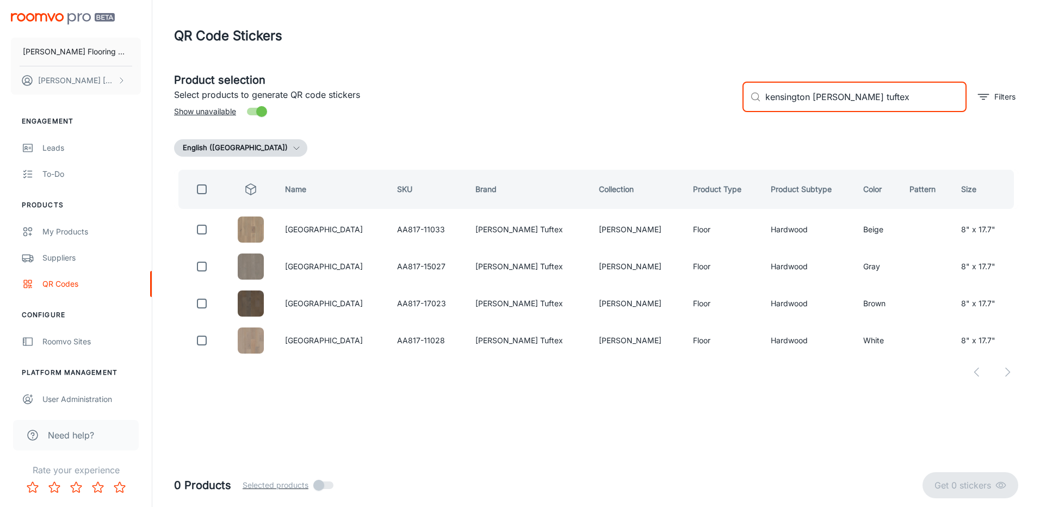
drag, startPoint x: 877, startPoint y: 99, endPoint x: 715, endPoint y: 113, distance: 163.2
click at [715, 113] on div "Product selection Select products to generate QR code stickers Show unavailable…" at bounding box center [591, 92] width 853 height 59
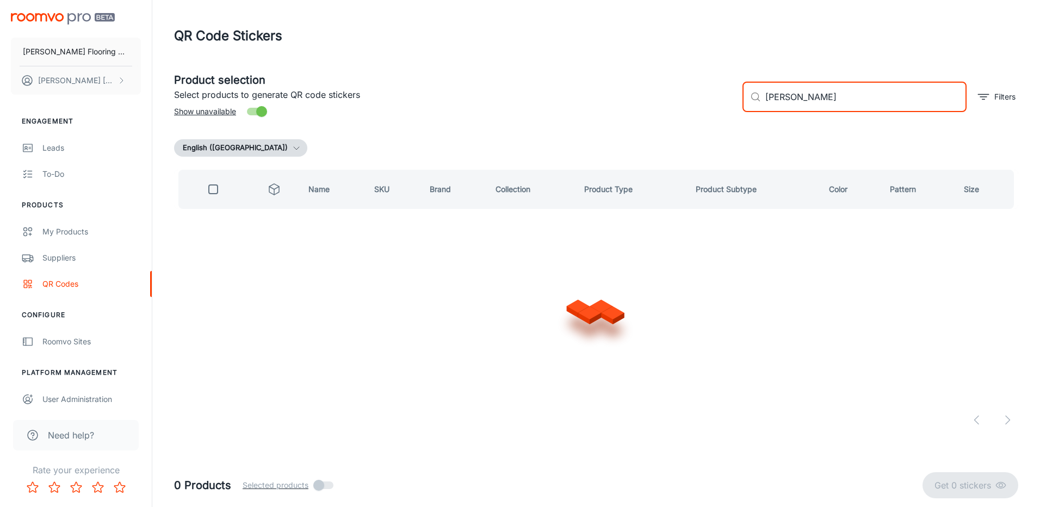
type input "[PERSON_NAME]"
checkbox input "false"
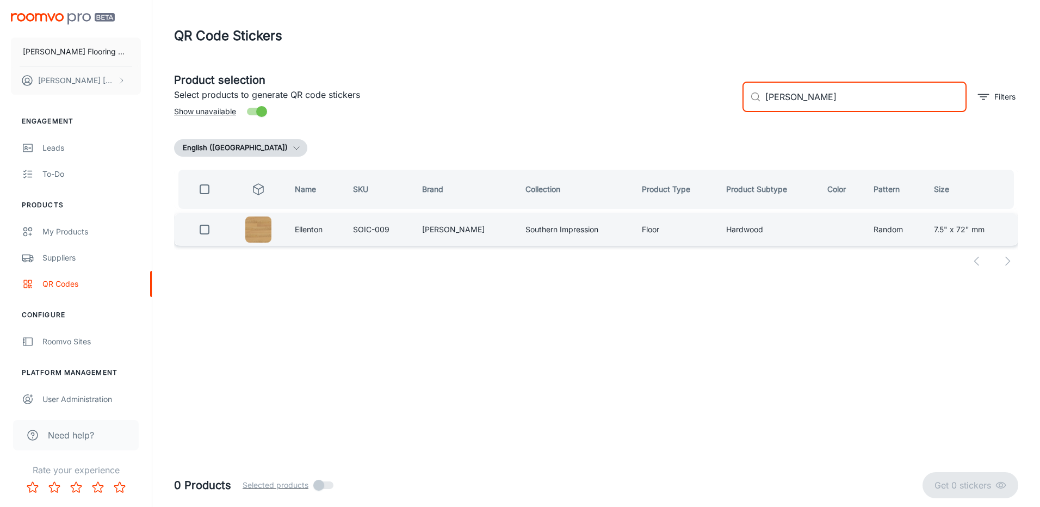
type input "[PERSON_NAME]"
click at [204, 229] on input "checkbox" at bounding box center [205, 230] width 22 height 22
checkbox input "true"
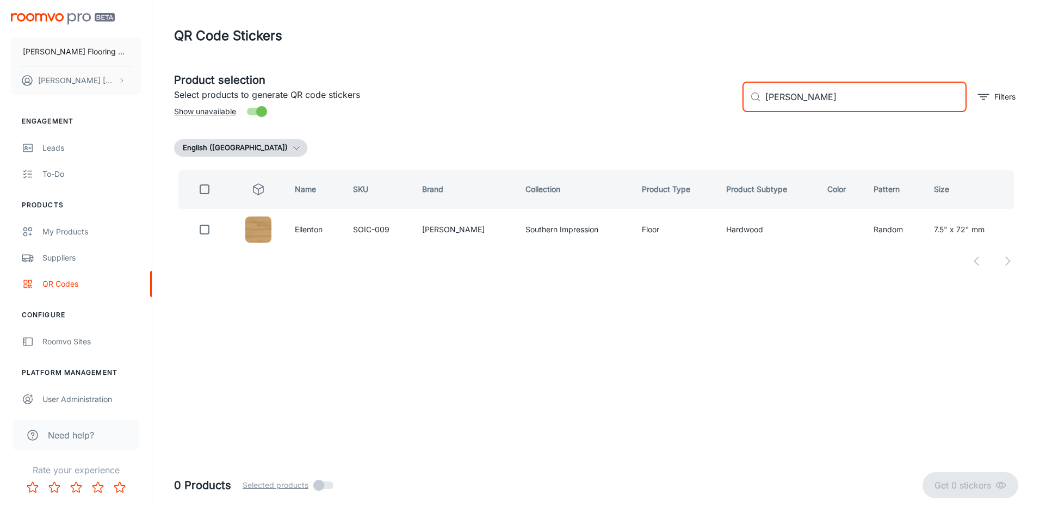
checkbox input "true"
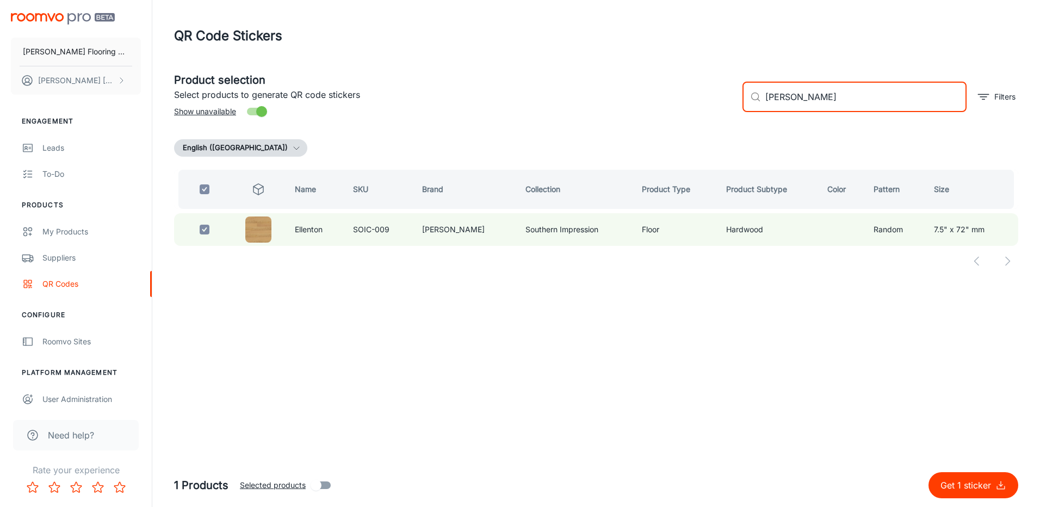
drag, startPoint x: 841, startPoint y: 100, endPoint x: 765, endPoint y: 109, distance: 76.2
click at [765, 109] on input "[PERSON_NAME]" at bounding box center [865, 97] width 201 height 30
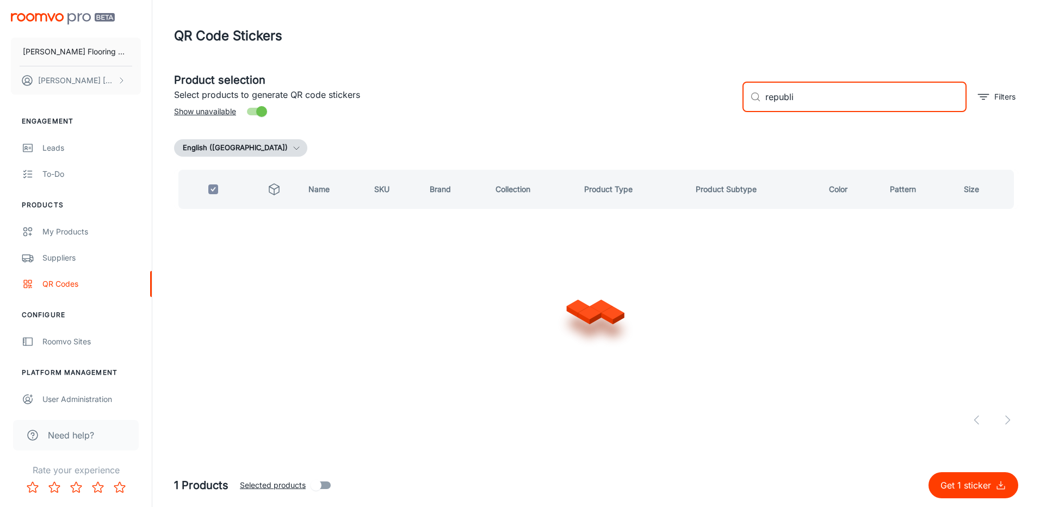
type input "republic"
checkbox input "false"
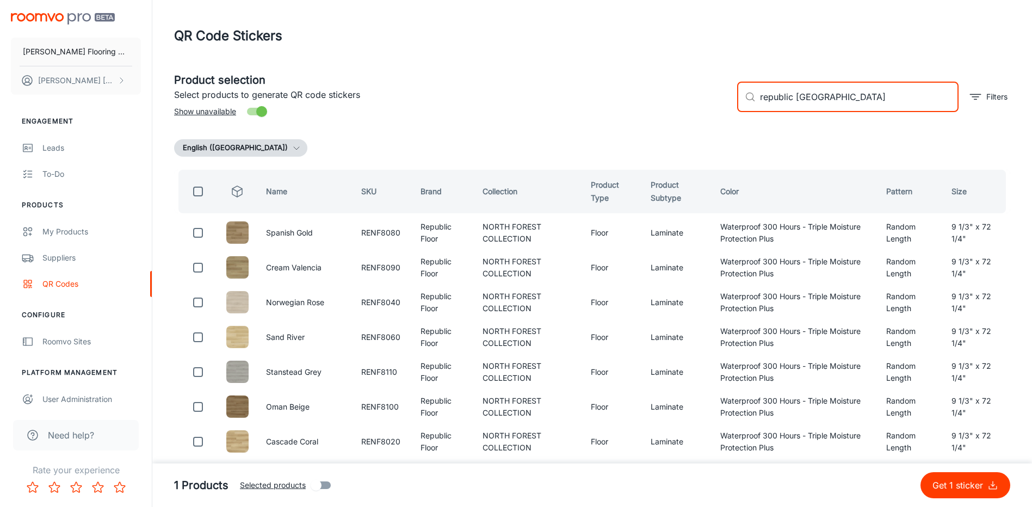
type input "republic [GEOGRAPHIC_DATA]"
click at [198, 188] on input "checkbox" at bounding box center [198, 192] width 22 height 22
checkbox input "true"
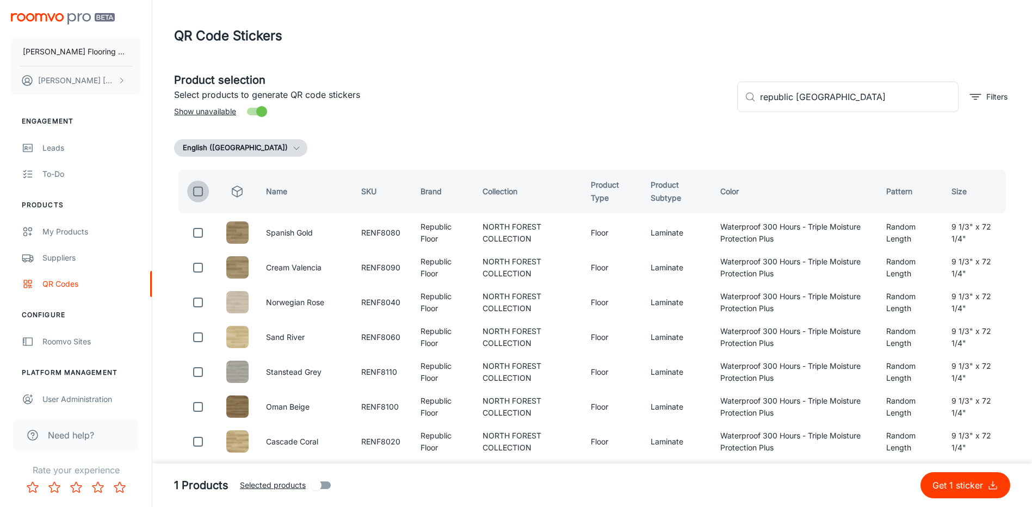
checkbox input "true"
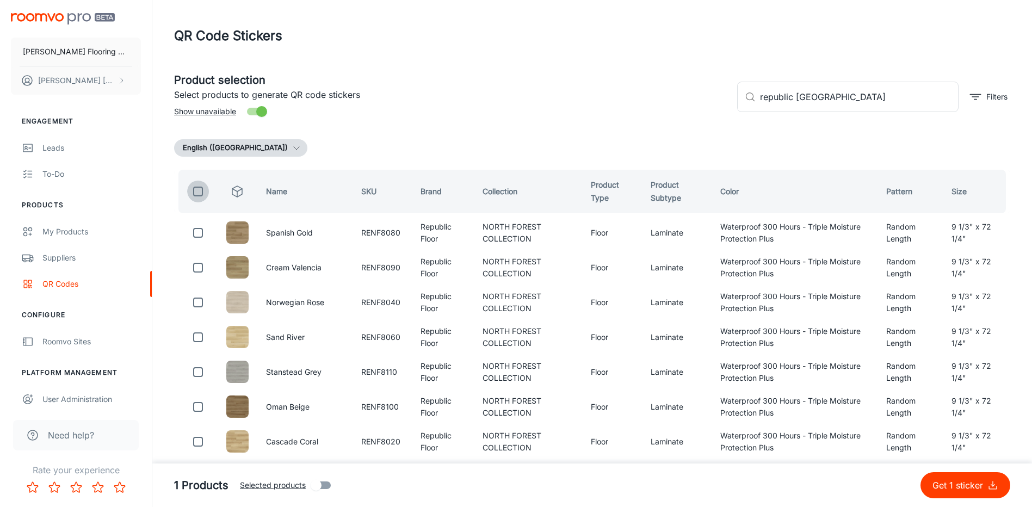
checkbox input "true"
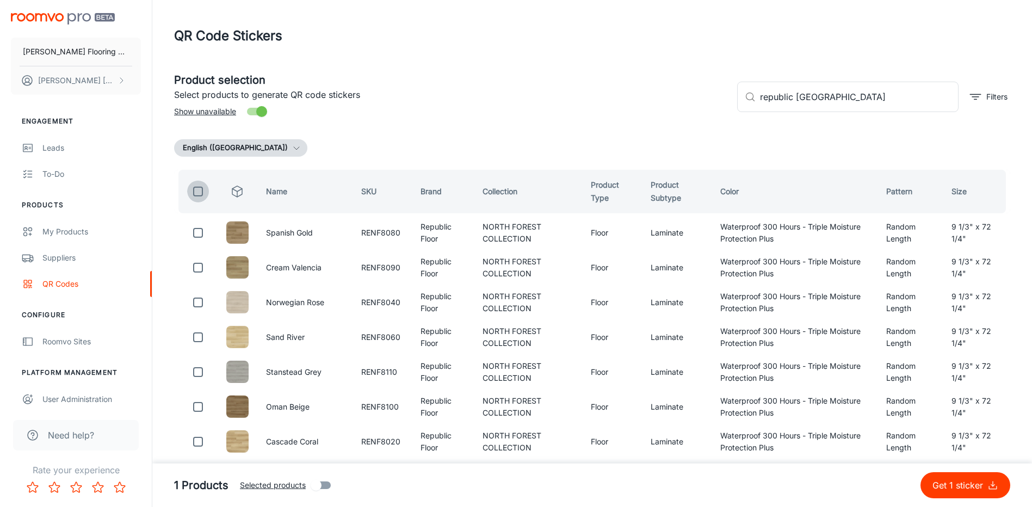
checkbox input "true"
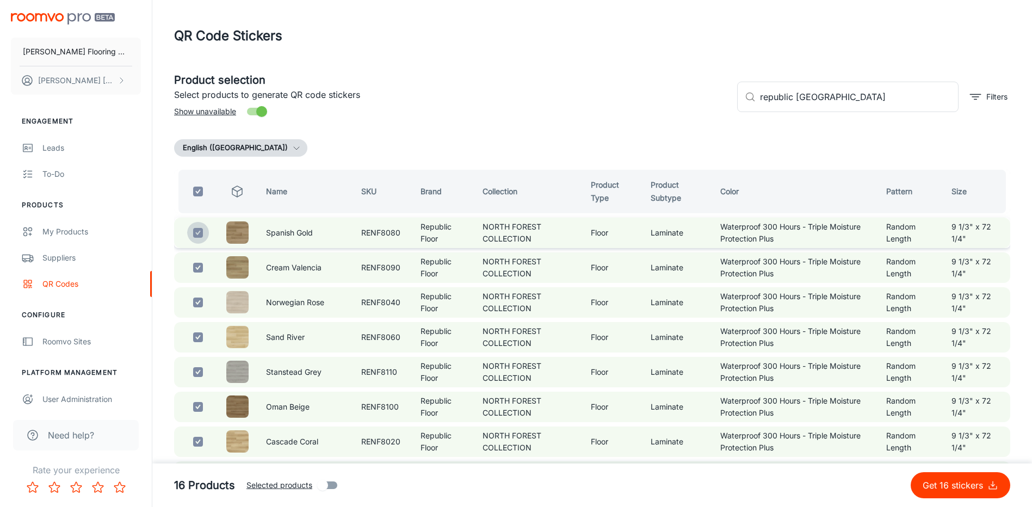
click at [197, 232] on input "checkbox" at bounding box center [198, 233] width 22 height 22
checkbox input "false"
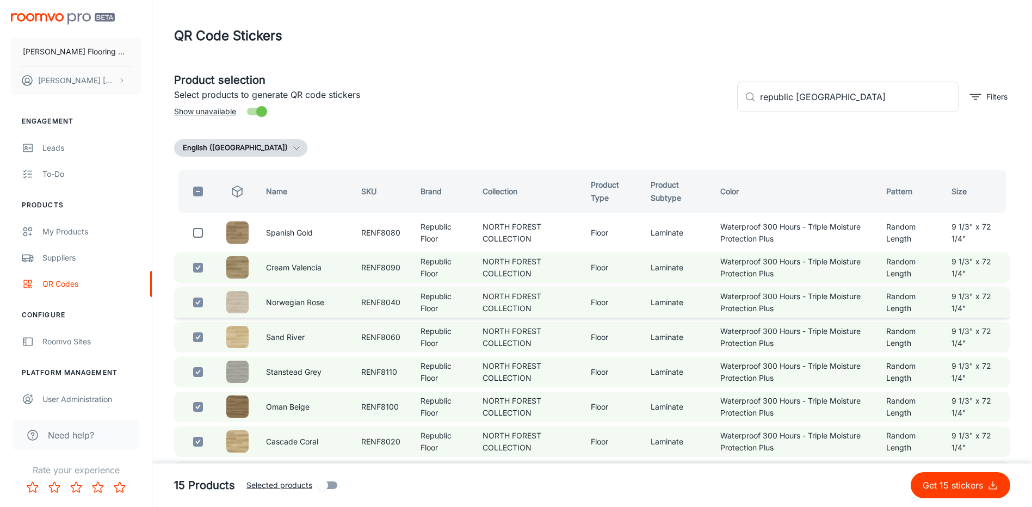
click at [197, 261] on input "checkbox" at bounding box center [198, 268] width 22 height 22
checkbox input "false"
drag, startPoint x: 198, startPoint y: 302, endPoint x: 291, endPoint y: 277, distance: 96.8
click at [198, 302] on input "checkbox" at bounding box center [198, 302] width 22 height 22
checkbox input "false"
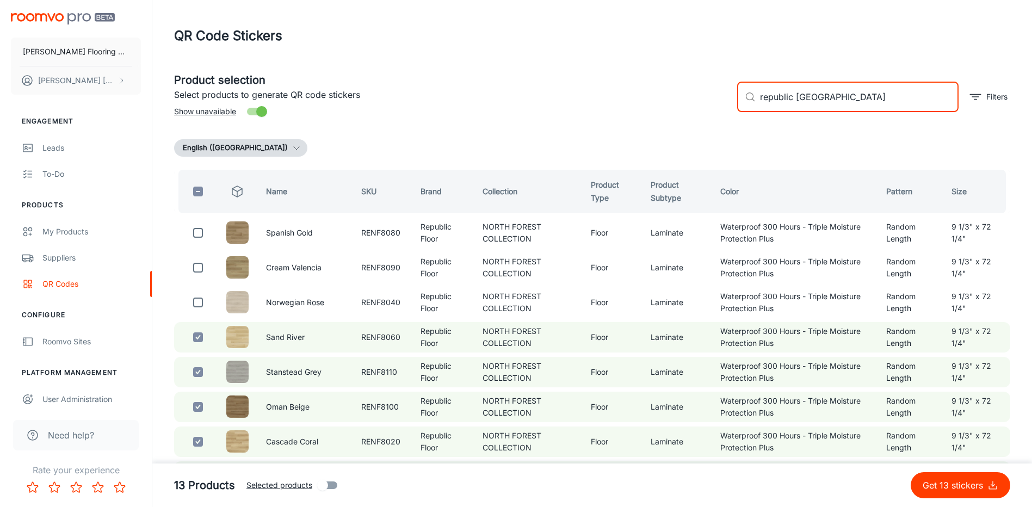
drag, startPoint x: 864, startPoint y: 97, endPoint x: 735, endPoint y: 112, distance: 130.3
click at [735, 112] on div "​ republic north forest ​ Filters" at bounding box center [869, 92] width 282 height 59
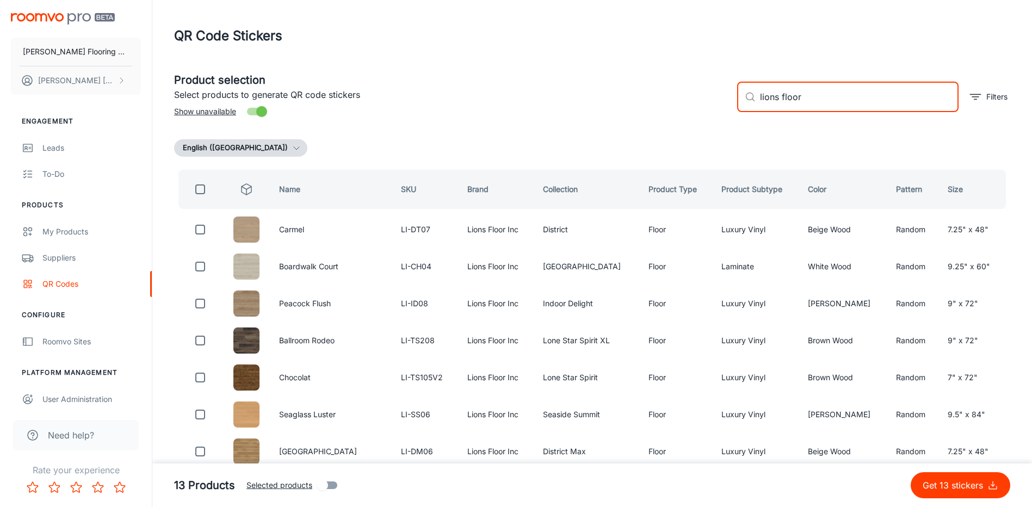
type input "lions floor"
drag, startPoint x: 802, startPoint y: 98, endPoint x: 718, endPoint y: 113, distance: 84.5
click at [722, 103] on div "Product selection Select products to generate QR code stickers Show unavailable…" at bounding box center [587, 92] width 845 height 59
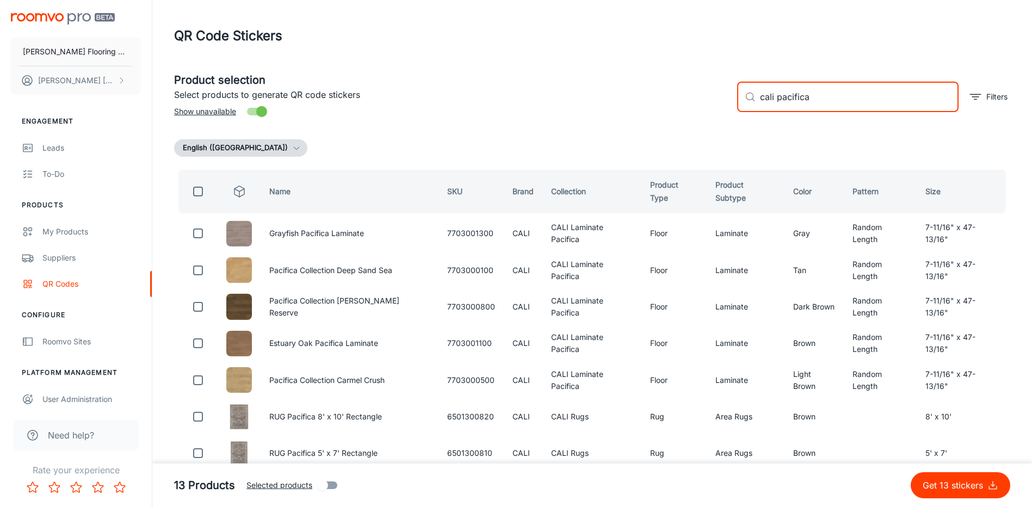
type input "cali pacifica"
click at [204, 186] on input "checkbox" at bounding box center [198, 192] width 22 height 22
checkbox input "true"
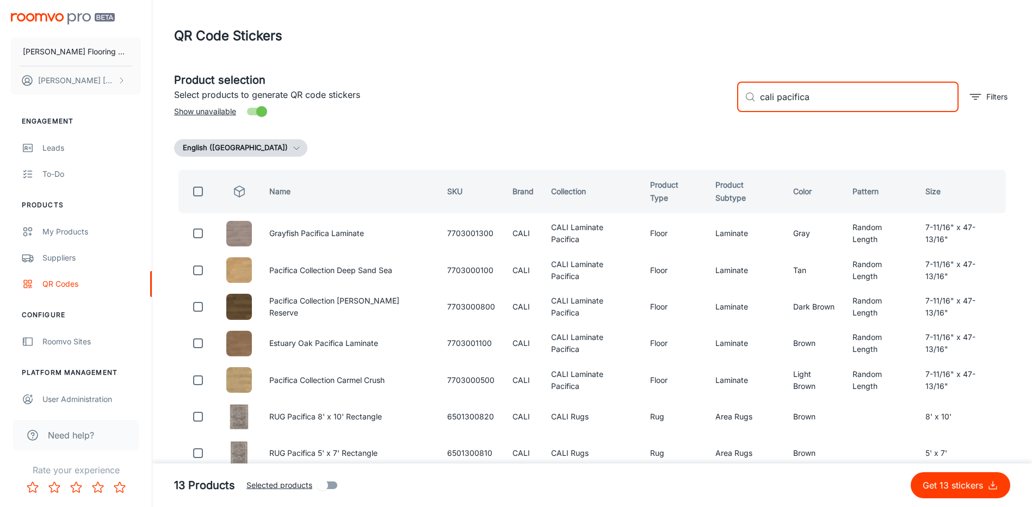
checkbox input "true"
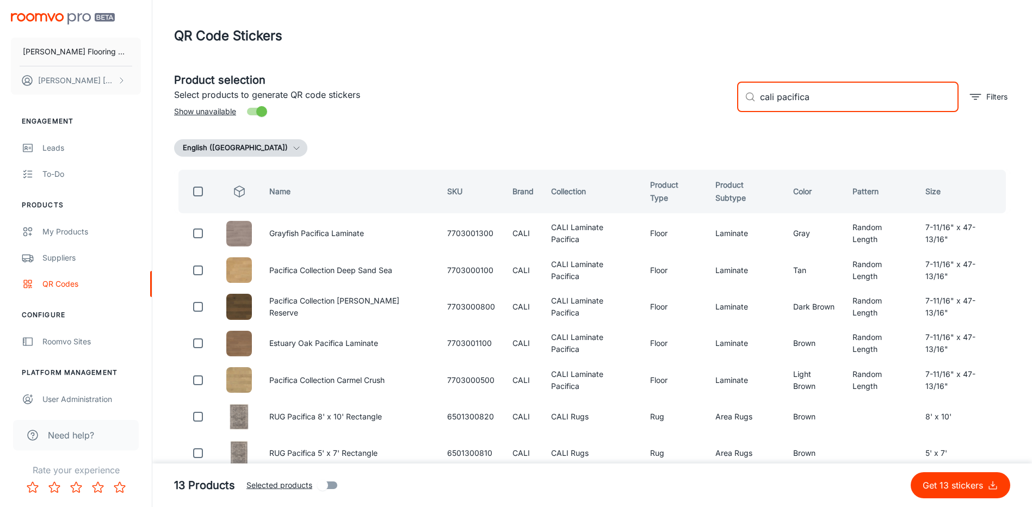
checkbox input "true"
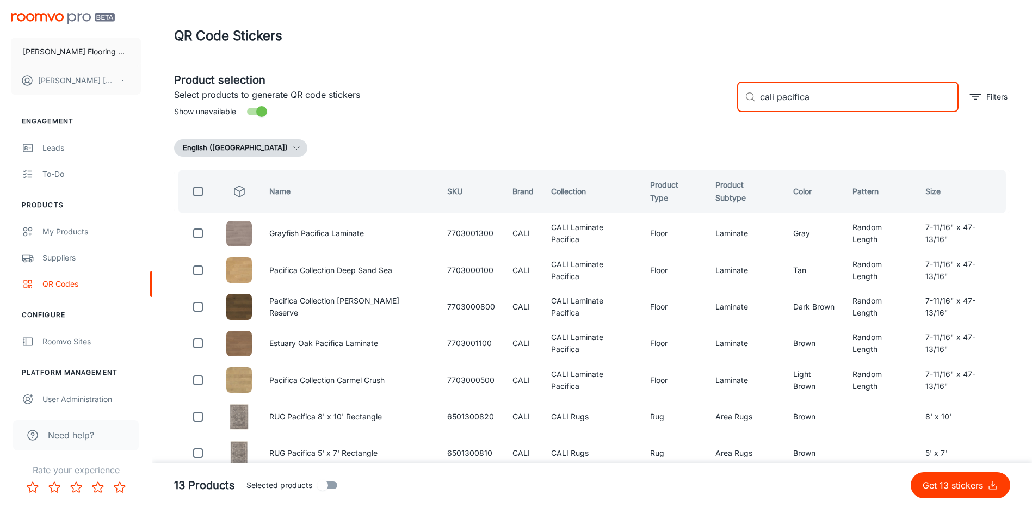
checkbox input "true"
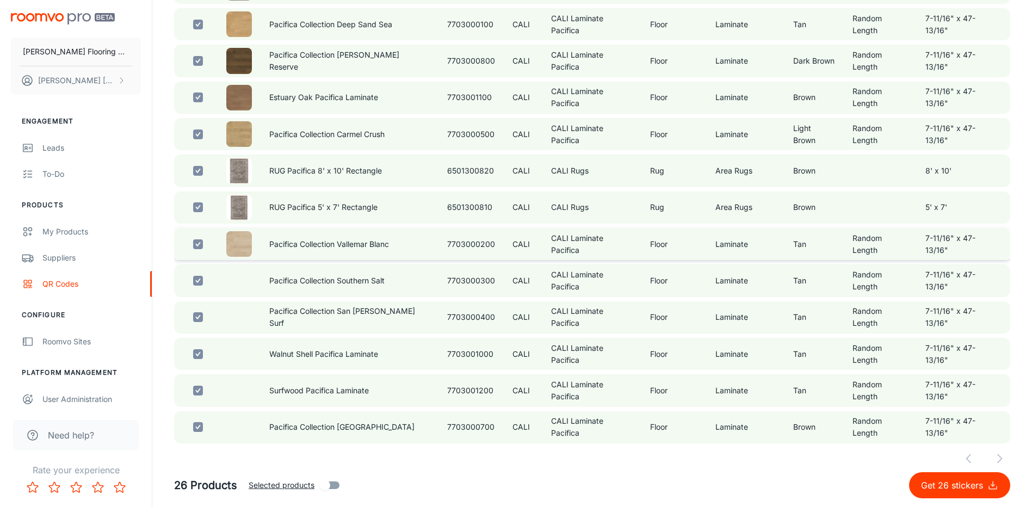
scroll to position [261, 0]
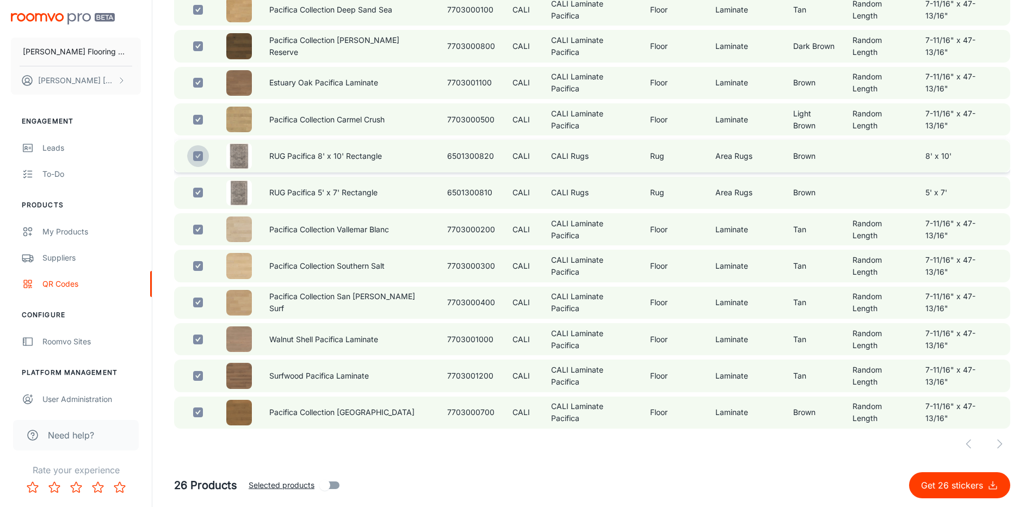
click at [200, 155] on input "checkbox" at bounding box center [198, 156] width 22 height 22
checkbox input "false"
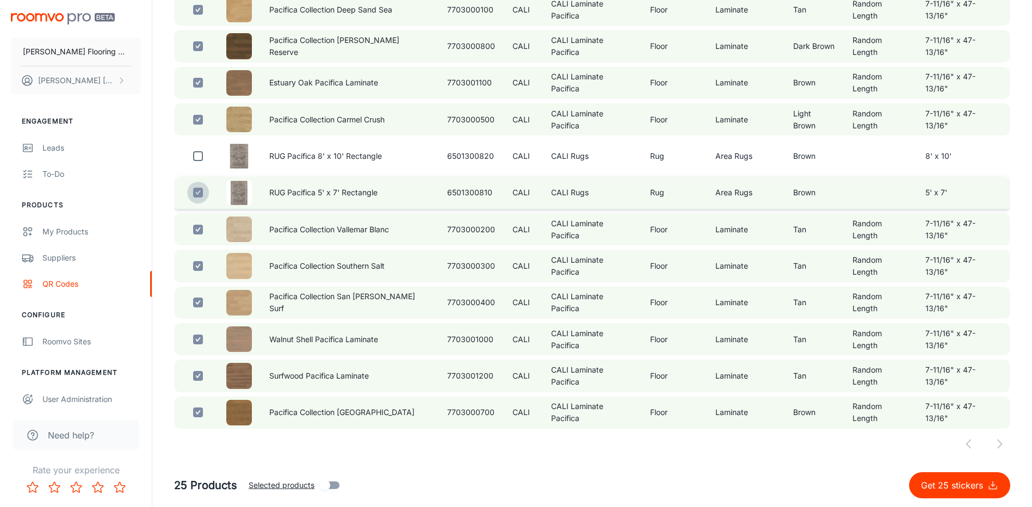
click at [198, 190] on input "checkbox" at bounding box center [198, 193] width 22 height 22
checkbox input "false"
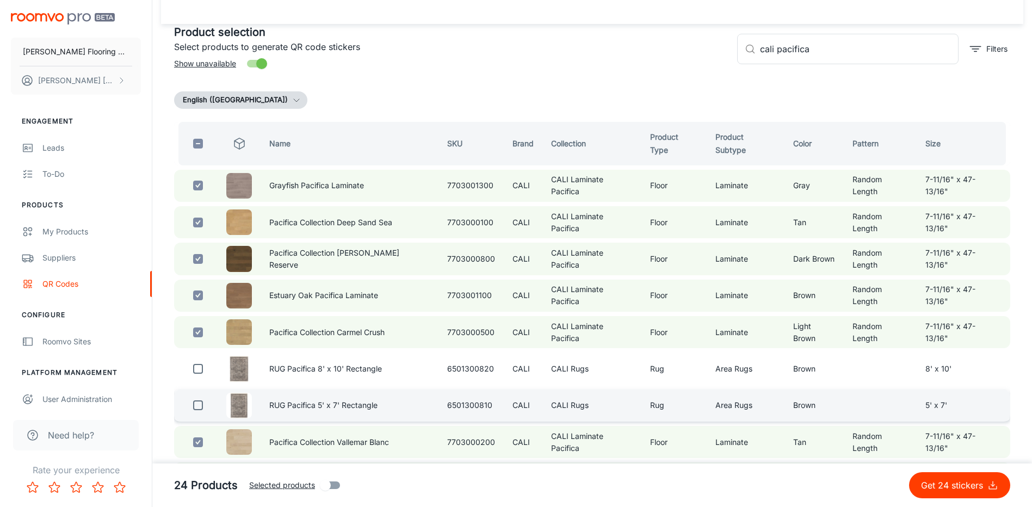
scroll to position [0, 0]
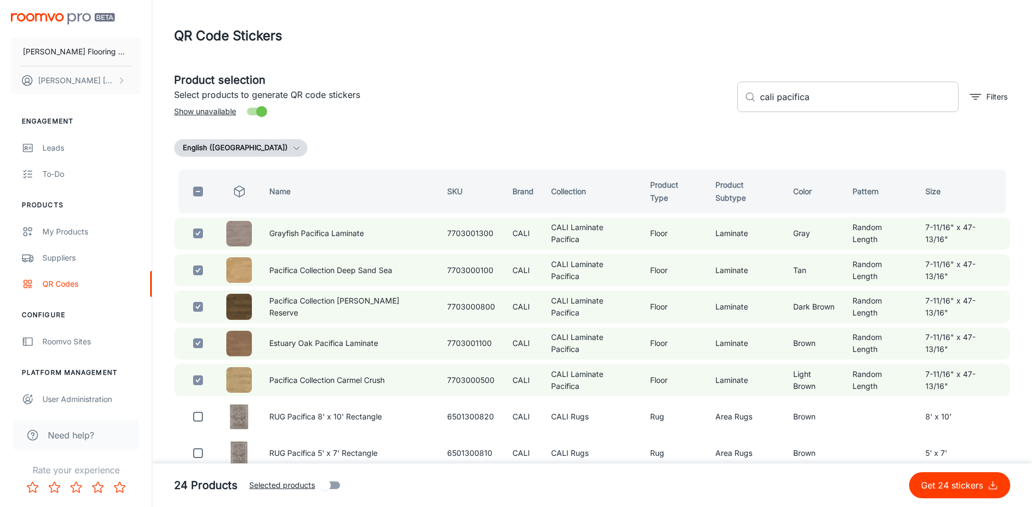
click at [816, 99] on input "cali pacifica" at bounding box center [859, 97] width 198 height 30
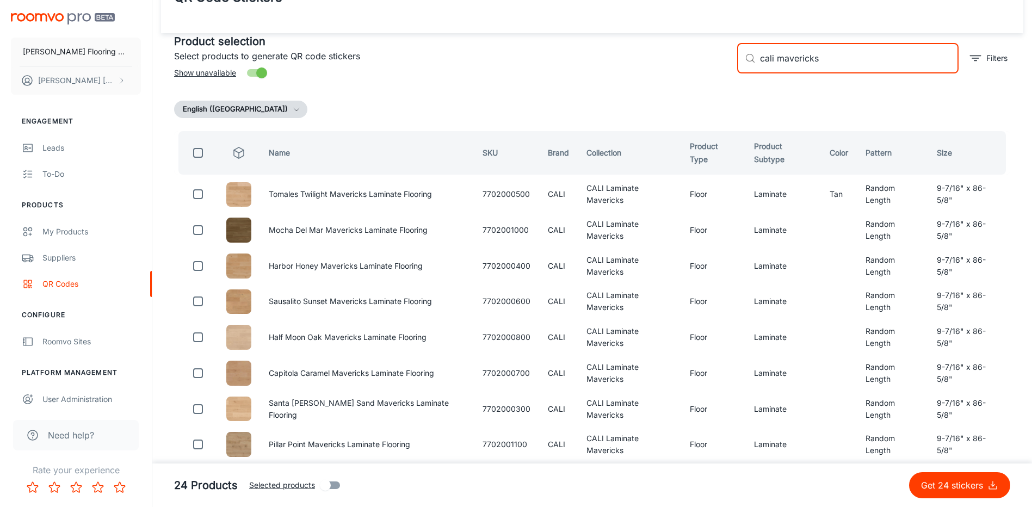
scroll to position [76, 0]
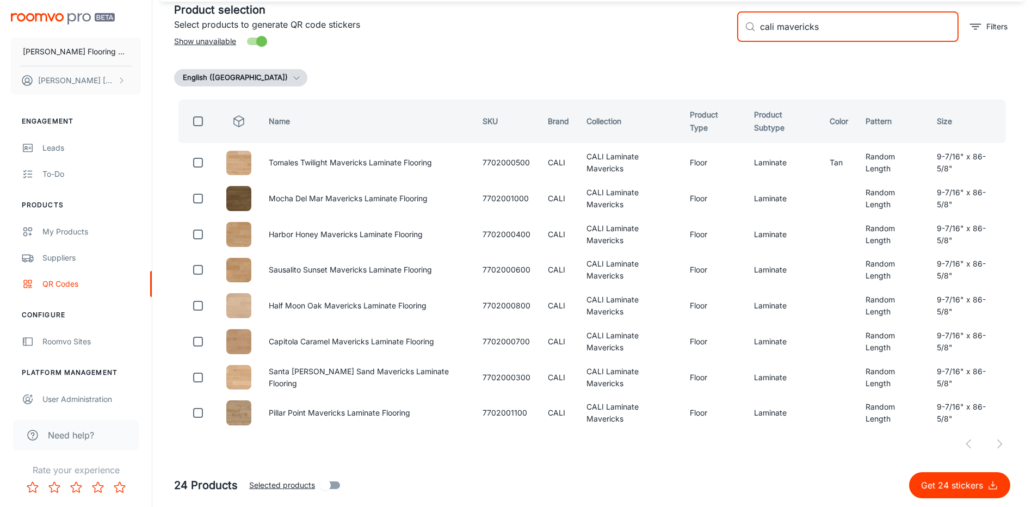
type input "cali mavericks"
click at [193, 116] on input "checkbox" at bounding box center [198, 121] width 22 height 22
checkbox input "true"
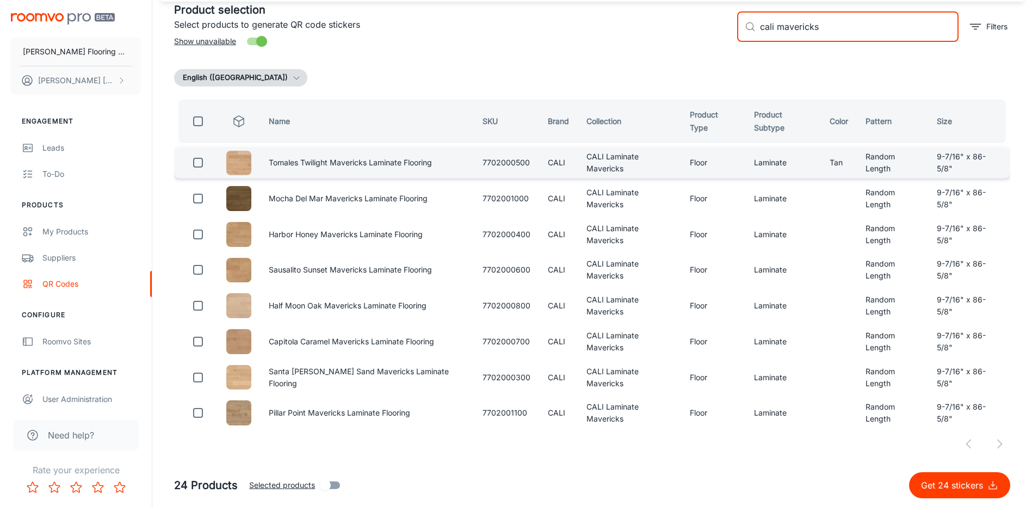
checkbox input "true"
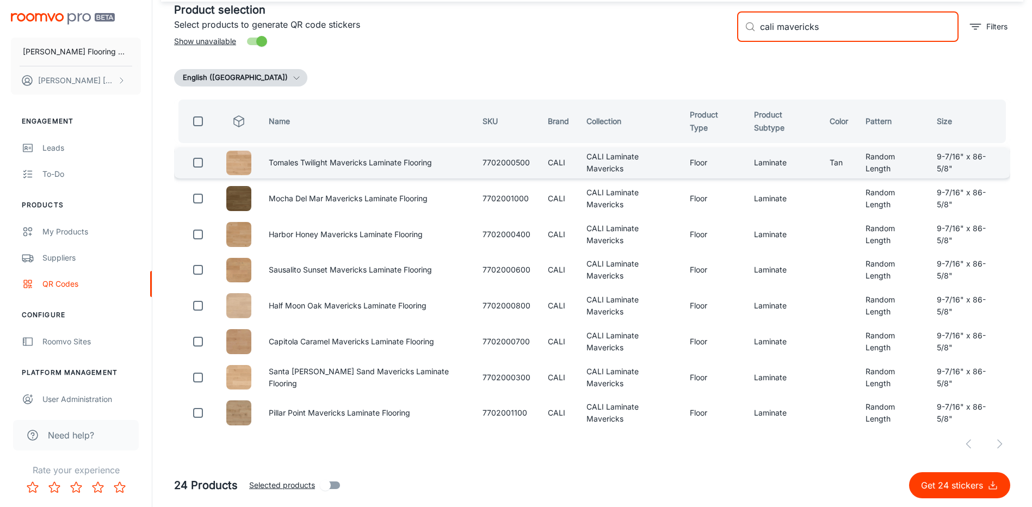
checkbox input "true"
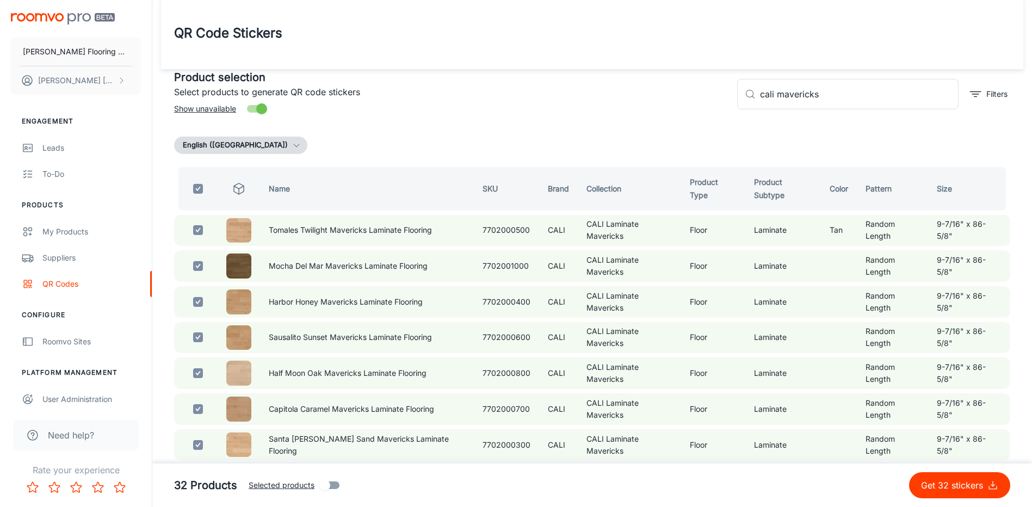
scroll to position [0, 0]
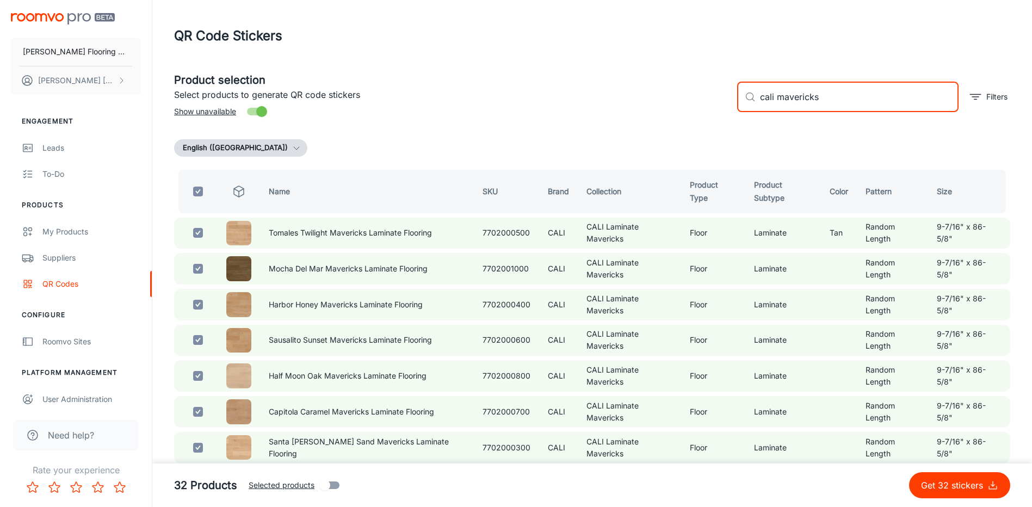
drag, startPoint x: 827, startPoint y: 97, endPoint x: 780, endPoint y: 107, distance: 47.4
click at [780, 107] on input "cali mavericks" at bounding box center [859, 97] width 198 height 30
type input "cali s"
checkbox input "false"
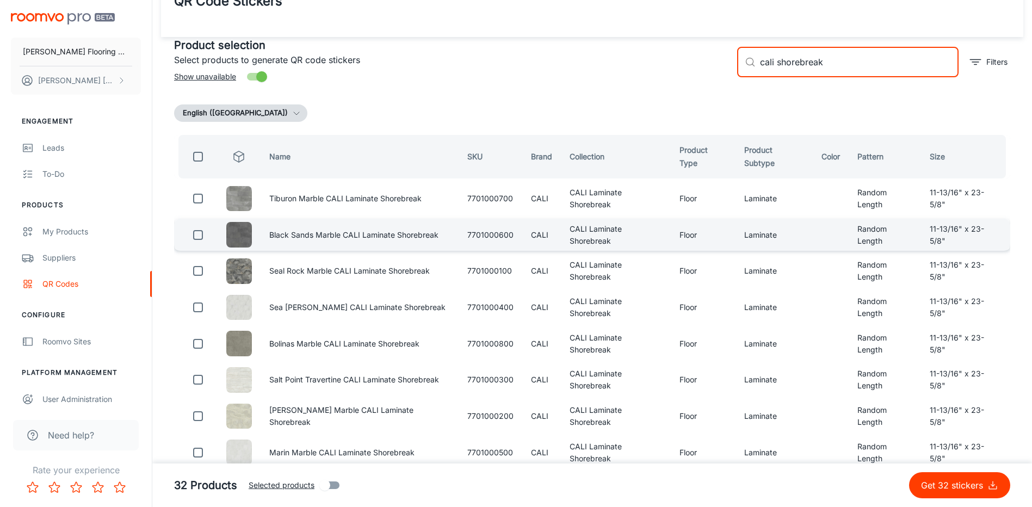
scroll to position [76, 0]
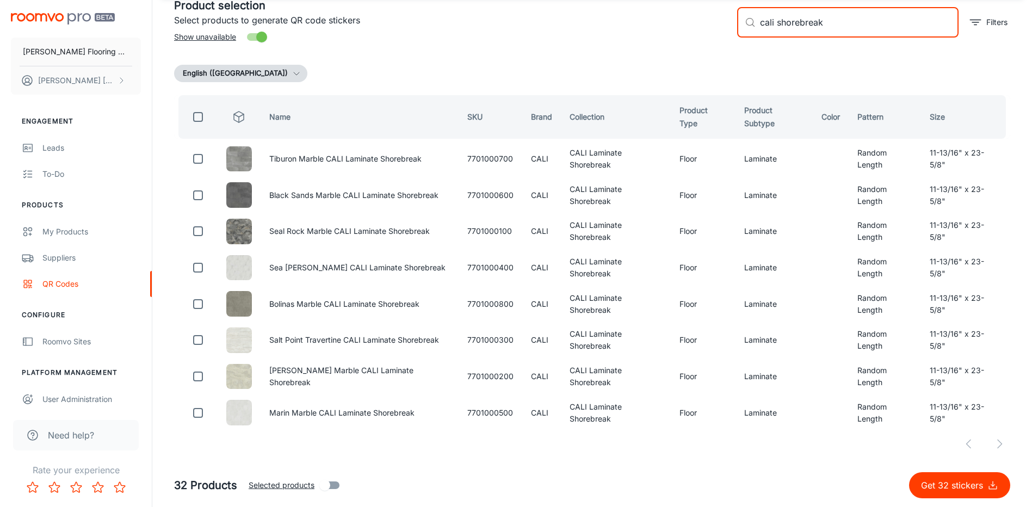
type input "cali shorebreak"
click at [200, 111] on input "checkbox" at bounding box center [198, 117] width 22 height 22
checkbox input "true"
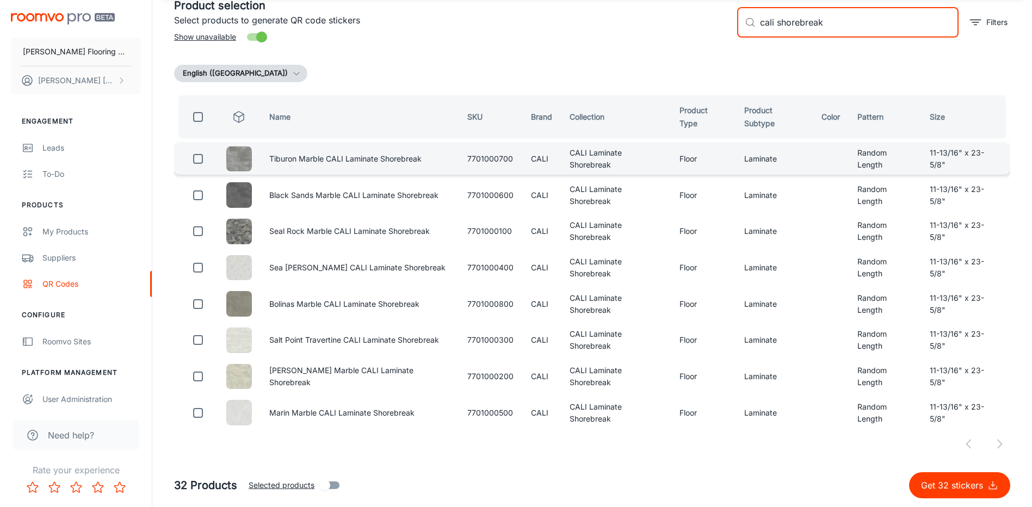
checkbox input "true"
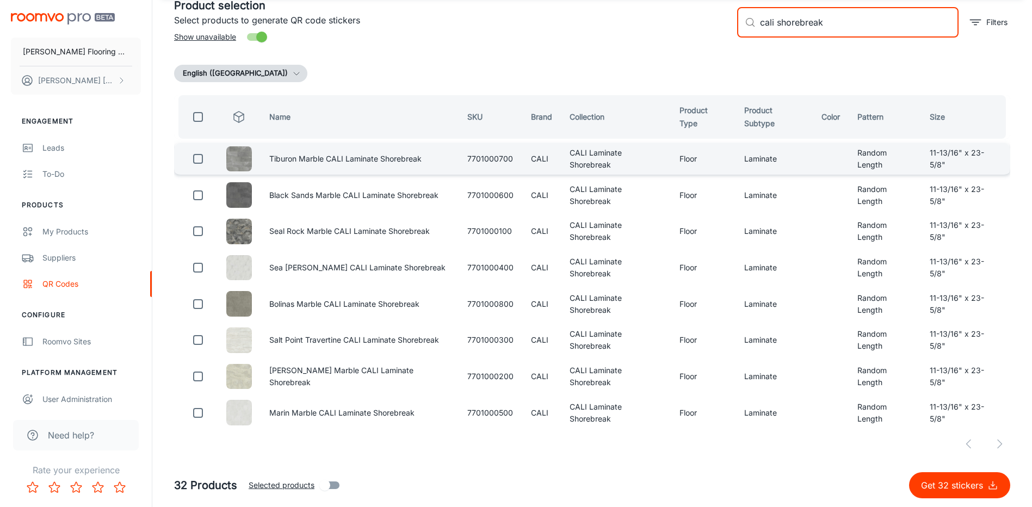
checkbox input "true"
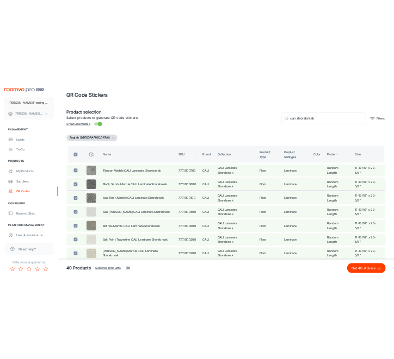
scroll to position [0, 0]
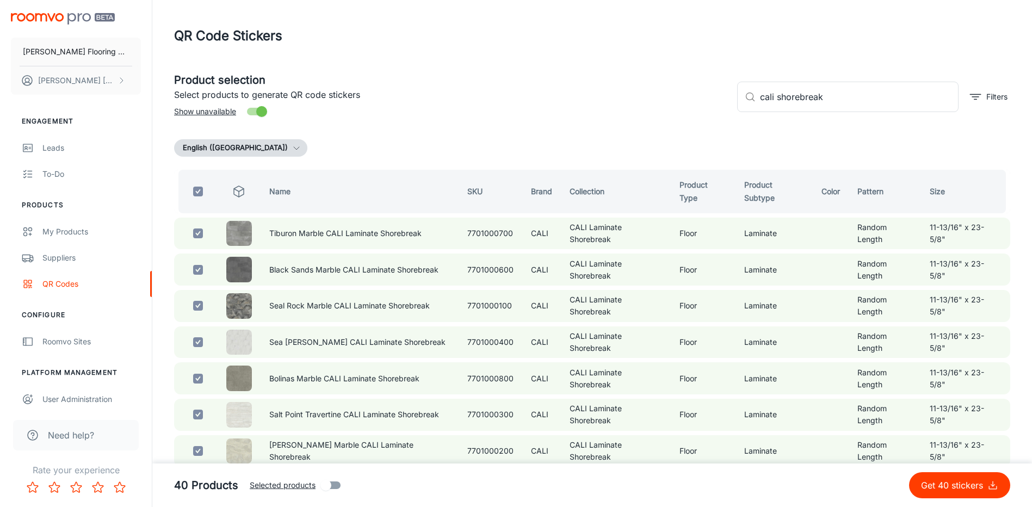
click at [935, 481] on p "Get 40 stickers" at bounding box center [954, 485] width 66 height 13
checkbox input "false"
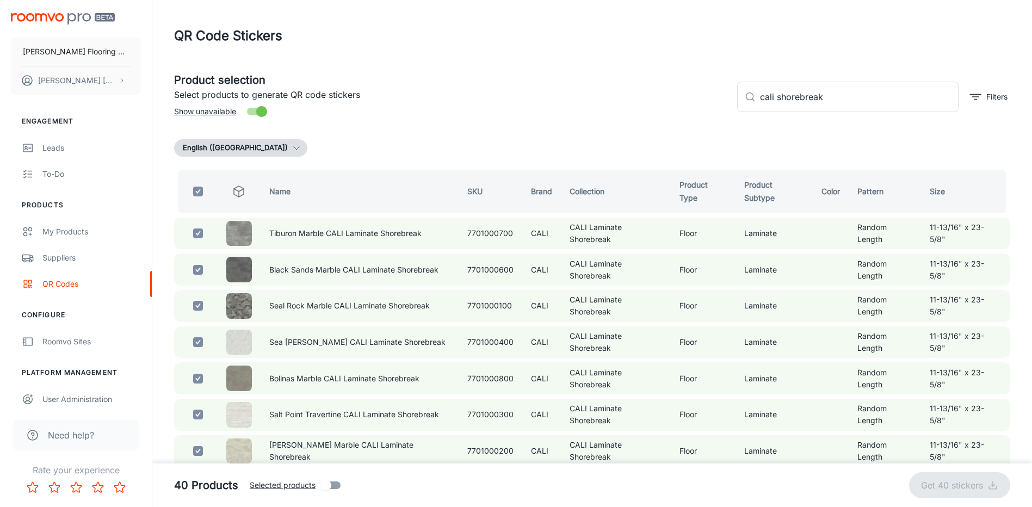
checkbox input "false"
